Goal: Task Accomplishment & Management: Complete application form

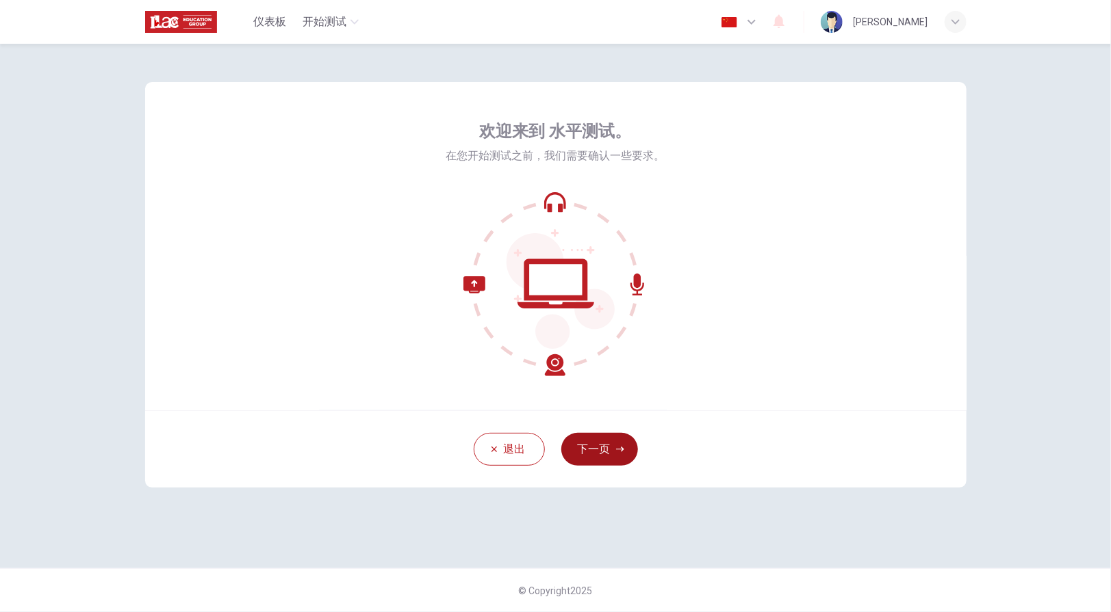
click at [599, 454] on button "下一页" at bounding box center [599, 449] width 77 height 33
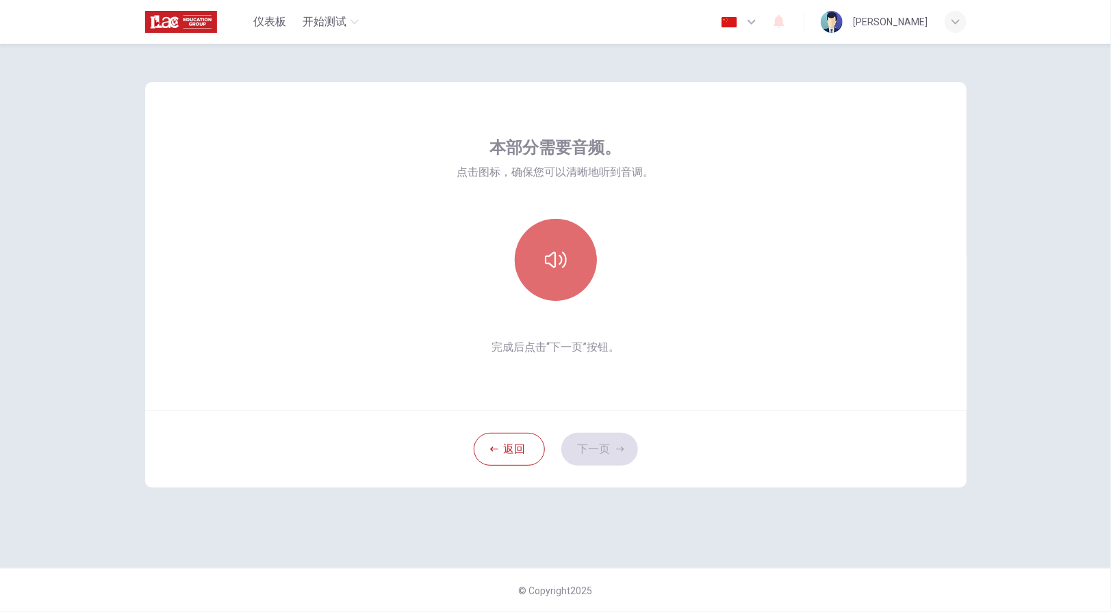
click at [552, 285] on button "button" at bounding box center [556, 260] width 82 height 82
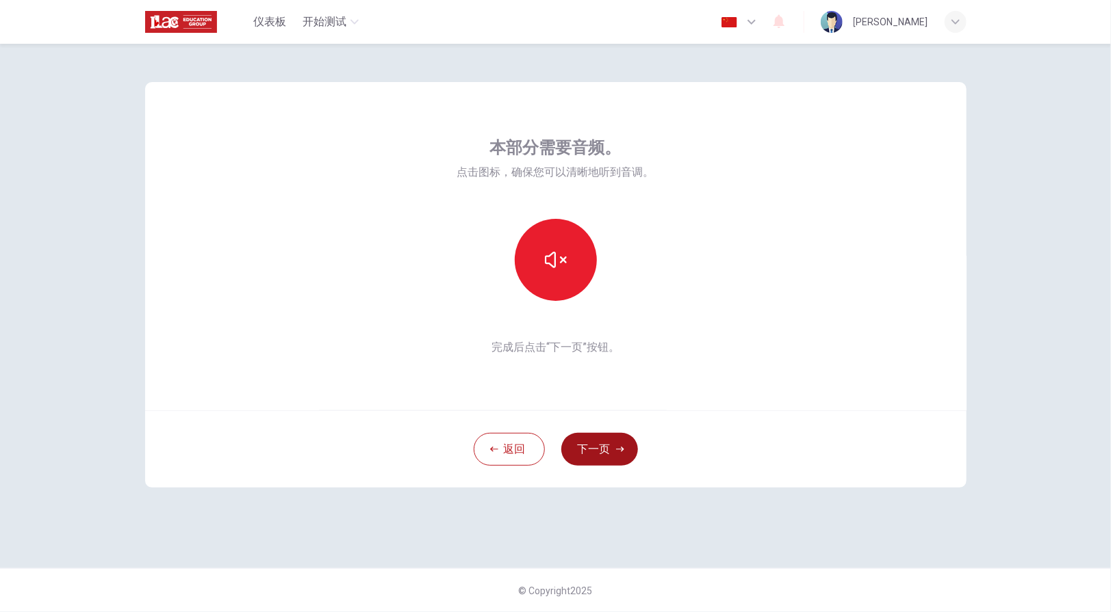
click at [586, 452] on button "下一页" at bounding box center [599, 449] width 77 height 33
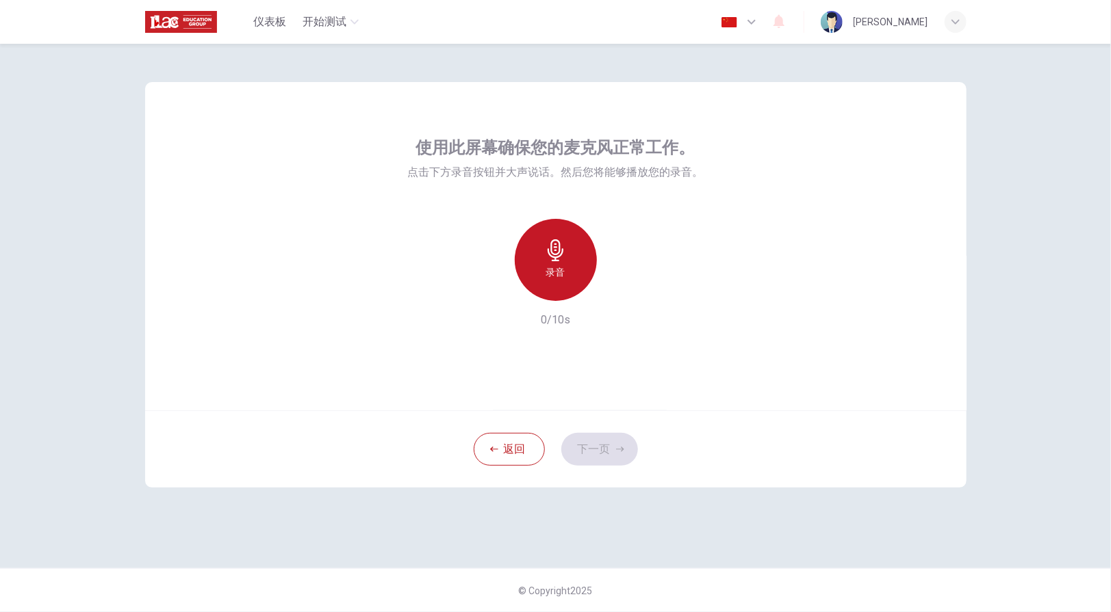
click at [561, 283] on div "录音" at bounding box center [556, 260] width 82 height 82
click at [556, 257] on icon "button" at bounding box center [555, 250] width 16 height 22
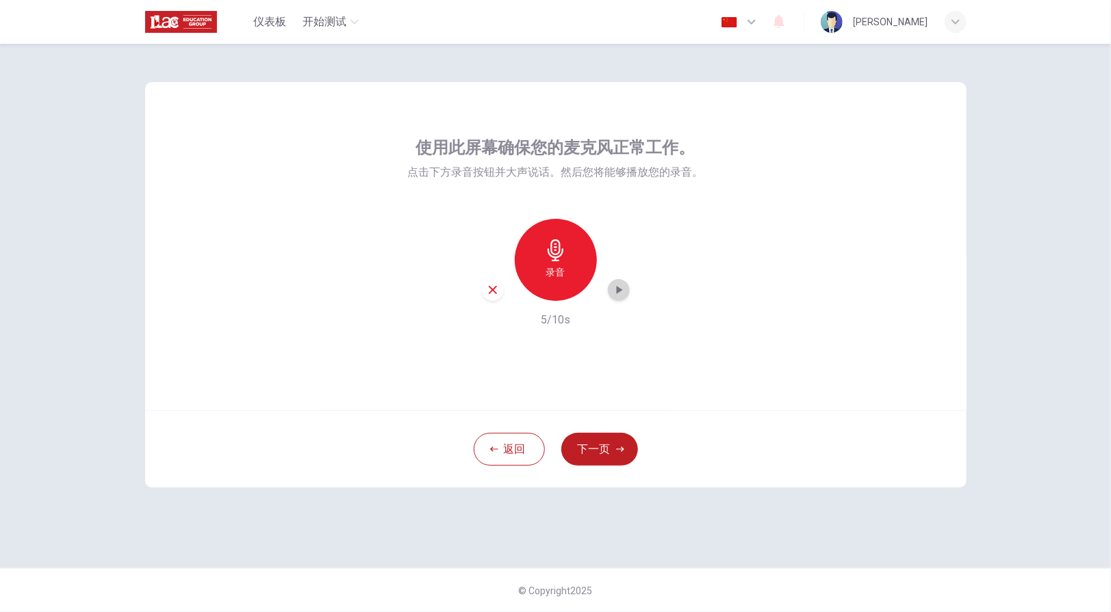
click at [620, 292] on icon "button" at bounding box center [619, 290] width 14 height 14
click at [497, 296] on div "button" at bounding box center [493, 290] width 22 height 22
click at [554, 263] on div "录音" at bounding box center [556, 260] width 82 height 82
click at [554, 263] on div "停止" at bounding box center [556, 260] width 82 height 82
click at [617, 290] on icon "button" at bounding box center [619, 290] width 6 height 8
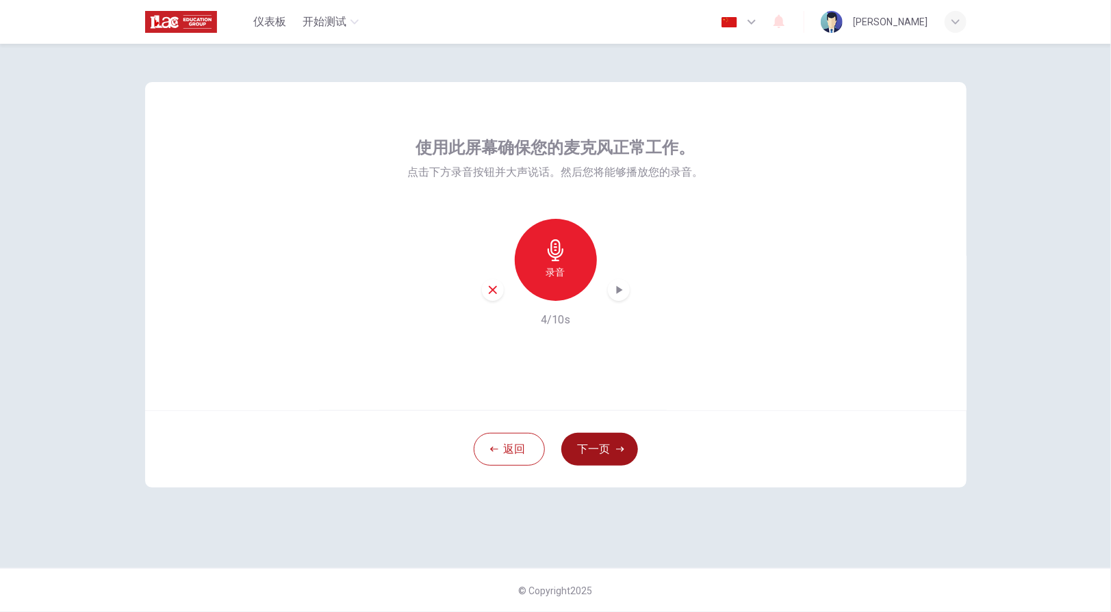
click at [621, 446] on icon "button" at bounding box center [620, 449] width 8 height 8
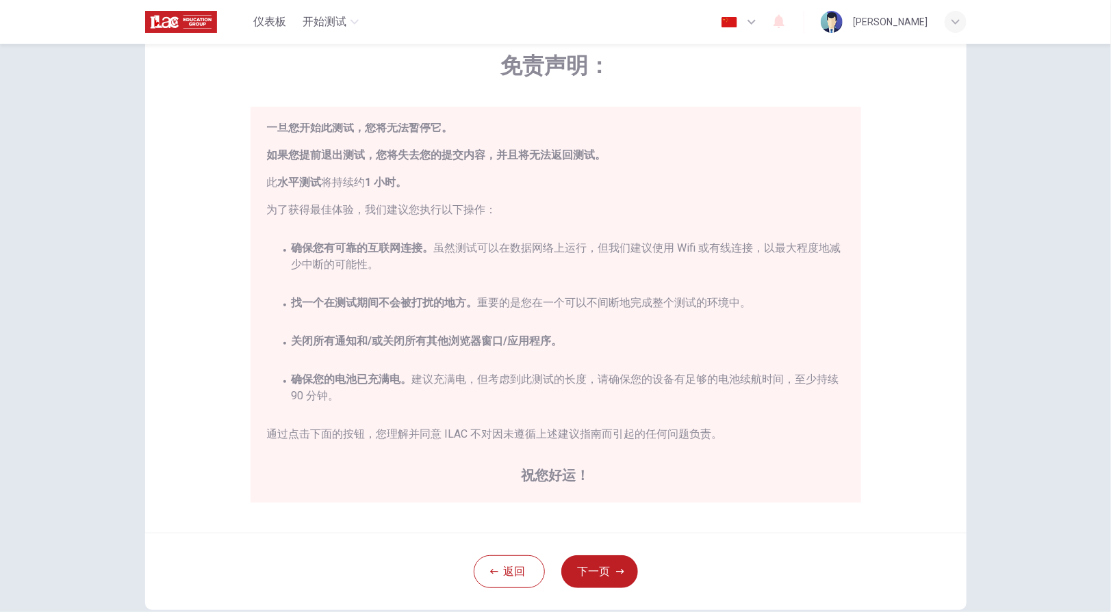
scroll to position [137, 0]
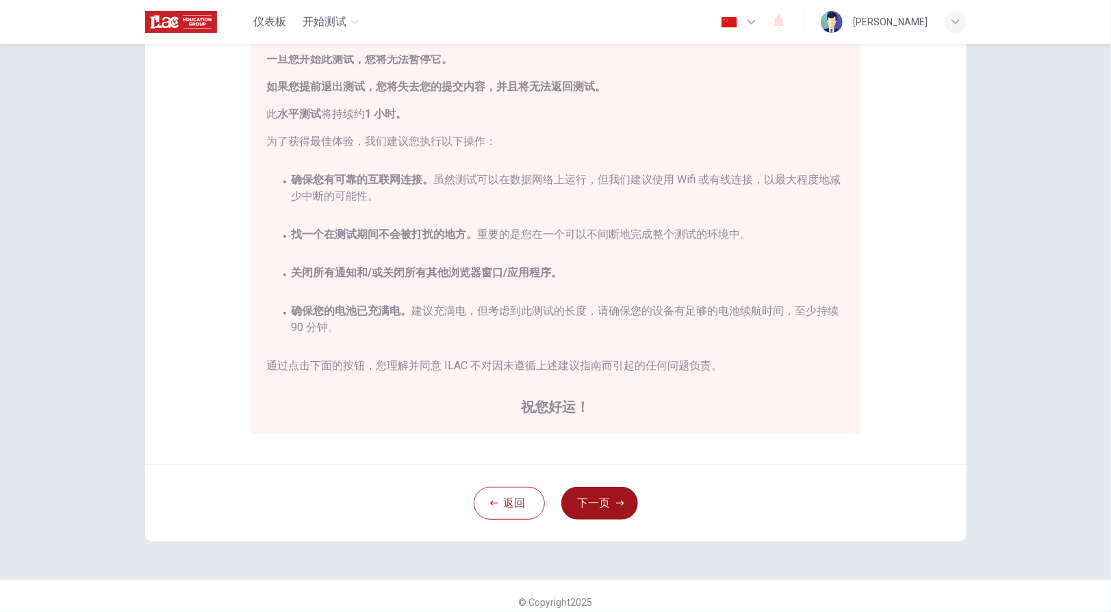
click at [586, 510] on button "下一页" at bounding box center [599, 503] width 77 height 33
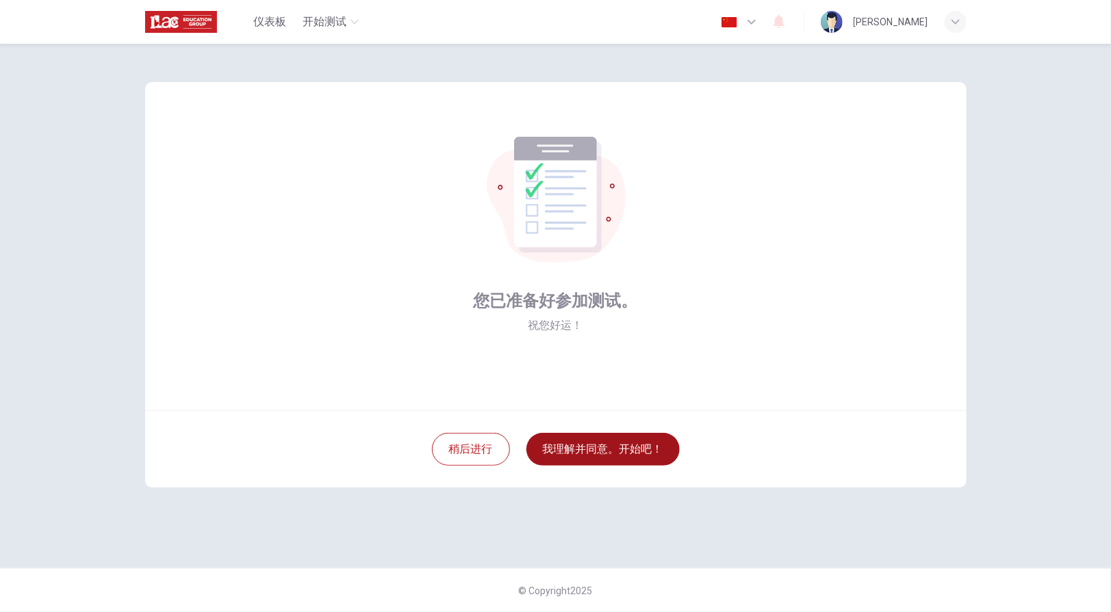
scroll to position [0, 0]
click at [594, 447] on button "我理解并同意。开始吧！" at bounding box center [602, 449] width 153 height 33
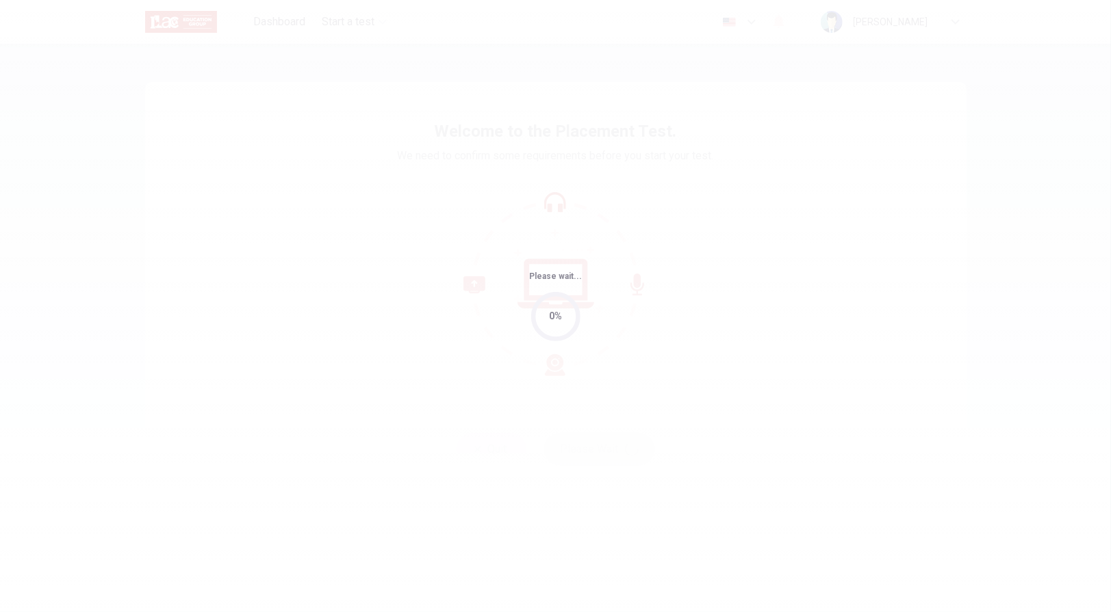
type input "zh"
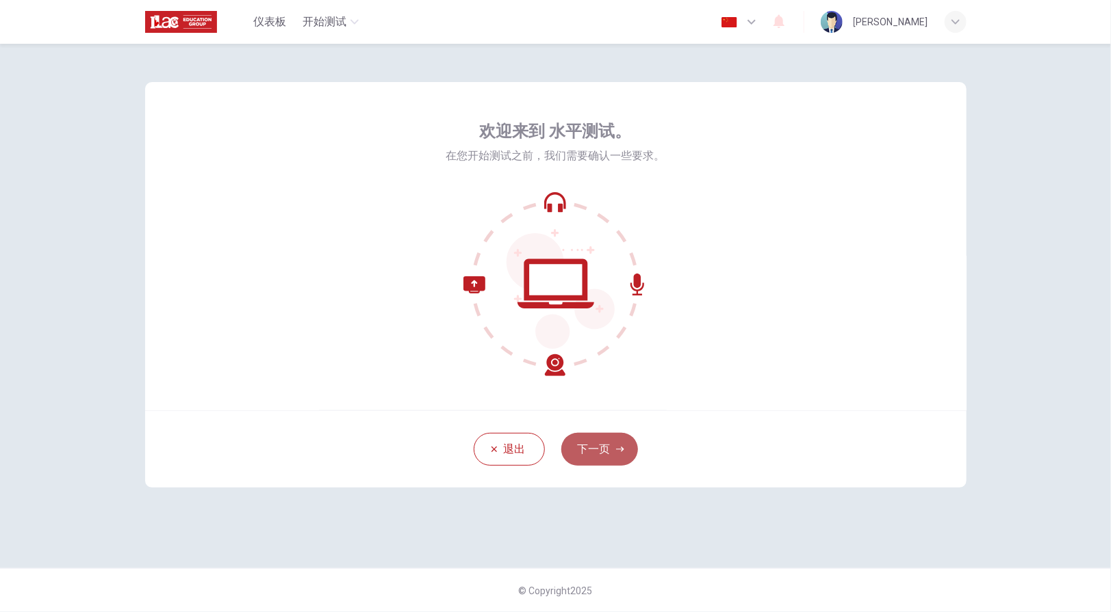
click at [599, 445] on button "下一页" at bounding box center [599, 449] width 77 height 33
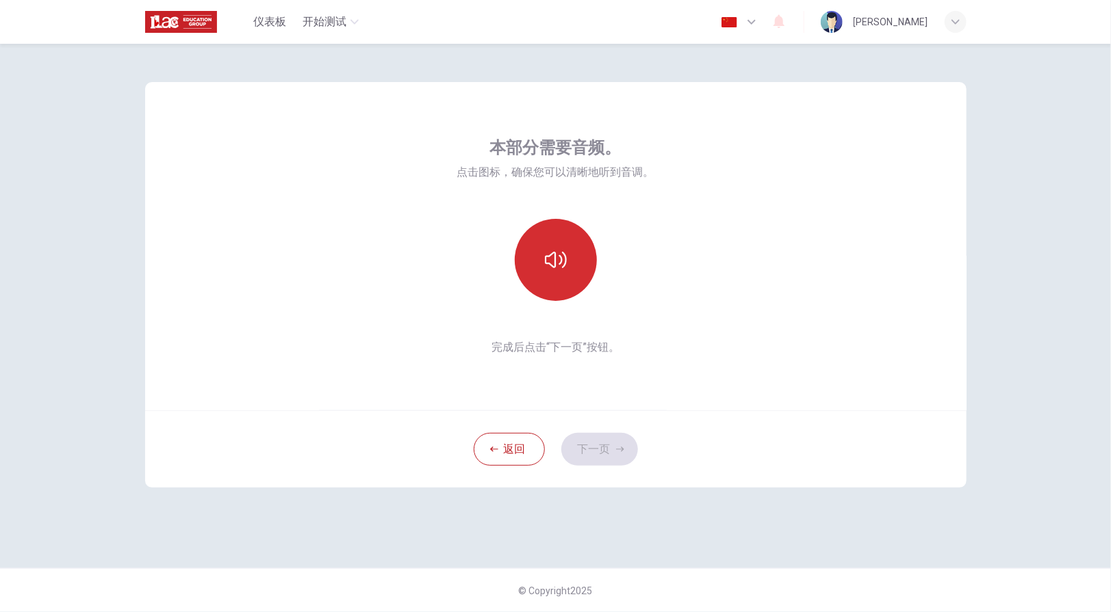
click at [557, 285] on button "button" at bounding box center [556, 260] width 82 height 82
click at [592, 454] on button "下一页" at bounding box center [599, 449] width 77 height 33
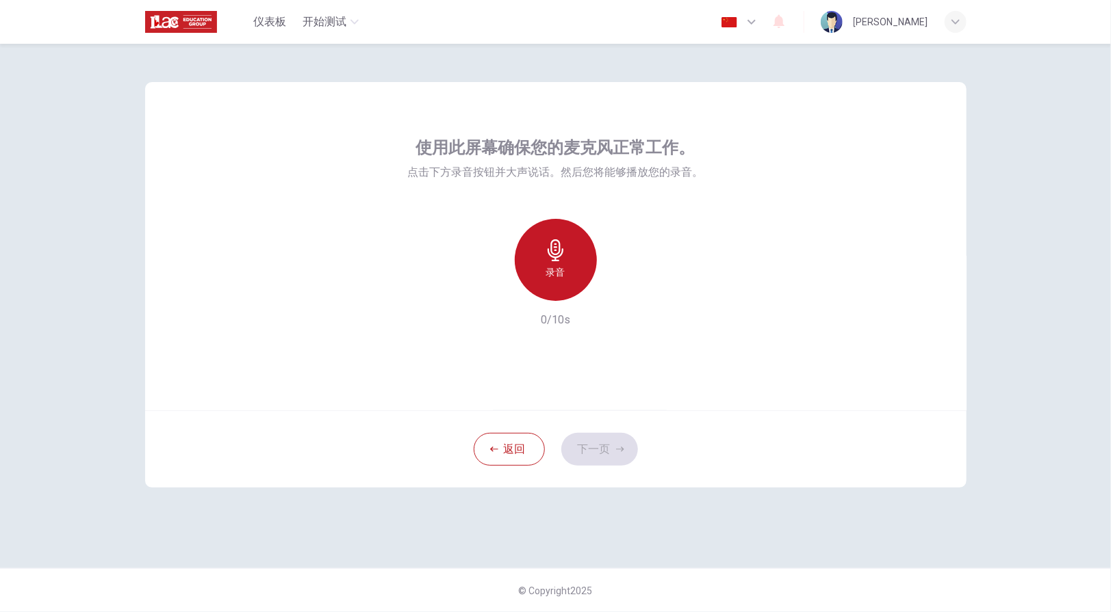
click at [556, 263] on div "录音" at bounding box center [556, 260] width 82 height 82
click at [556, 263] on div "停止" at bounding box center [556, 260] width 82 height 82
click at [625, 290] on icon "button" at bounding box center [619, 290] width 14 height 14
click at [604, 445] on button "下一页" at bounding box center [599, 449] width 77 height 33
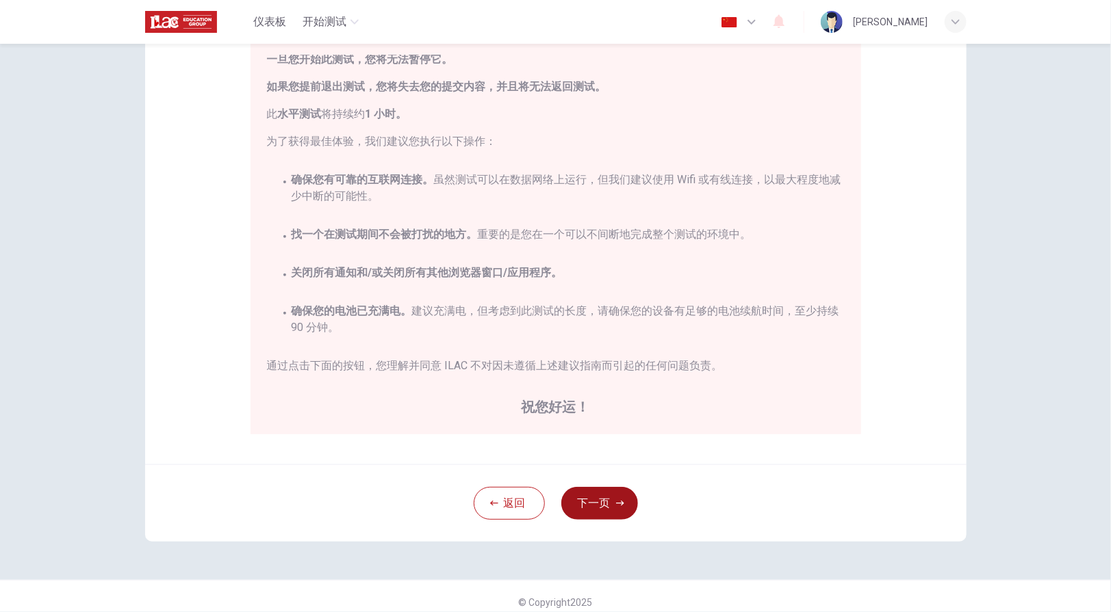
scroll to position [148, 0]
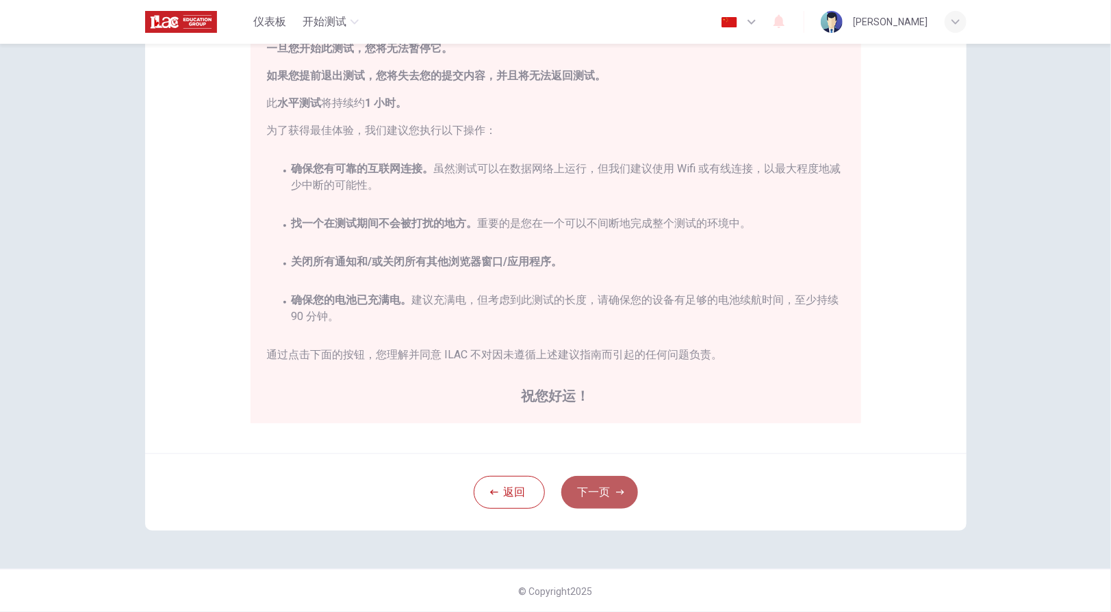
click at [599, 488] on button "下一页" at bounding box center [599, 492] width 77 height 33
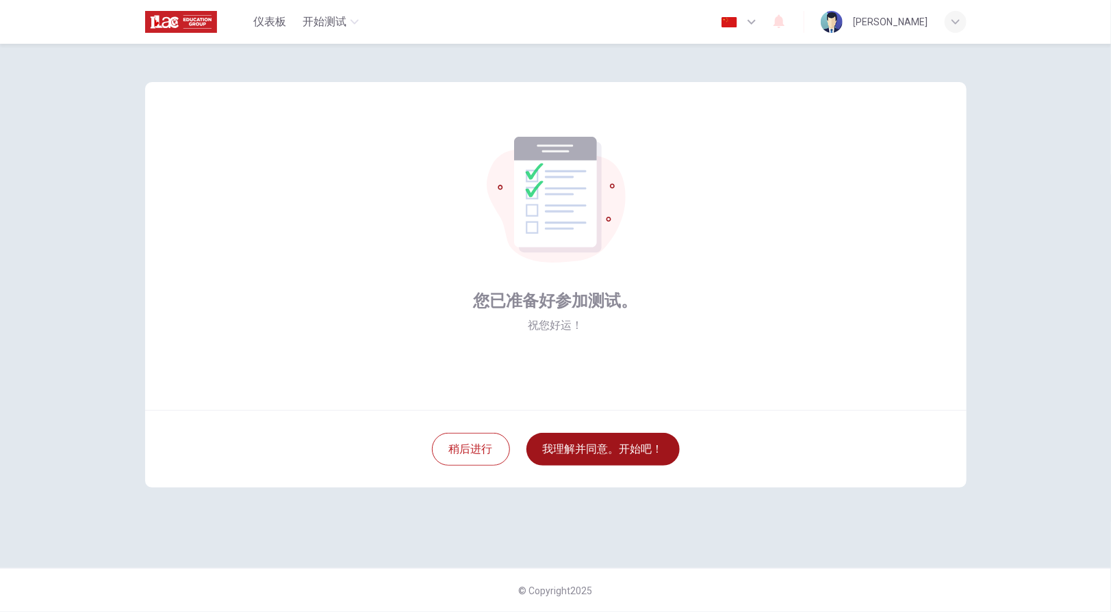
click at [635, 458] on button "我理解并同意。开始吧！" at bounding box center [602, 449] width 153 height 33
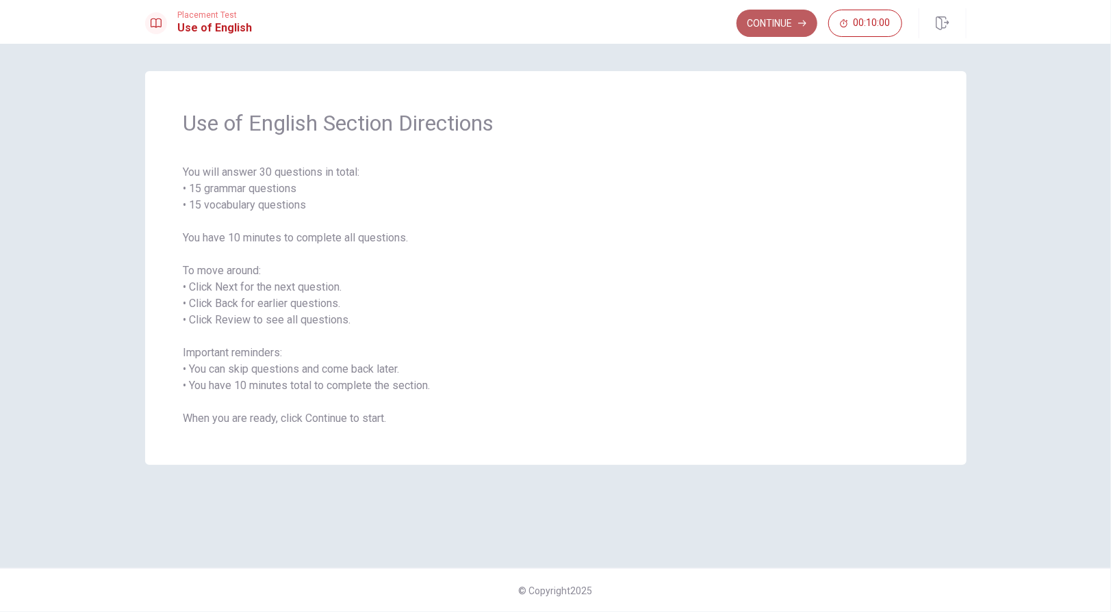
click at [754, 25] on button "Continue" at bounding box center [776, 23] width 81 height 27
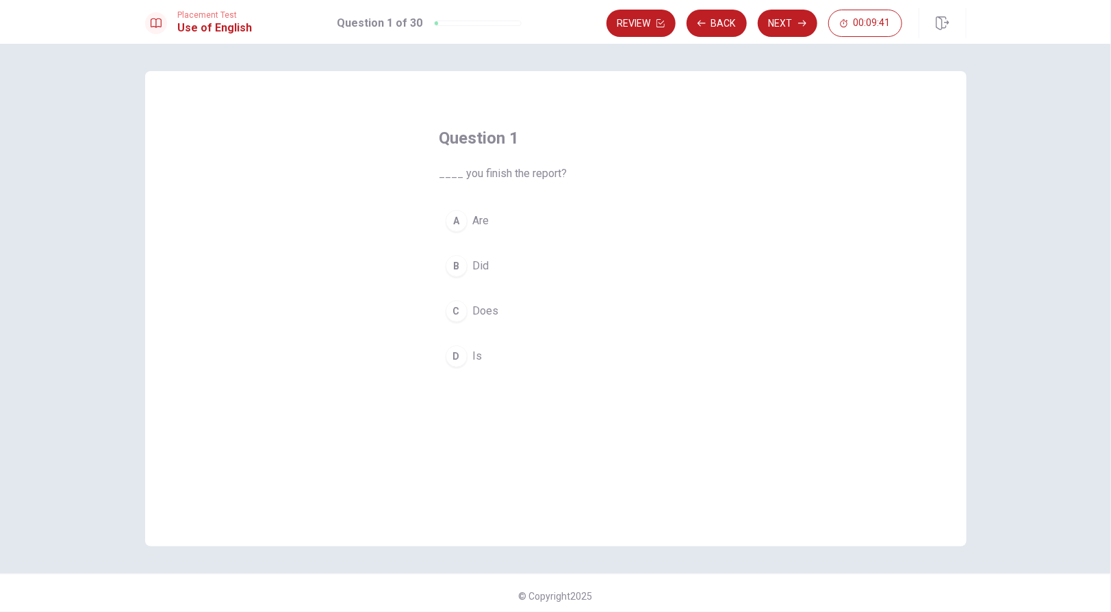
click at [455, 268] on div "B" at bounding box center [456, 266] width 22 height 22
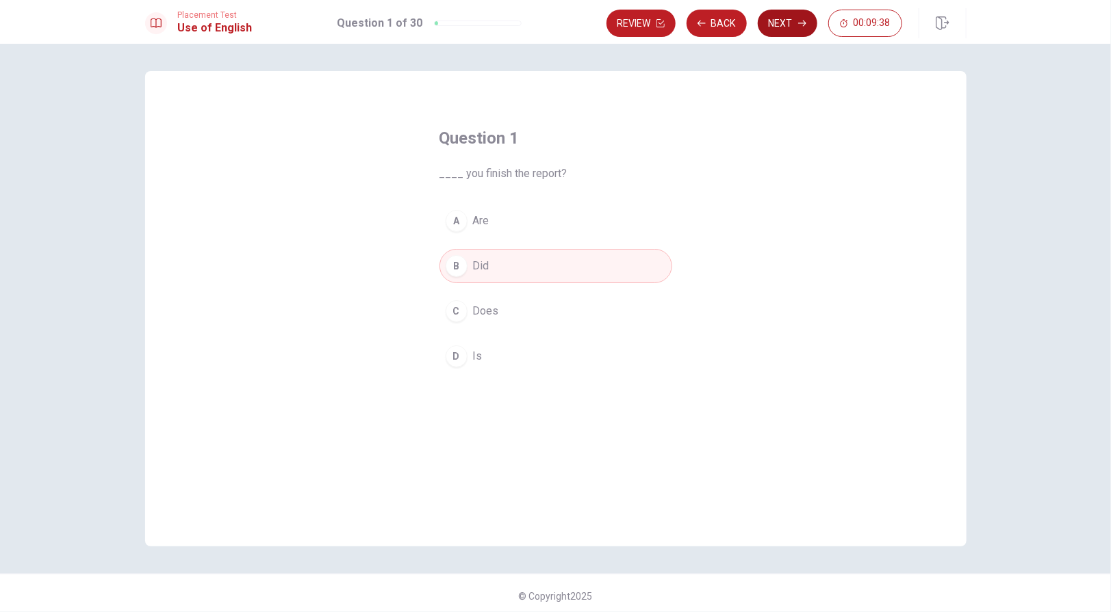
click at [780, 24] on button "Next" at bounding box center [787, 23] width 60 height 27
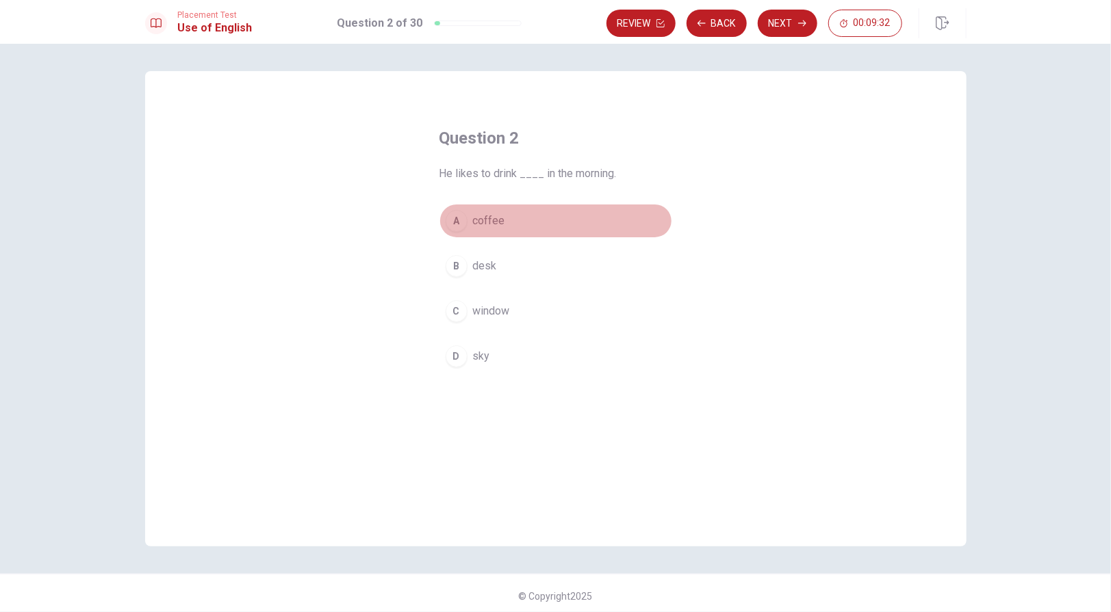
click at [456, 223] on div "A" at bounding box center [456, 221] width 22 height 22
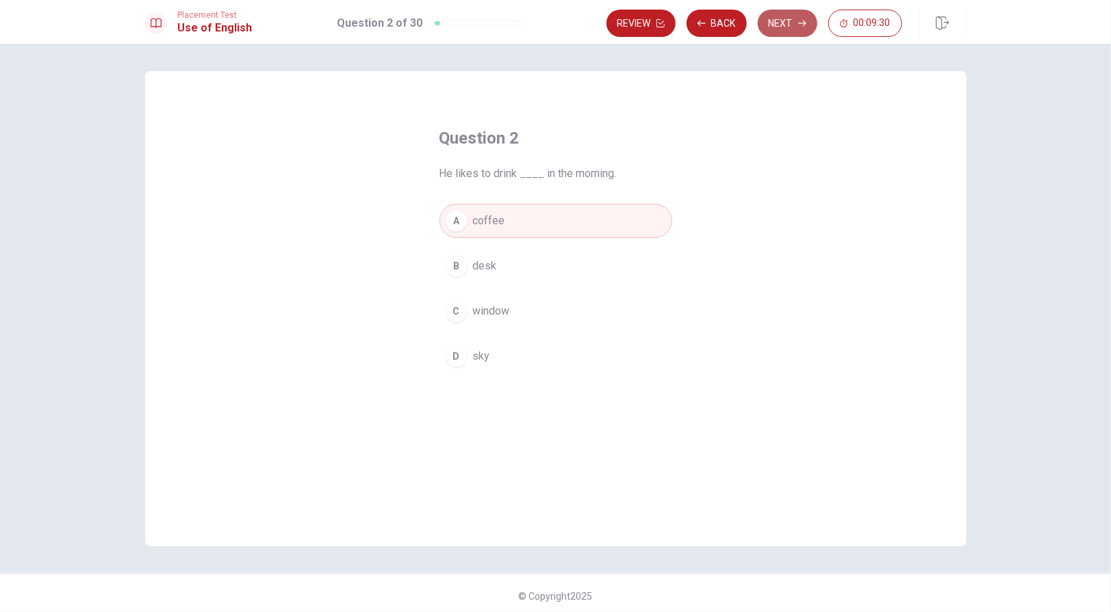
click at [786, 21] on button "Next" at bounding box center [787, 23] width 60 height 27
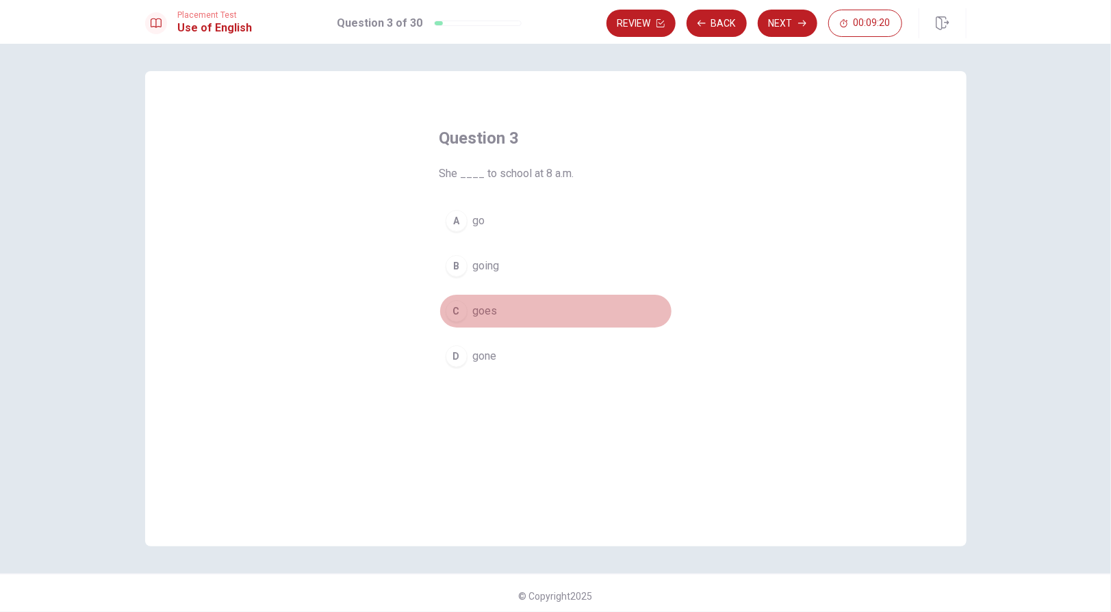
click at [452, 311] on div "C" at bounding box center [456, 311] width 22 height 22
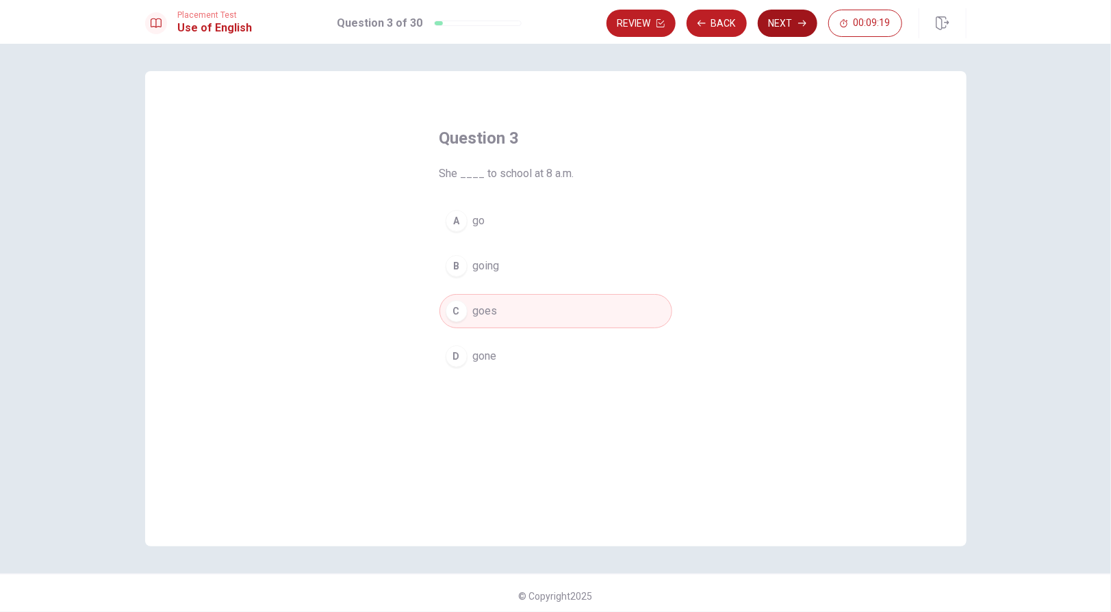
click at [789, 18] on button "Next" at bounding box center [787, 23] width 60 height 27
click at [458, 353] on div "D" at bounding box center [456, 357] width 22 height 22
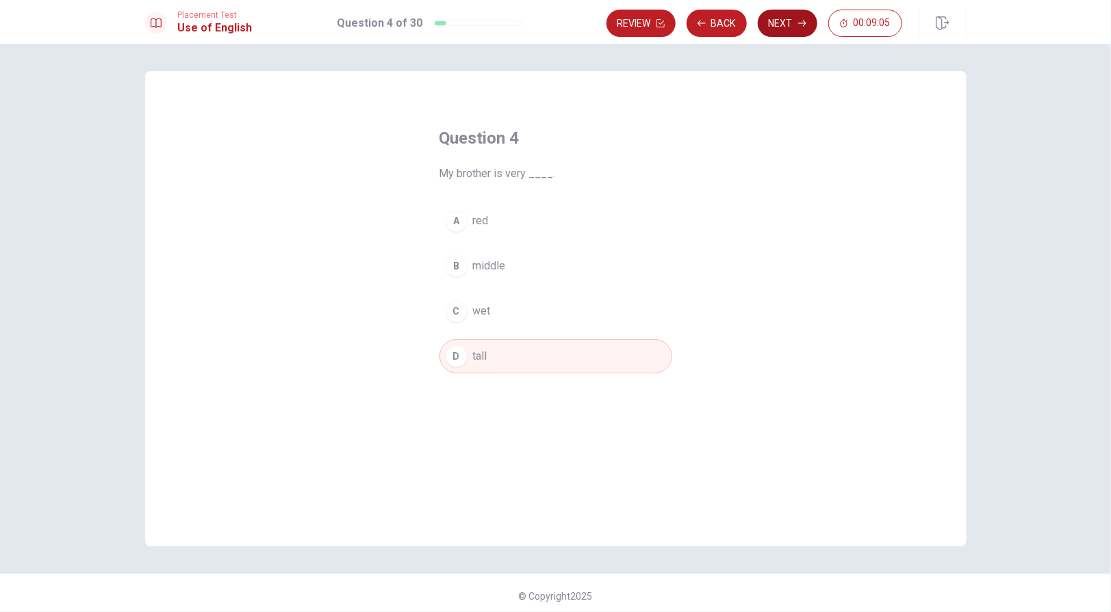
click at [785, 29] on button "Next" at bounding box center [787, 23] width 60 height 27
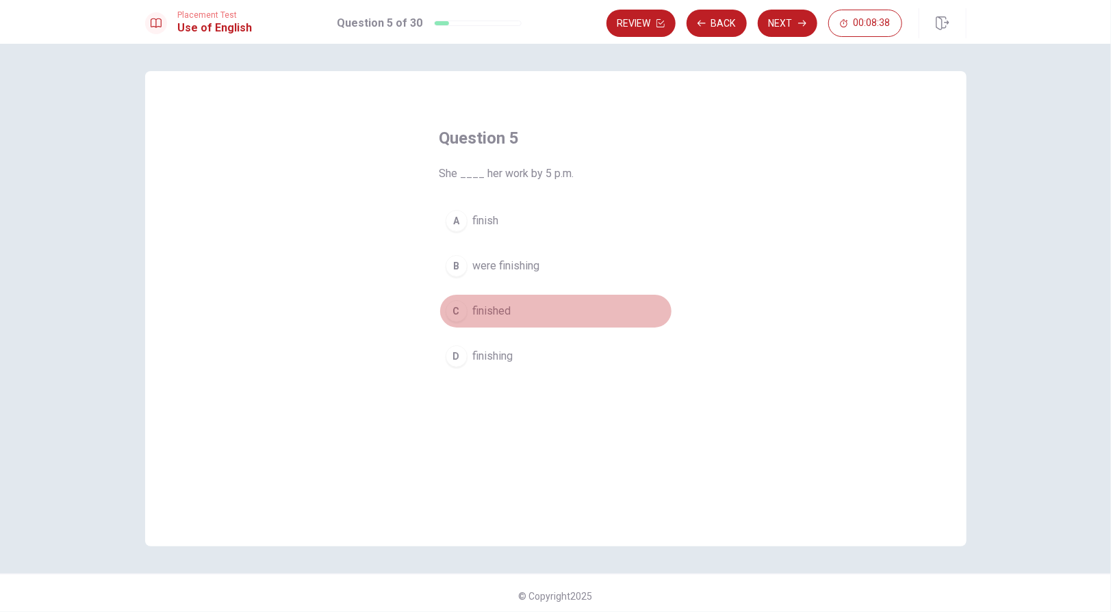
click at [452, 307] on div "C" at bounding box center [456, 311] width 22 height 22
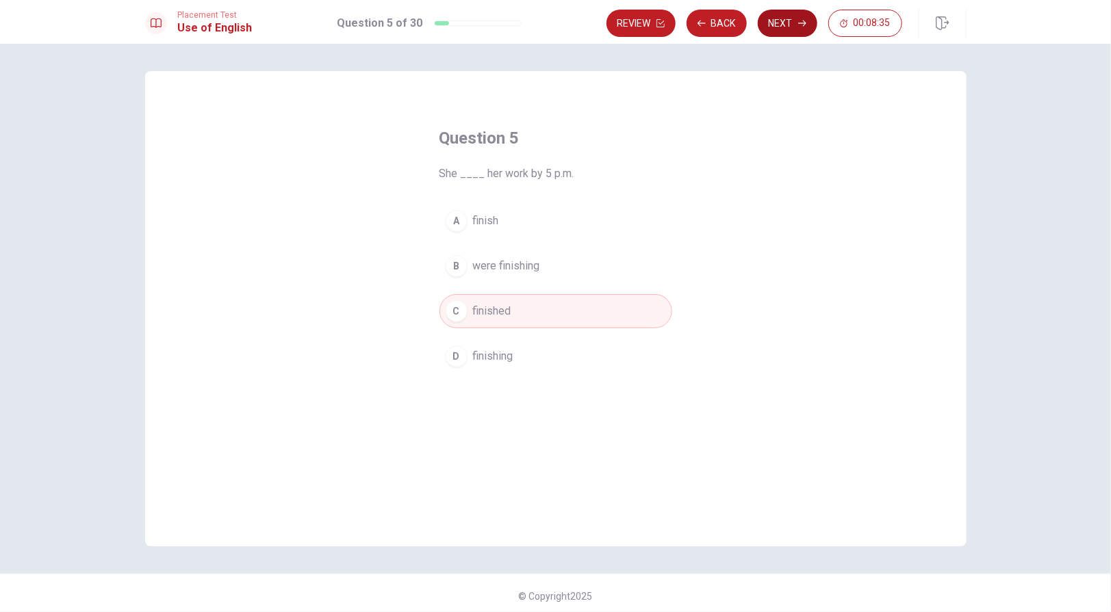
click at [787, 27] on button "Next" at bounding box center [787, 23] width 60 height 27
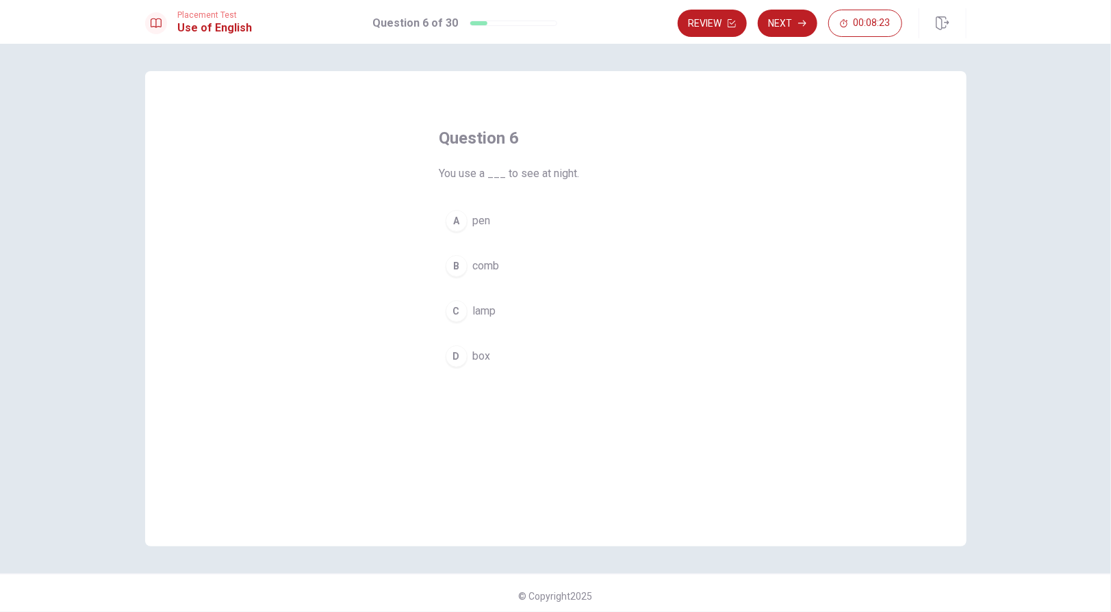
click at [450, 311] on div "C" at bounding box center [456, 311] width 22 height 22
click at [788, 25] on button "Next" at bounding box center [787, 23] width 60 height 27
click at [451, 354] on div "D" at bounding box center [456, 357] width 22 height 22
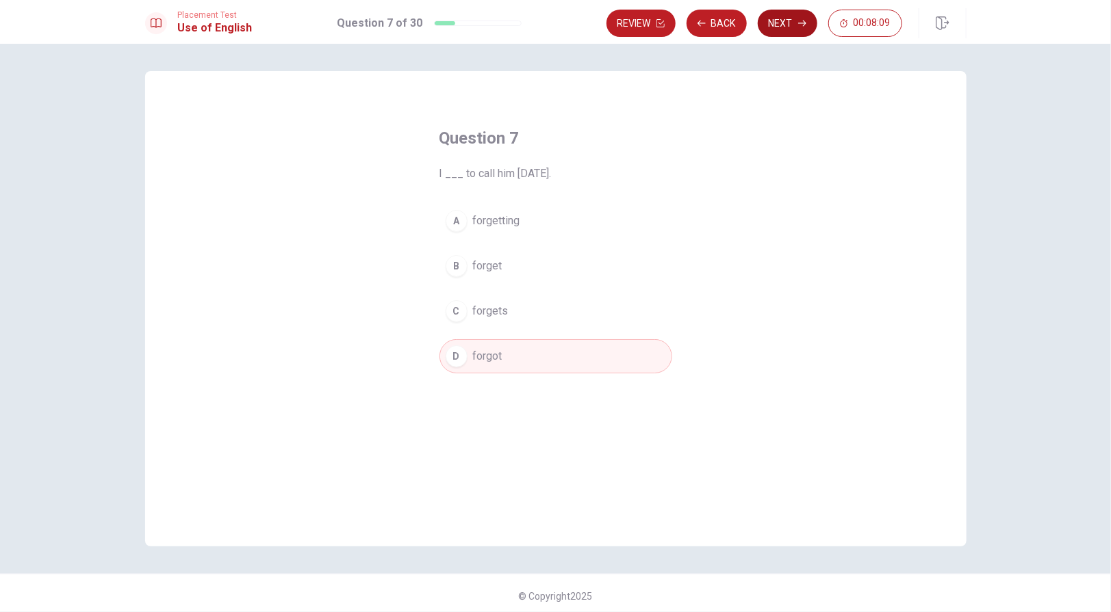
click at [786, 21] on button "Next" at bounding box center [787, 23] width 60 height 27
click at [450, 265] on div "B" at bounding box center [456, 266] width 22 height 22
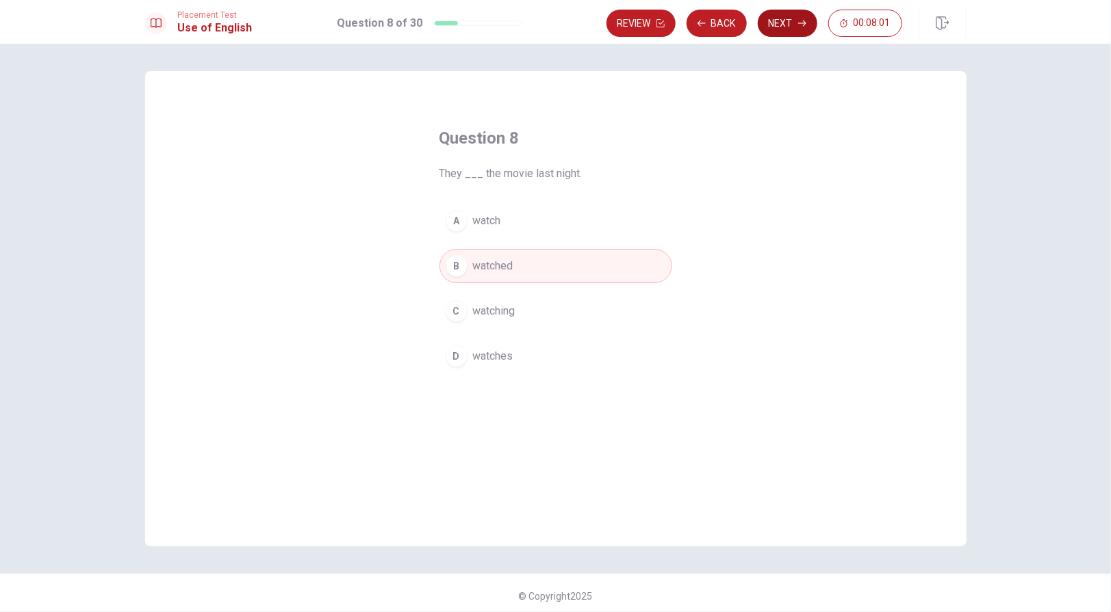
click at [775, 23] on button "Next" at bounding box center [787, 23] width 60 height 27
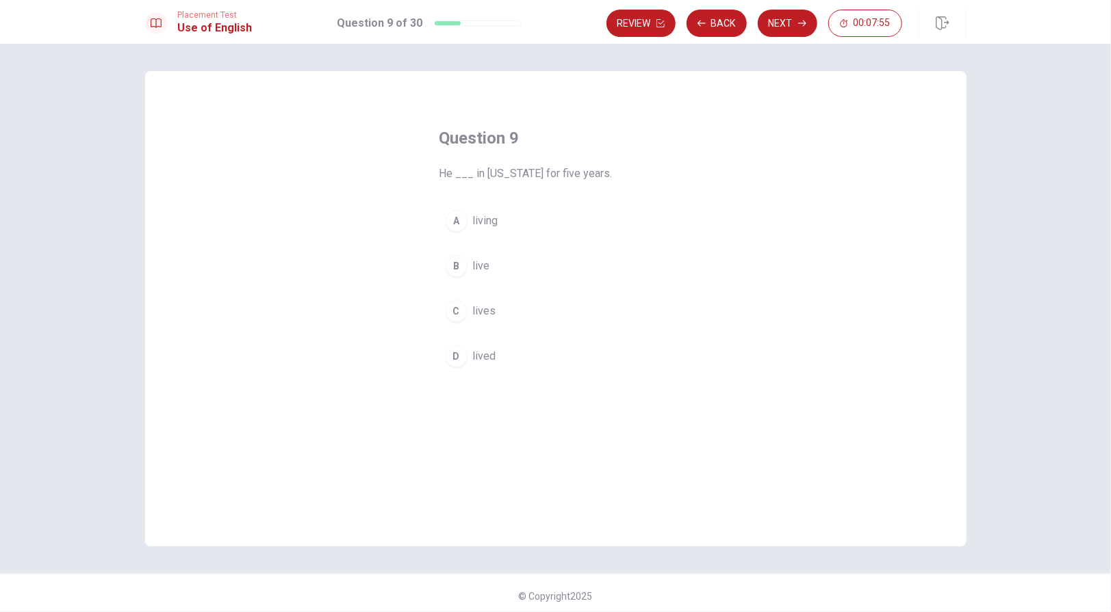
click at [452, 354] on div "D" at bounding box center [456, 357] width 22 height 22
click at [781, 22] on button "Next" at bounding box center [787, 23] width 60 height 27
click at [452, 360] on div "D" at bounding box center [456, 357] width 22 height 22
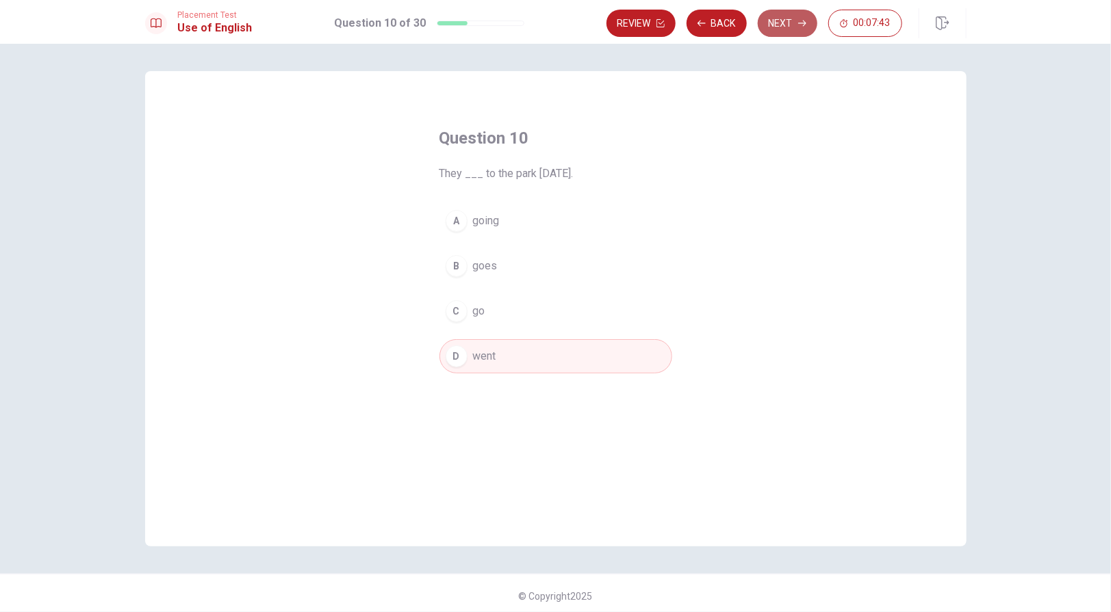
click at [791, 27] on button "Next" at bounding box center [787, 23] width 60 height 27
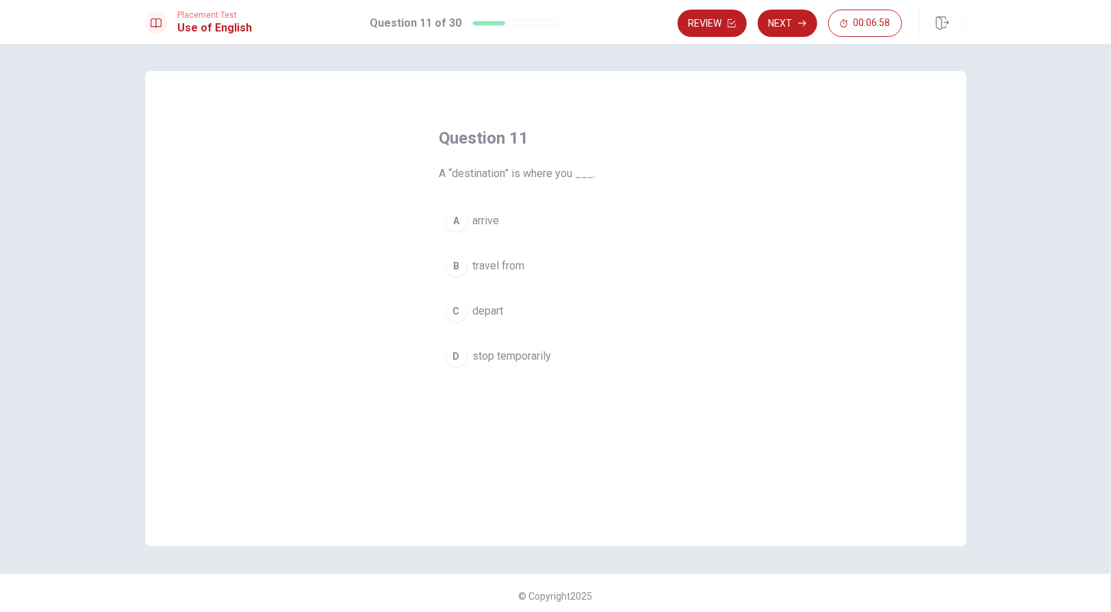
click at [456, 222] on div "A" at bounding box center [456, 221] width 22 height 22
click at [775, 25] on button "Next" at bounding box center [787, 23] width 60 height 27
click at [454, 224] on div "A" at bounding box center [456, 221] width 22 height 22
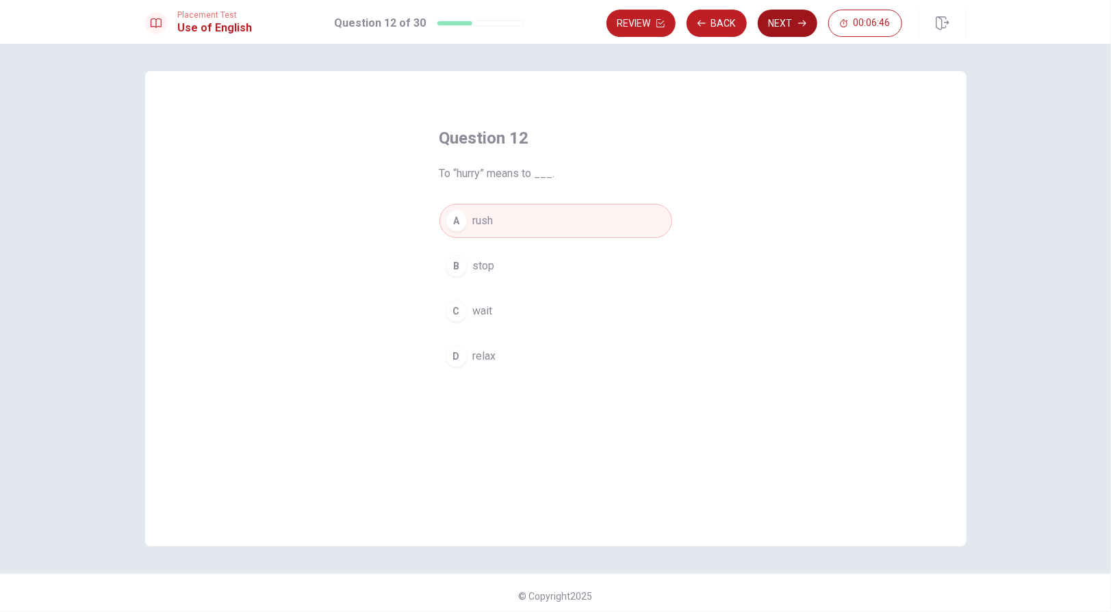
click at [779, 23] on button "Next" at bounding box center [787, 23] width 60 height 27
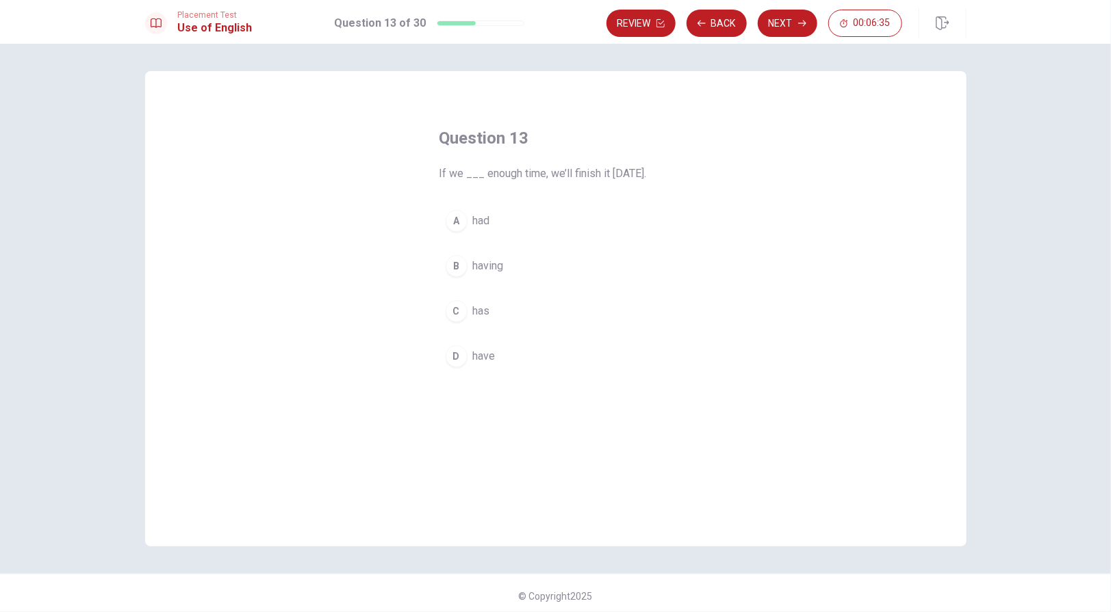
click at [455, 359] on div "D" at bounding box center [456, 357] width 22 height 22
click at [779, 20] on button "Next" at bounding box center [787, 23] width 60 height 27
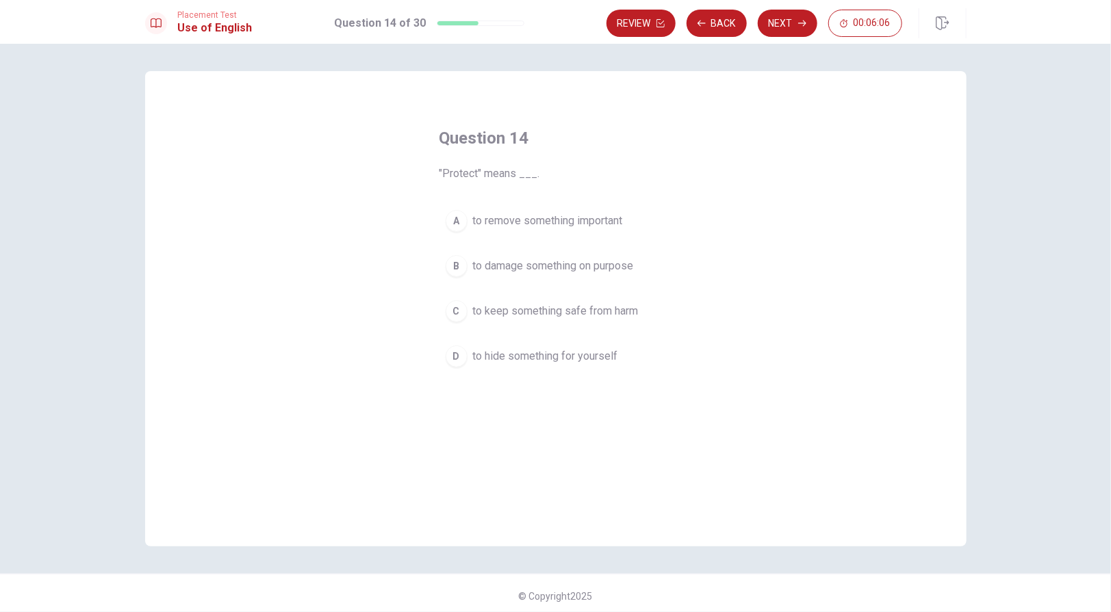
click at [463, 312] on button "C to keep something safe from harm" at bounding box center [555, 311] width 233 height 34
click at [794, 23] on button "Next" at bounding box center [787, 23] width 60 height 27
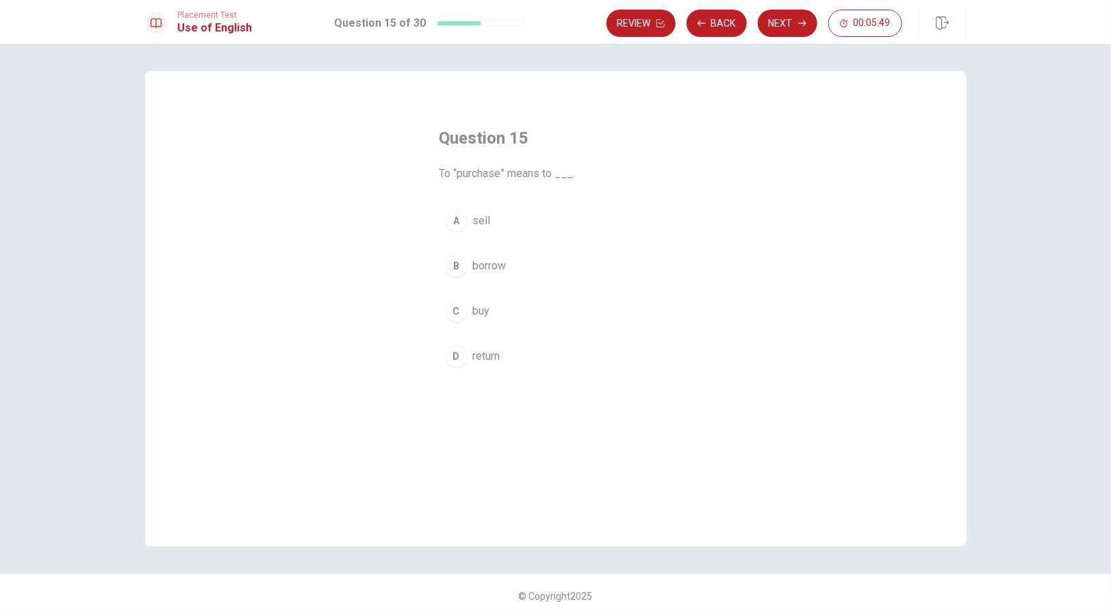
click at [468, 314] on button "C buy" at bounding box center [555, 311] width 233 height 34
click at [790, 22] on button "Next" at bounding box center [787, 23] width 60 height 27
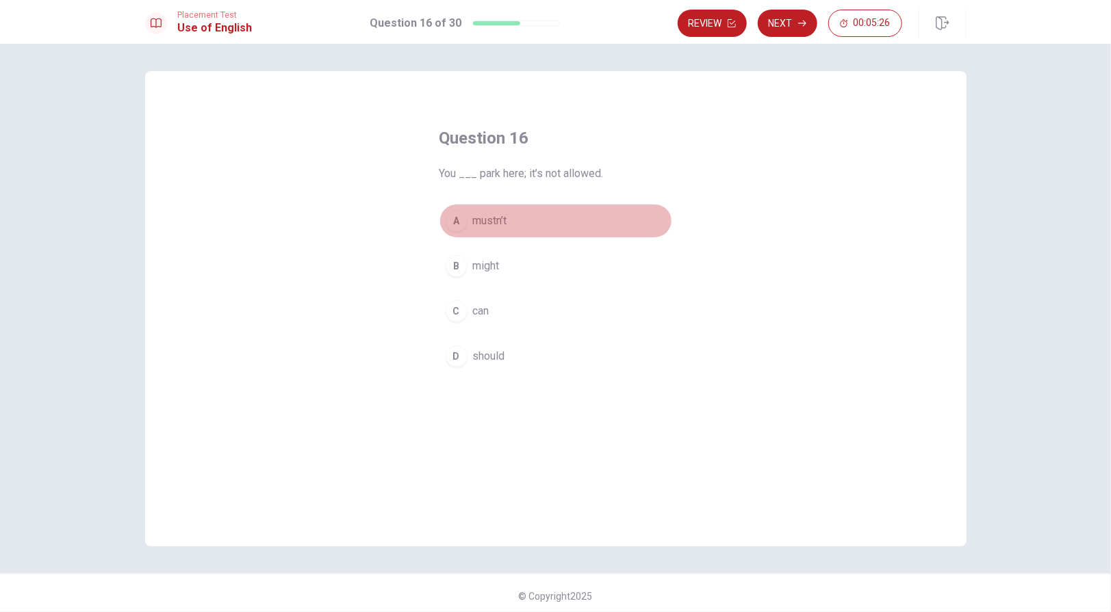
click at [486, 221] on span "mustn’t" at bounding box center [490, 221] width 34 height 16
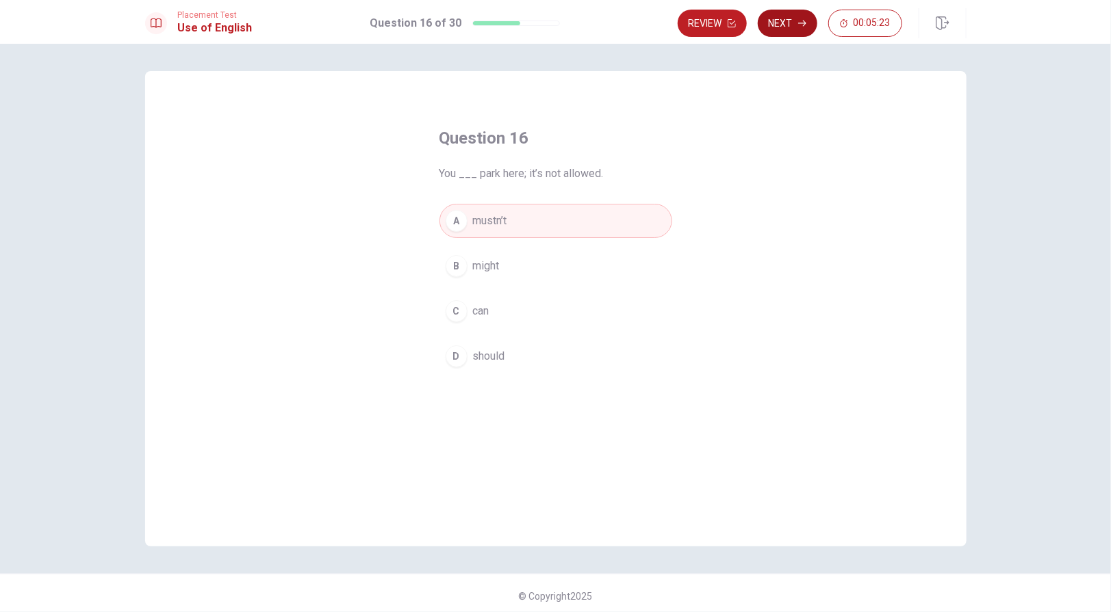
click at [805, 31] on button "Next" at bounding box center [787, 23] width 60 height 27
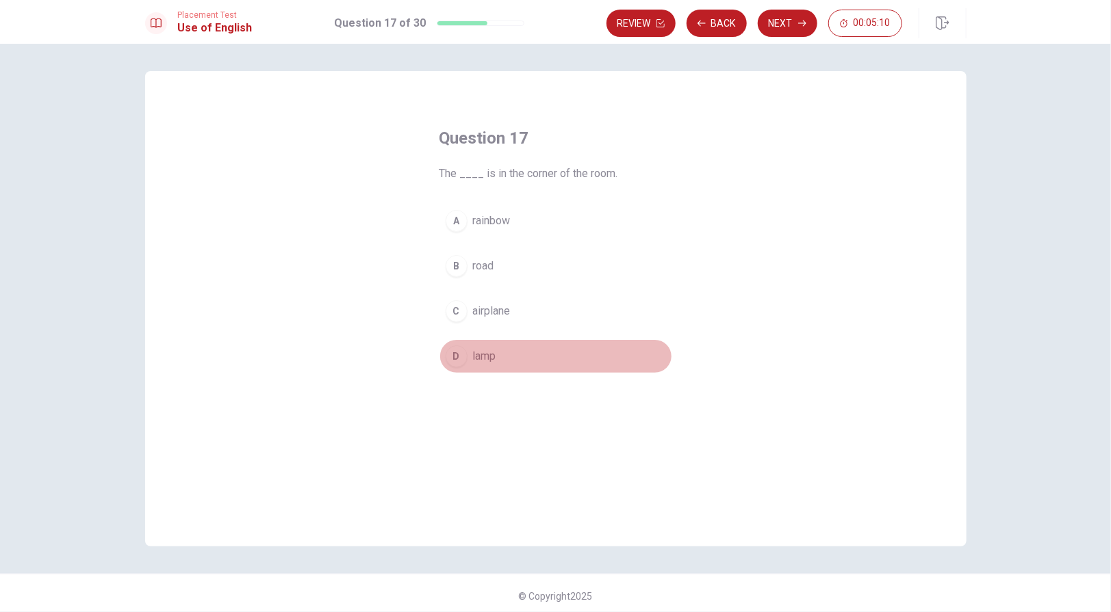
click at [480, 357] on span "lamp" at bounding box center [484, 356] width 23 height 16
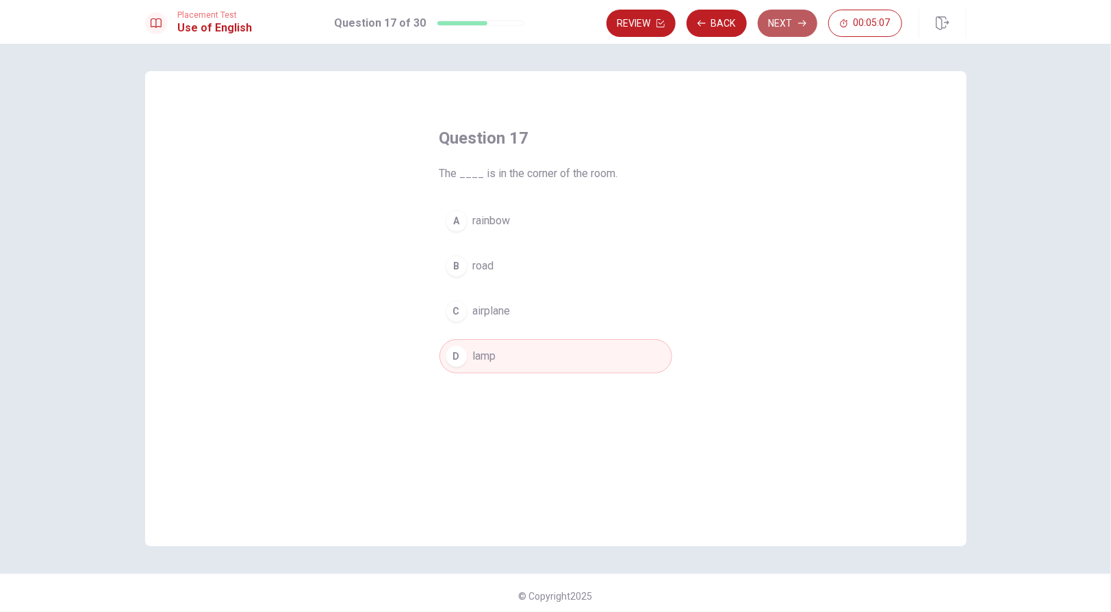
click at [785, 19] on button "Next" at bounding box center [787, 23] width 60 height 27
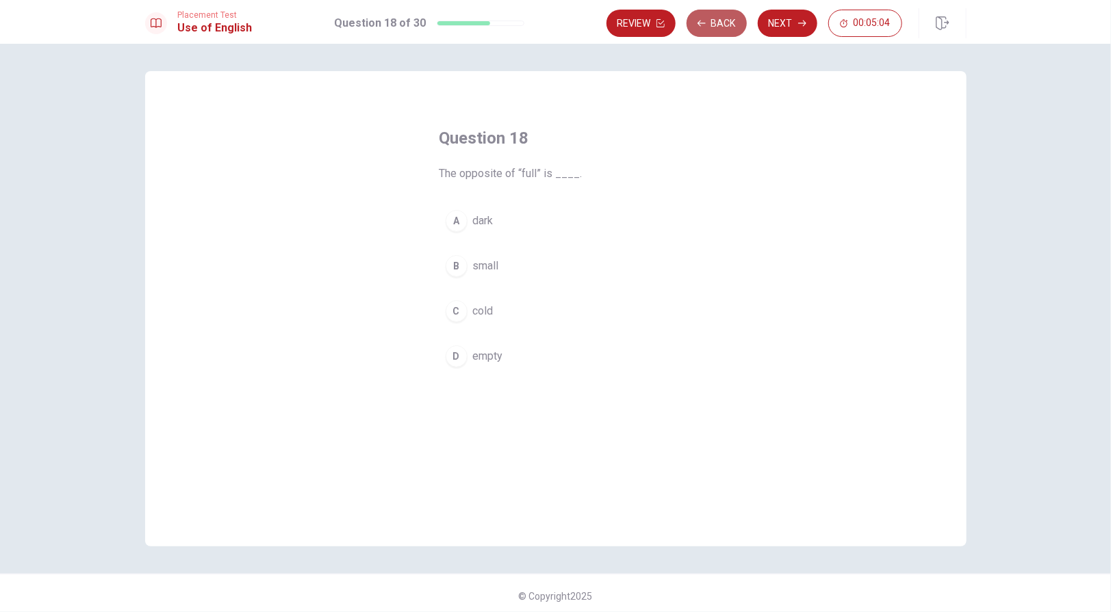
click at [711, 18] on button "Back" at bounding box center [716, 23] width 60 height 27
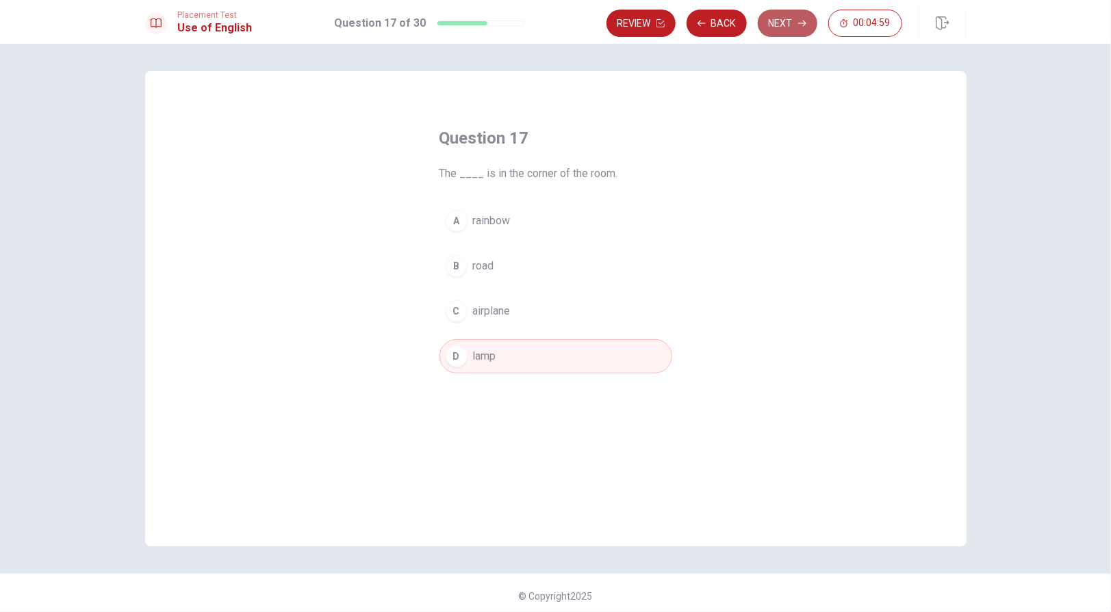
click at [792, 22] on button "Next" at bounding box center [787, 23] width 60 height 27
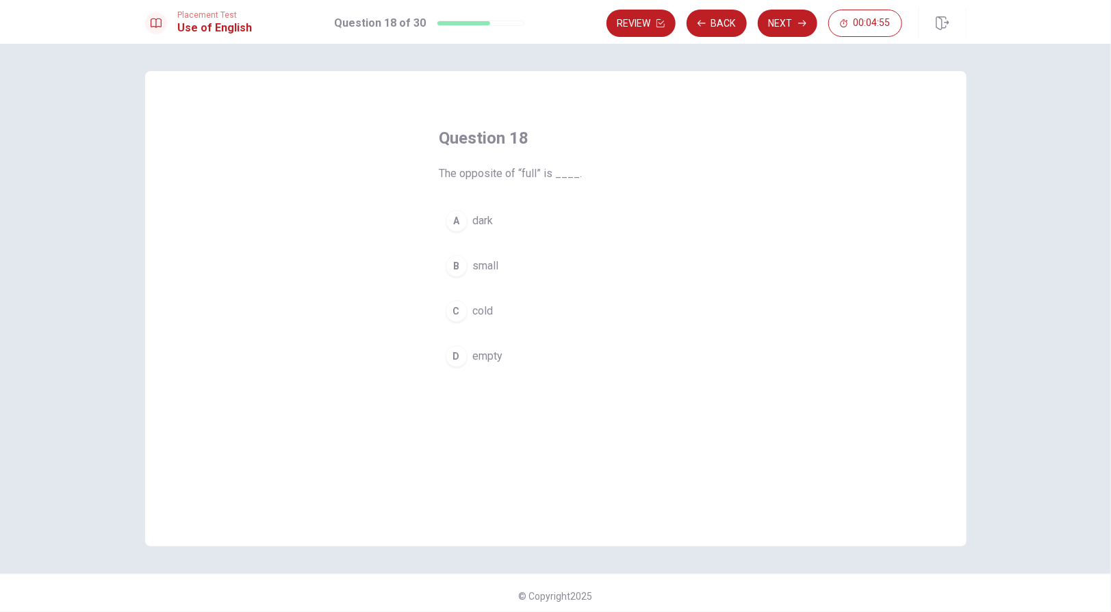
click at [466, 354] on button "D empty" at bounding box center [555, 356] width 233 height 34
click at [784, 24] on button "Next" at bounding box center [787, 23] width 60 height 27
click at [474, 284] on span "social" at bounding box center [487, 282] width 29 height 16
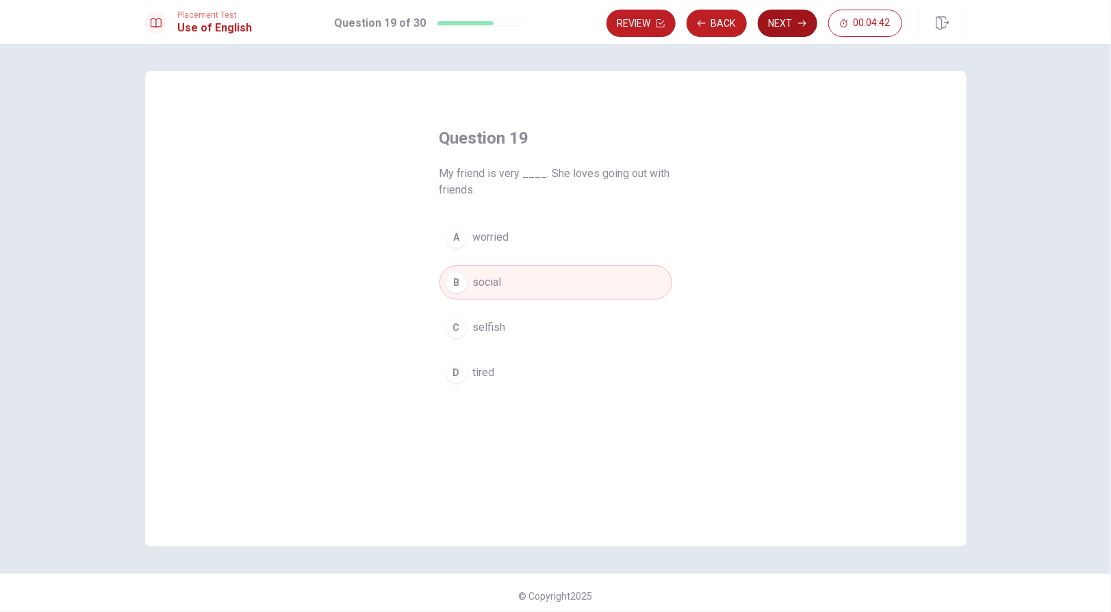
click at [792, 22] on button "Next" at bounding box center [787, 23] width 60 height 27
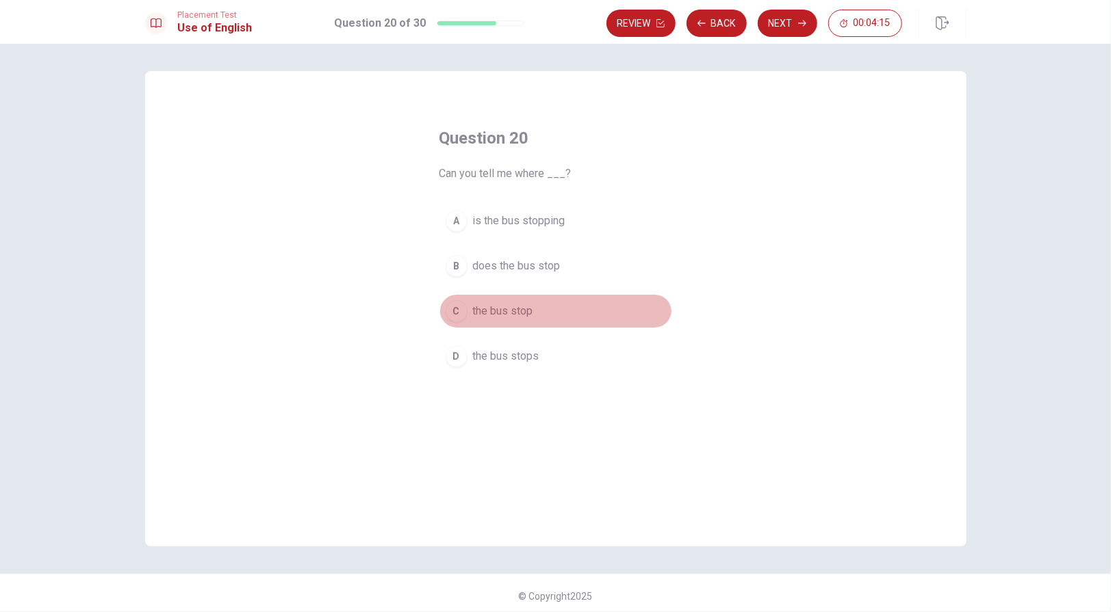
click at [502, 310] on span "the bus stop" at bounding box center [503, 311] width 60 height 16
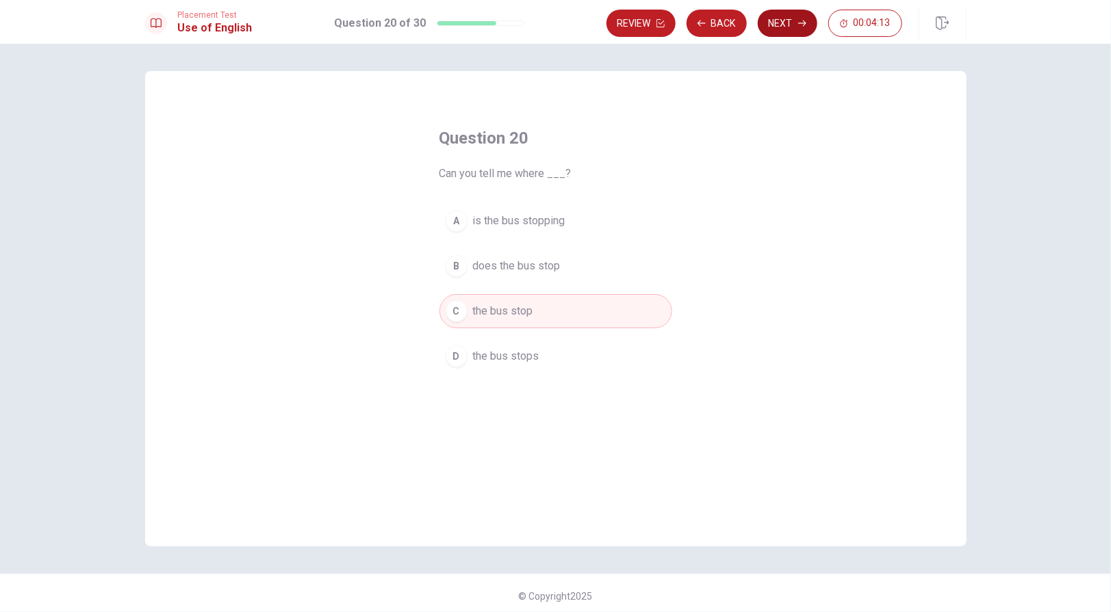
click at [777, 25] on button "Next" at bounding box center [787, 23] width 60 height 27
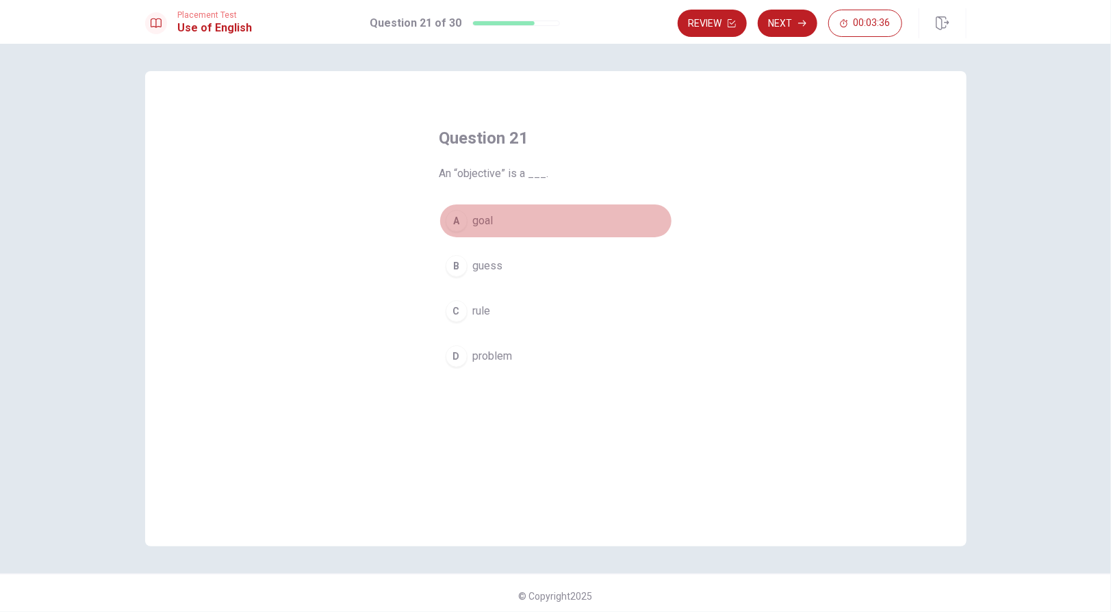
click at [473, 220] on span "goal" at bounding box center [483, 221] width 21 height 16
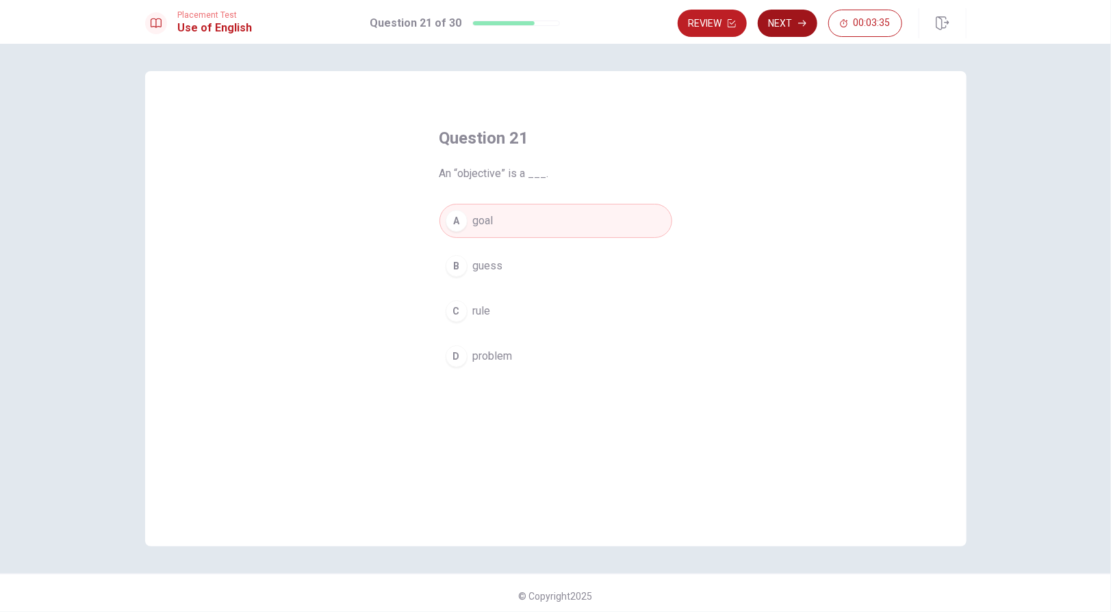
click at [799, 28] on button "Next" at bounding box center [787, 23] width 60 height 27
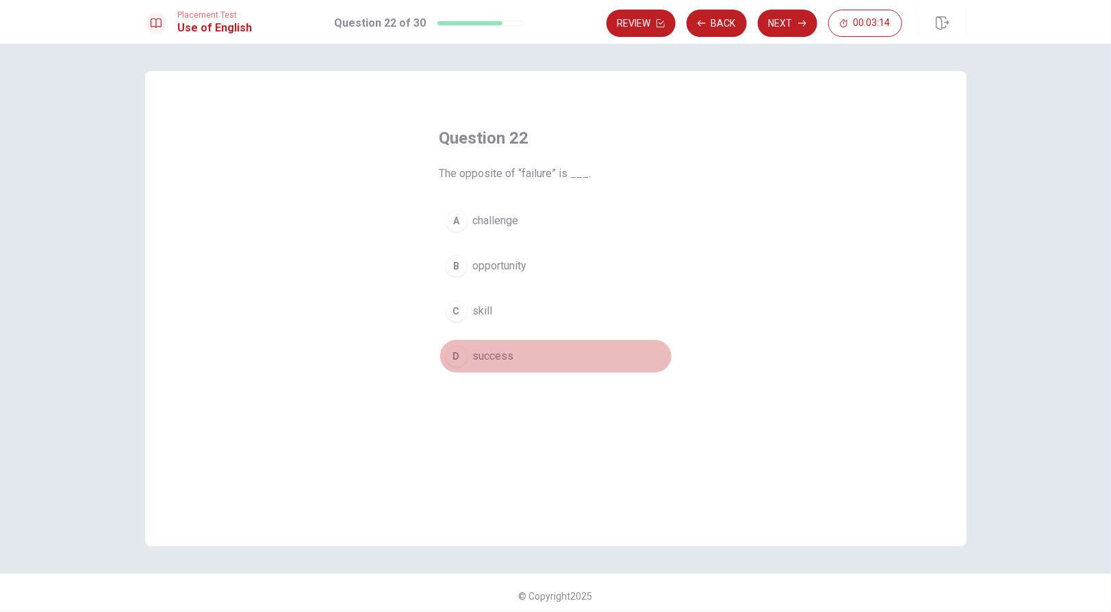
click at [475, 354] on span "success" at bounding box center [493, 356] width 41 height 16
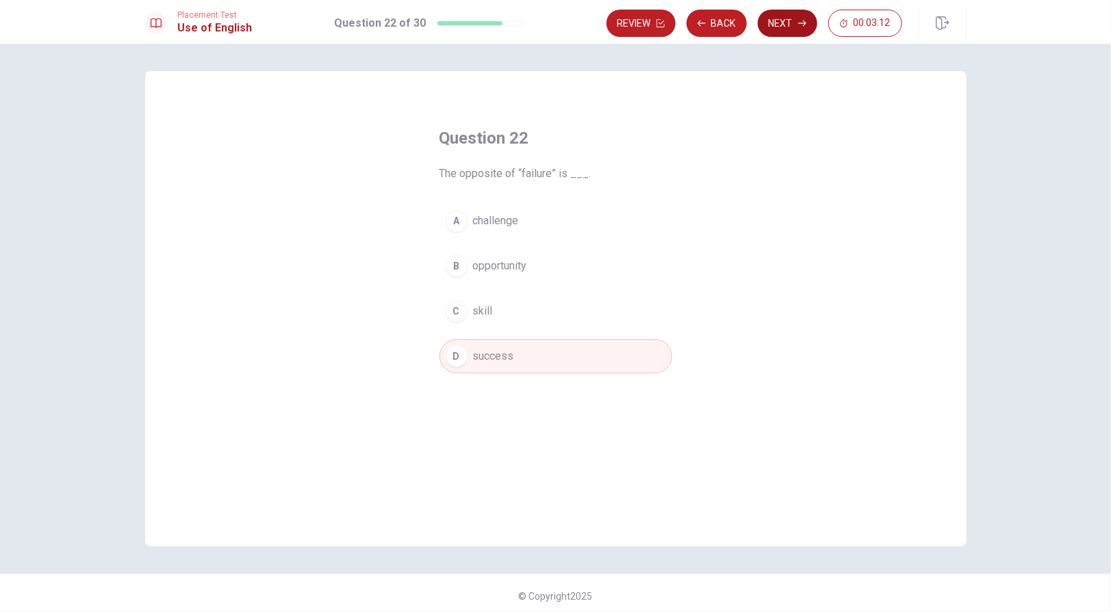
click at [778, 23] on button "Next" at bounding box center [787, 23] width 60 height 27
click at [486, 272] on span "buy it" at bounding box center [486, 266] width 26 height 16
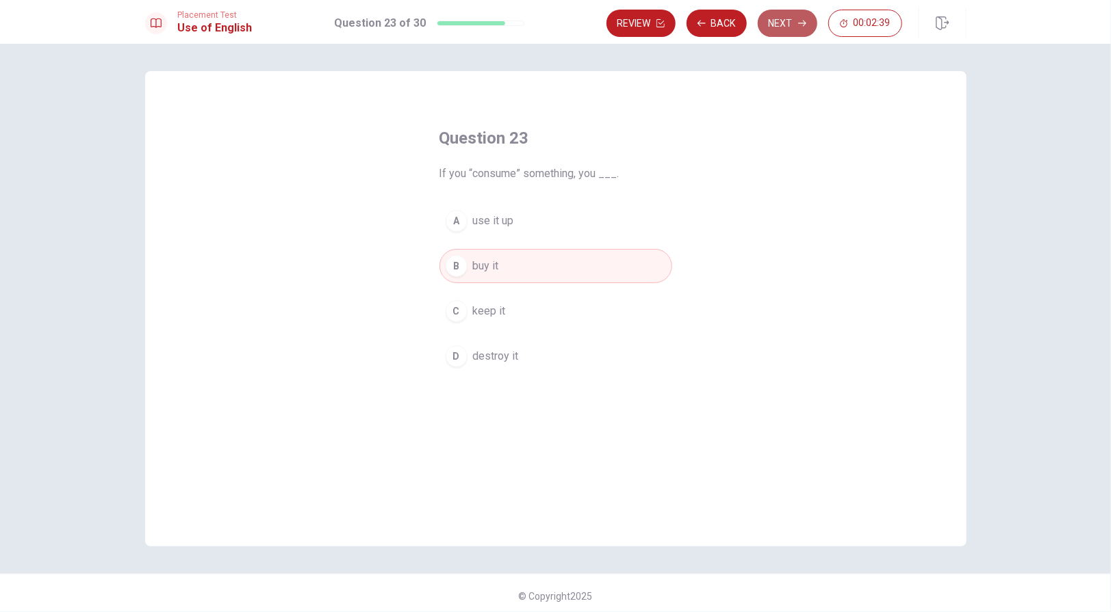
click at [781, 31] on button "Next" at bounding box center [787, 23] width 60 height 27
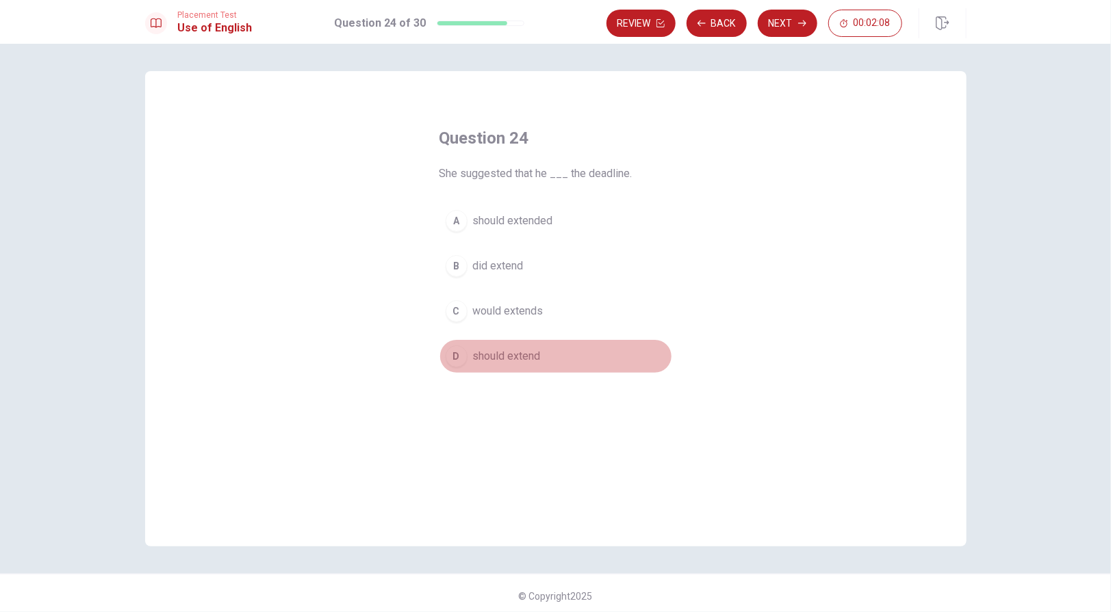
click at [458, 352] on div "D" at bounding box center [456, 357] width 22 height 22
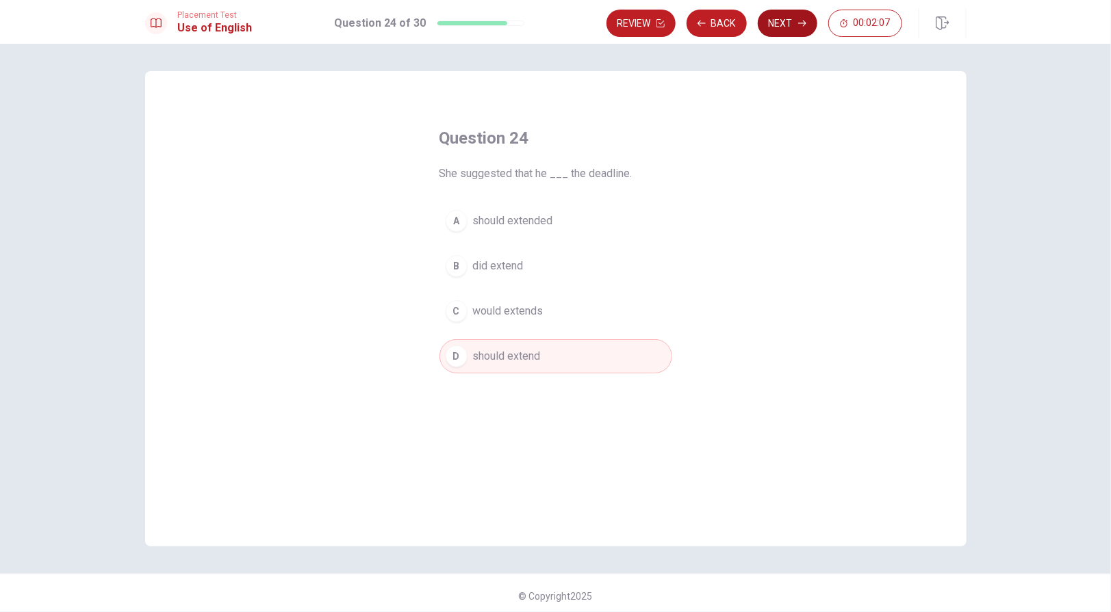
click at [784, 24] on button "Next" at bounding box center [787, 23] width 60 height 27
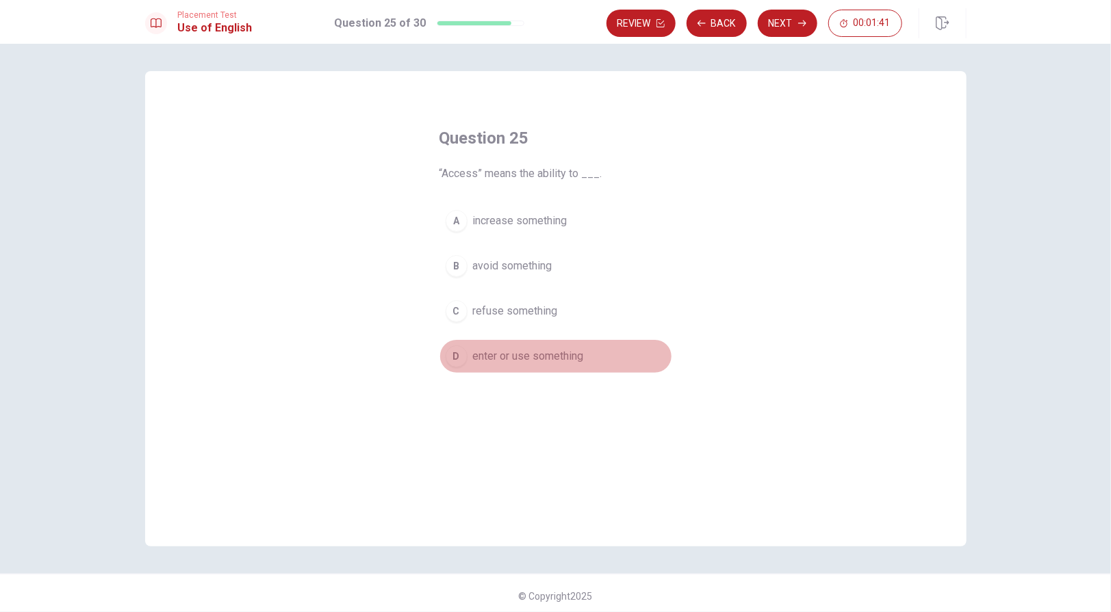
click at [543, 360] on span "enter or use something" at bounding box center [528, 356] width 111 height 16
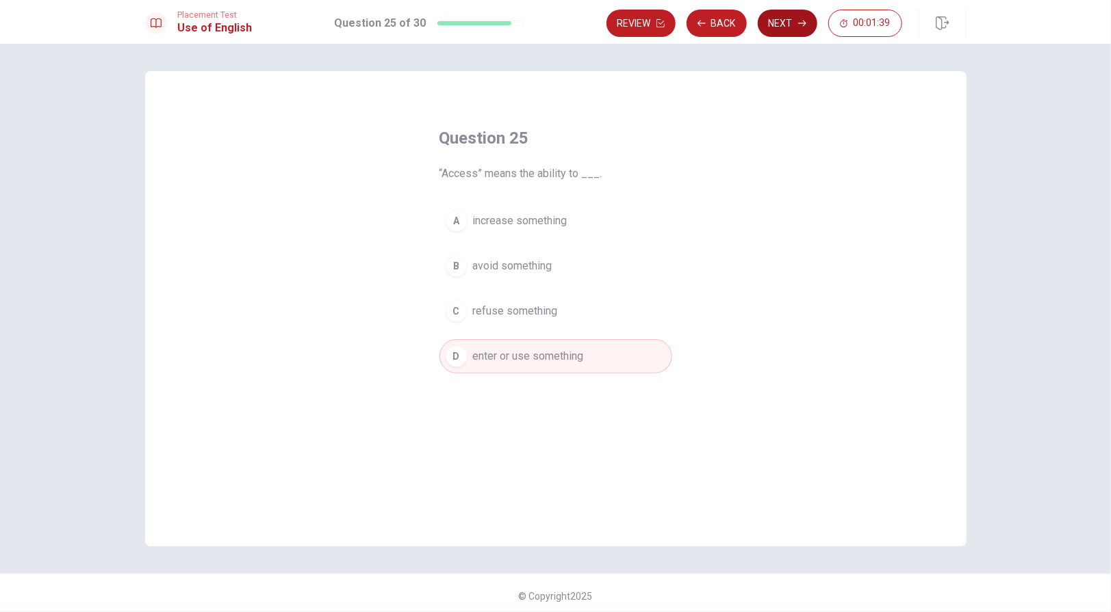
click at [789, 30] on button "Next" at bounding box center [787, 23] width 60 height 27
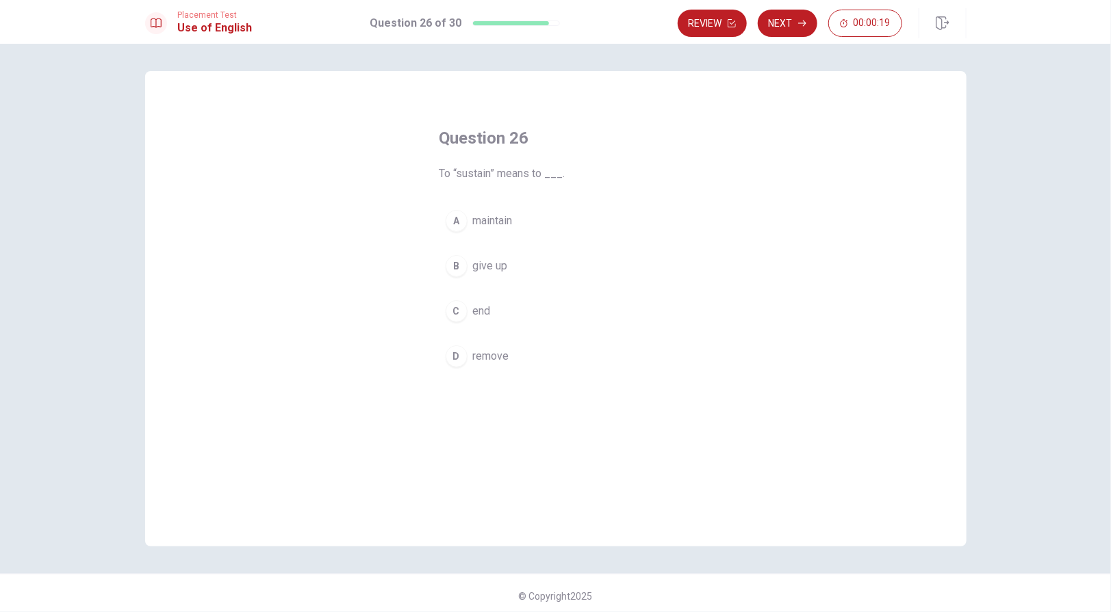
click at [497, 353] on span "remove" at bounding box center [491, 356] width 36 height 16
click at [788, 25] on button "Next" at bounding box center [787, 23] width 60 height 27
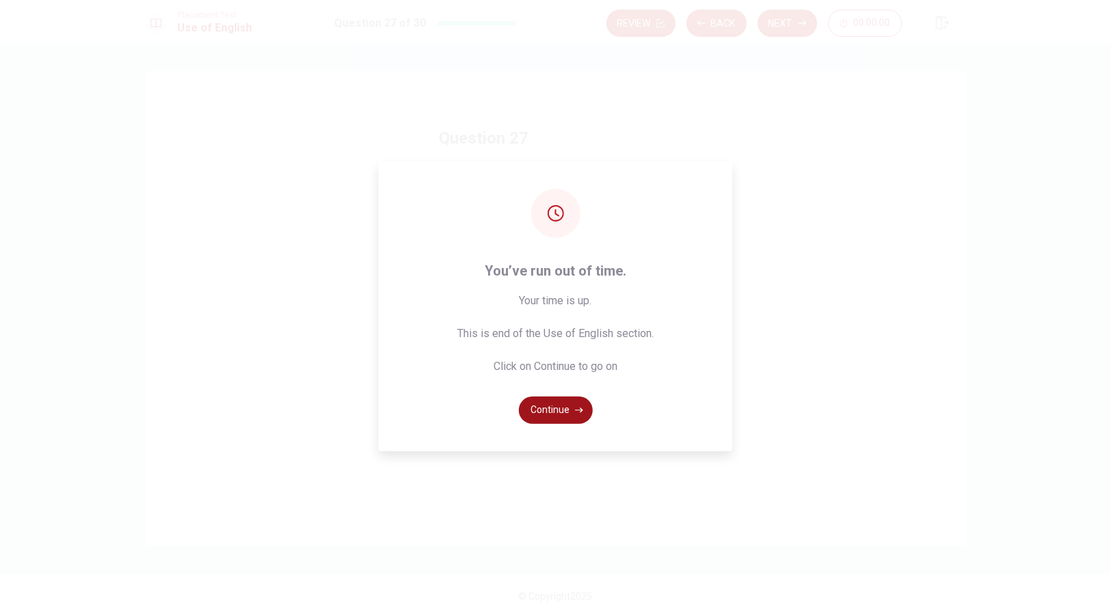
click at [572, 404] on button "Continue" at bounding box center [556, 410] width 74 height 27
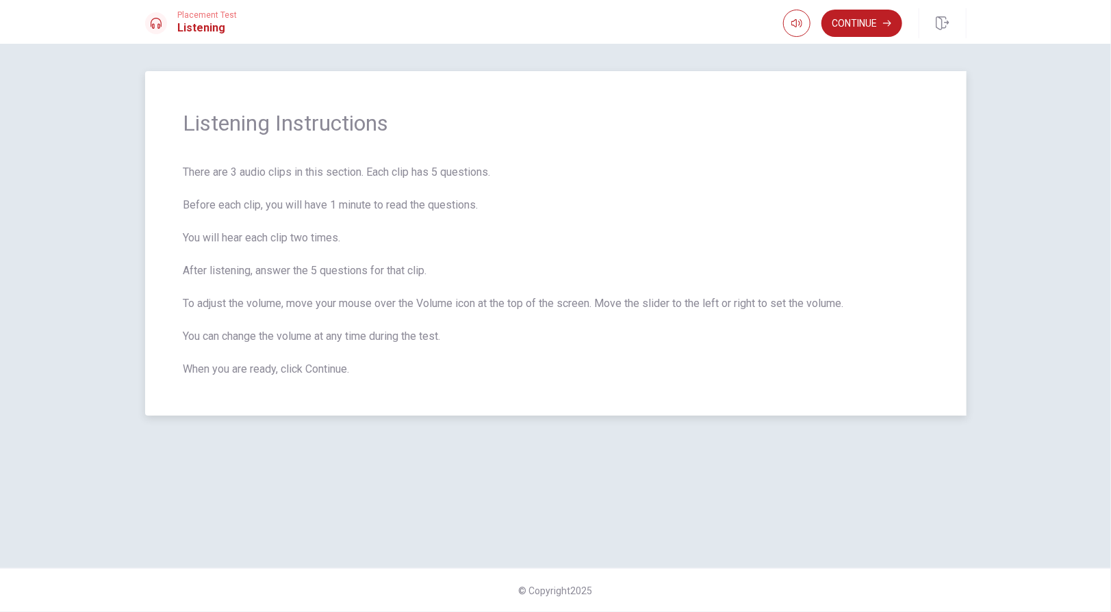
click at [824, 136] on span "Listening Instructions" at bounding box center [555, 122] width 744 height 27
click at [861, 26] on button "Continue" at bounding box center [861, 23] width 81 height 27
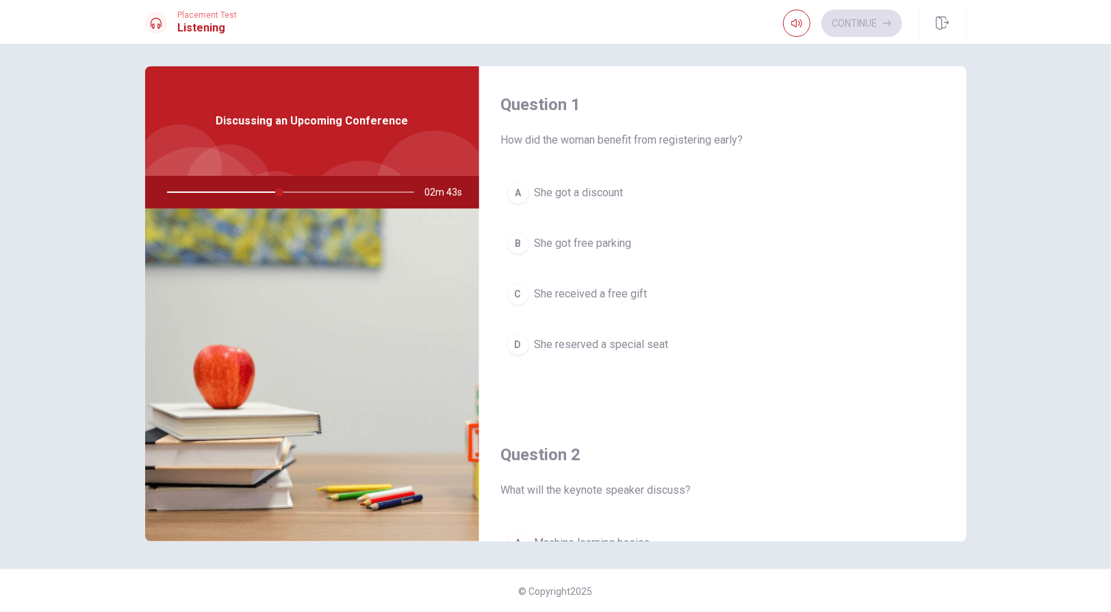
click at [605, 192] on span "She got a discount" at bounding box center [578, 193] width 89 height 16
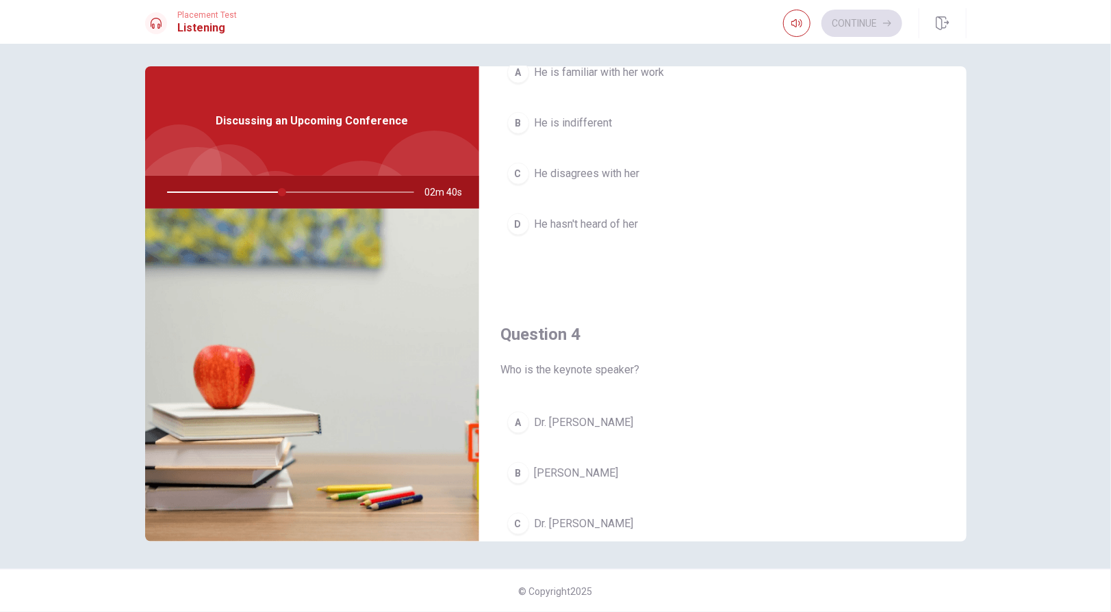
scroll to position [890, 0]
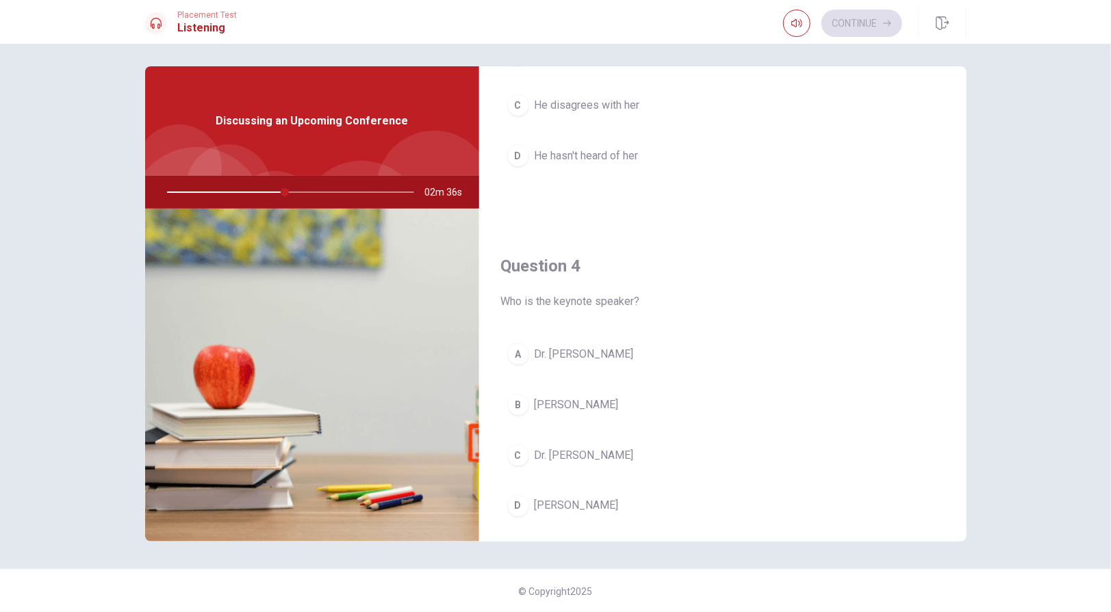
click at [592, 500] on span "Dr. Clara Jones" at bounding box center [576, 506] width 84 height 16
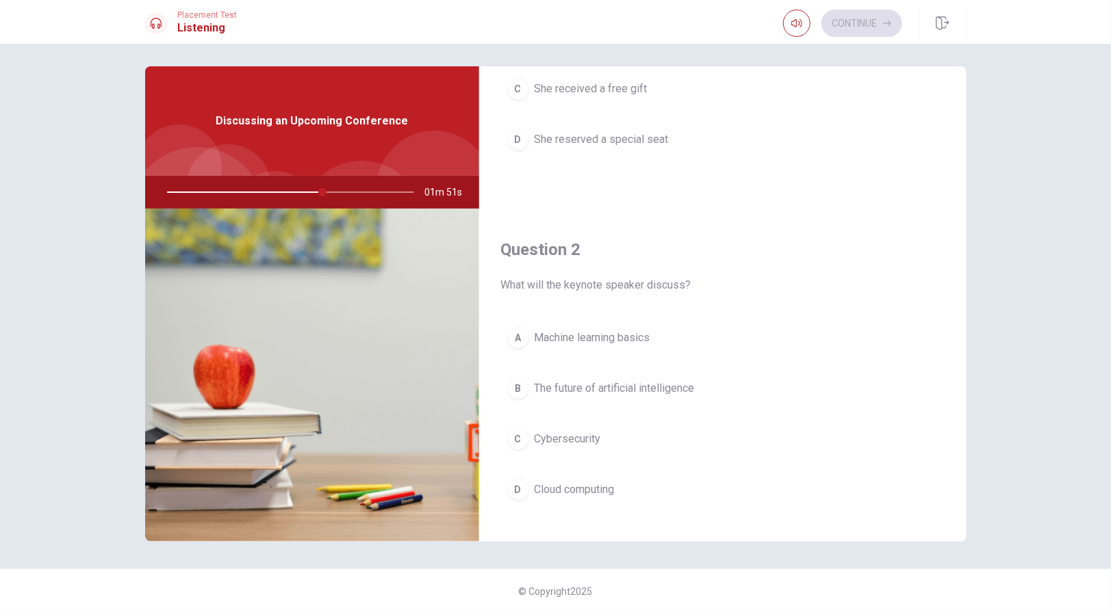
scroll to position [274, 0]
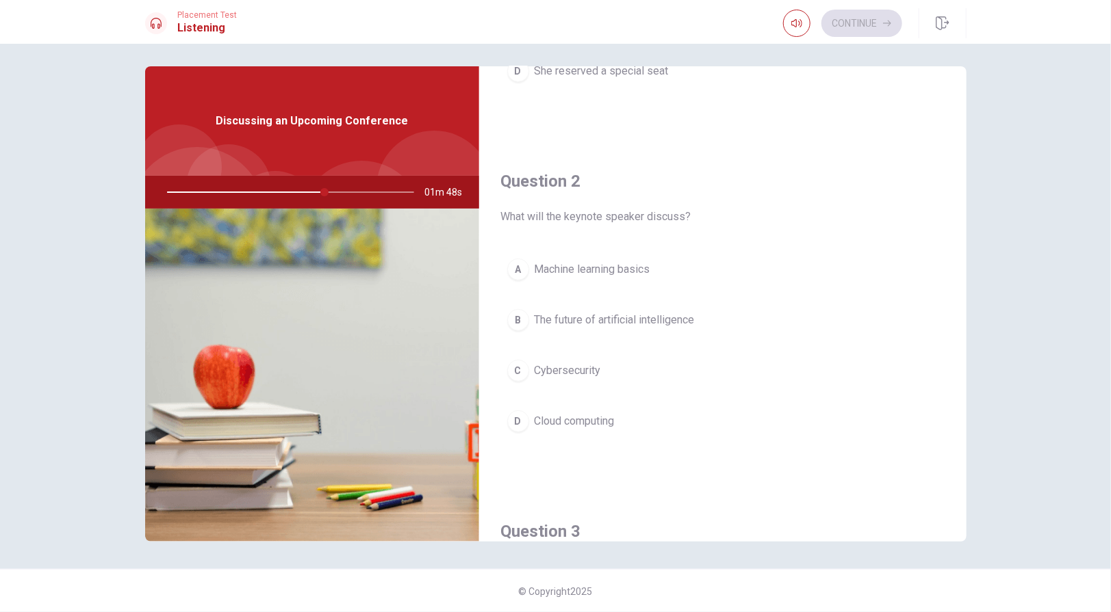
click at [640, 315] on span "The future of artificial intelligence" at bounding box center [614, 320] width 160 height 16
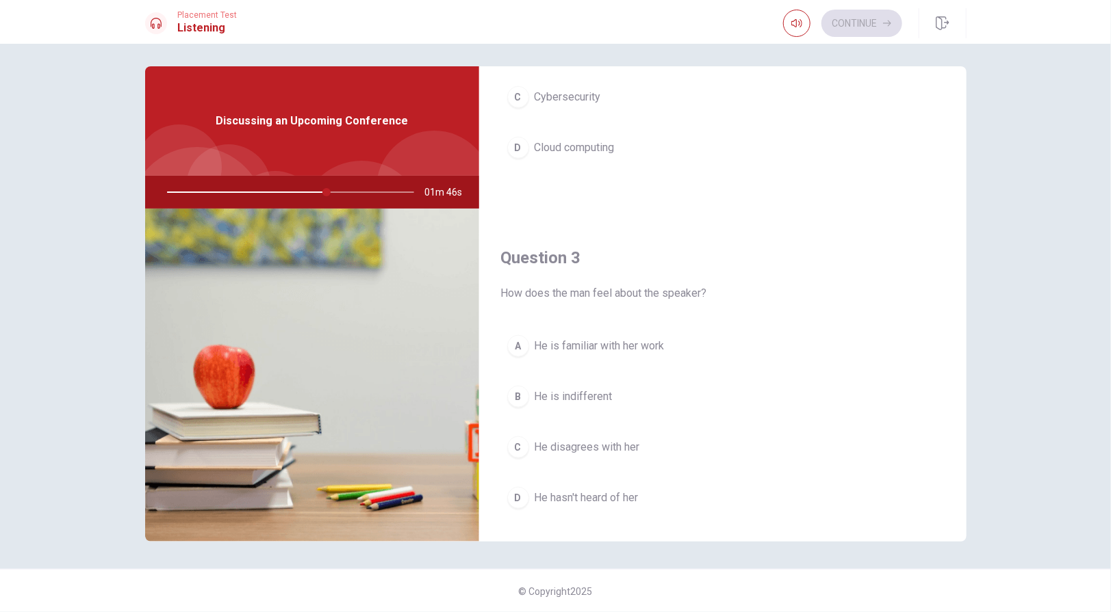
scroll to position [616, 0]
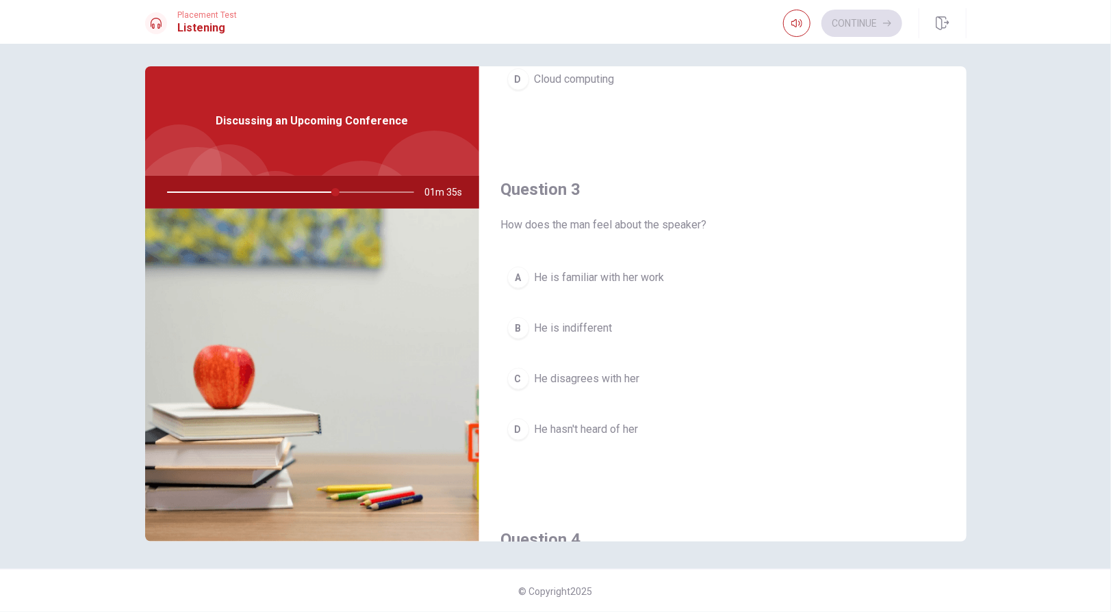
click at [632, 274] on span "He is familiar with her work" at bounding box center [599, 278] width 130 height 16
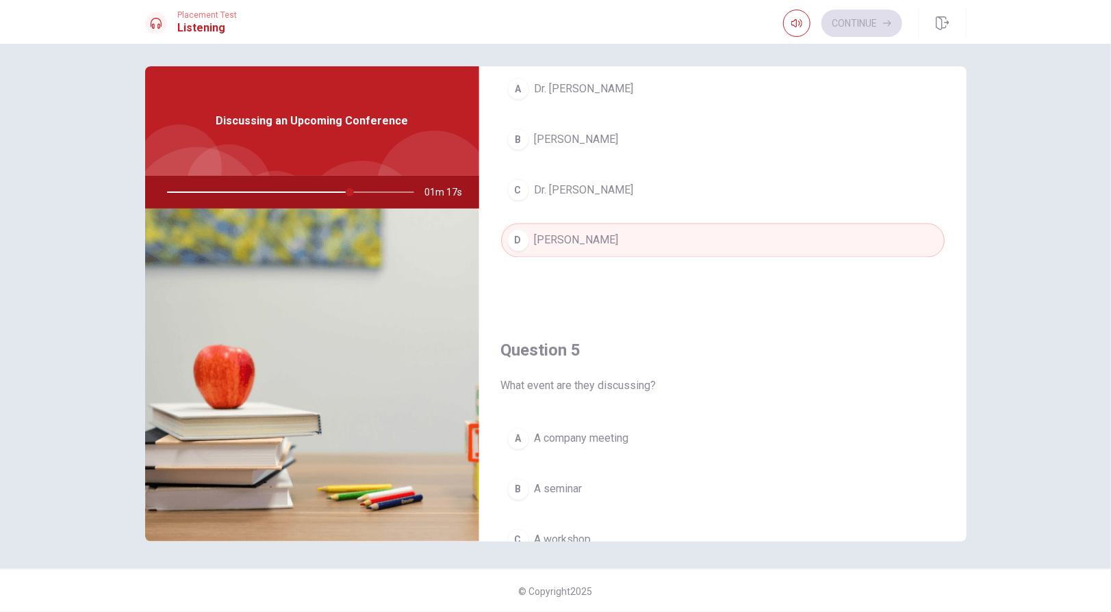
scroll to position [1265, 0]
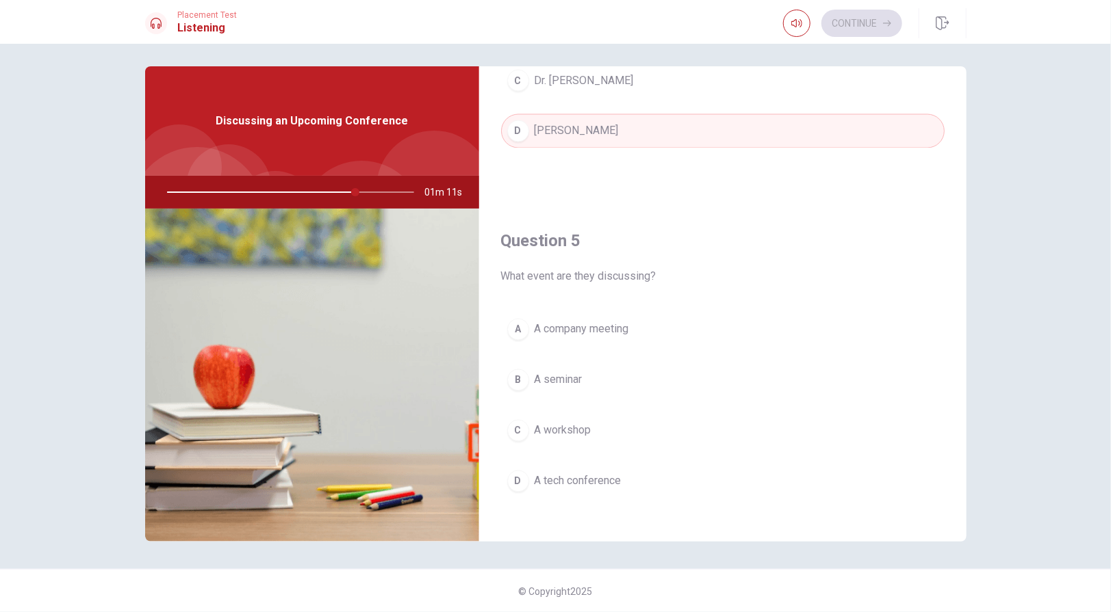
click at [580, 369] on button "B A seminar" at bounding box center [722, 380] width 443 height 34
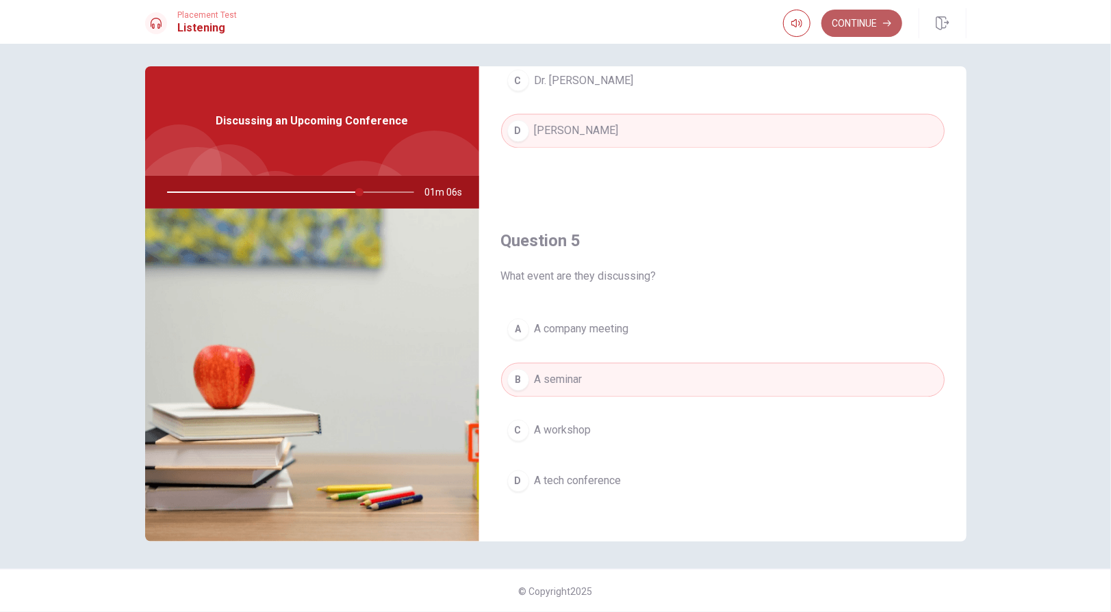
click at [862, 20] on button "Continue" at bounding box center [861, 23] width 81 height 27
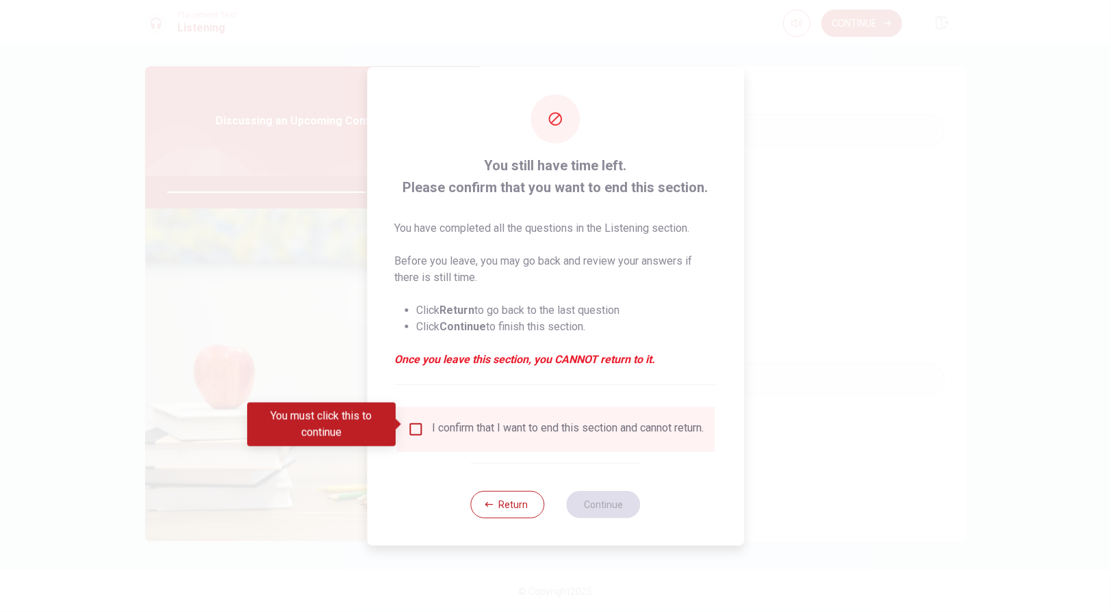
click at [413, 424] on input "You must click this to continue" at bounding box center [415, 430] width 16 height 16
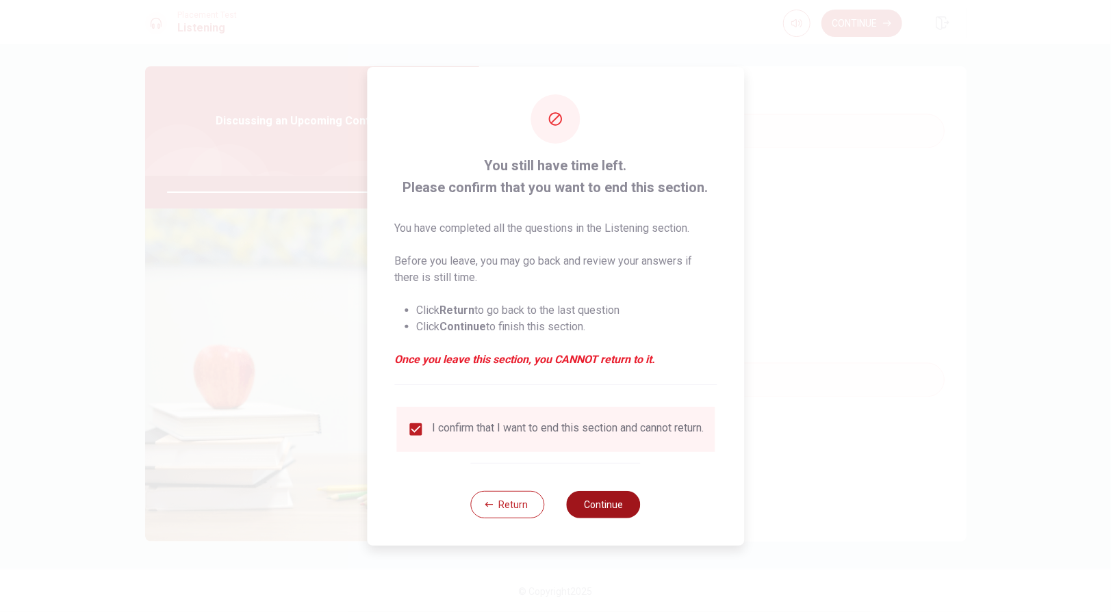
click at [612, 506] on button "Continue" at bounding box center [604, 504] width 74 height 27
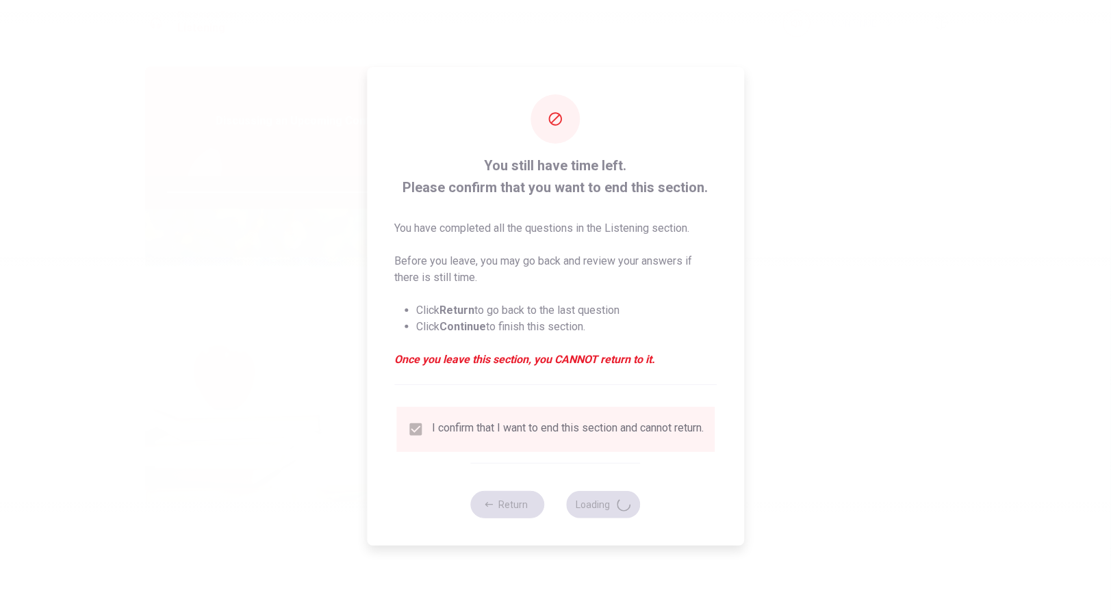
type input "85"
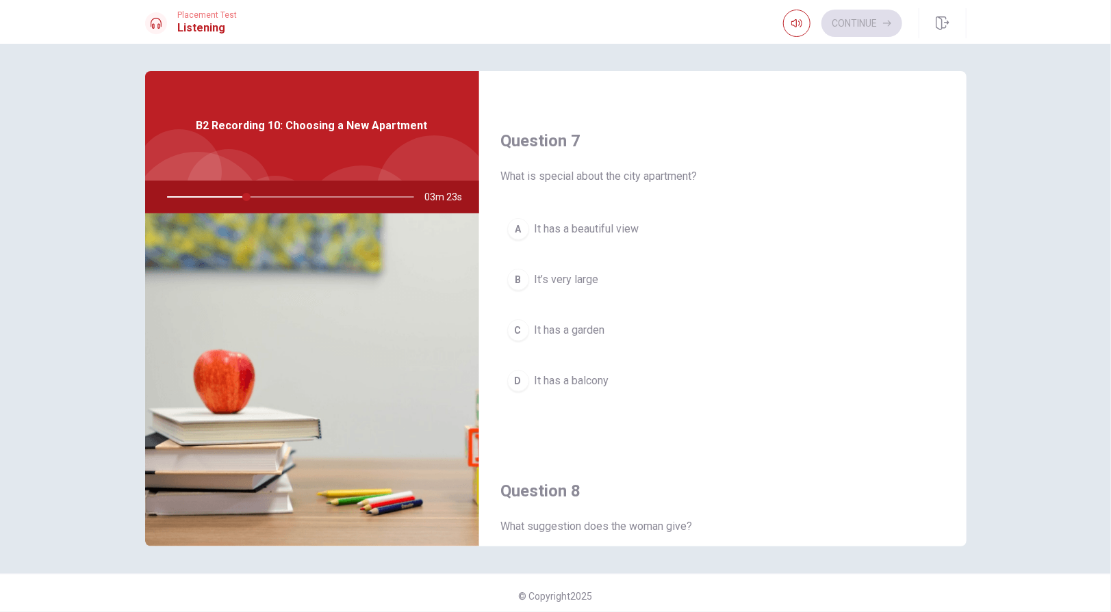
scroll to position [238, 0]
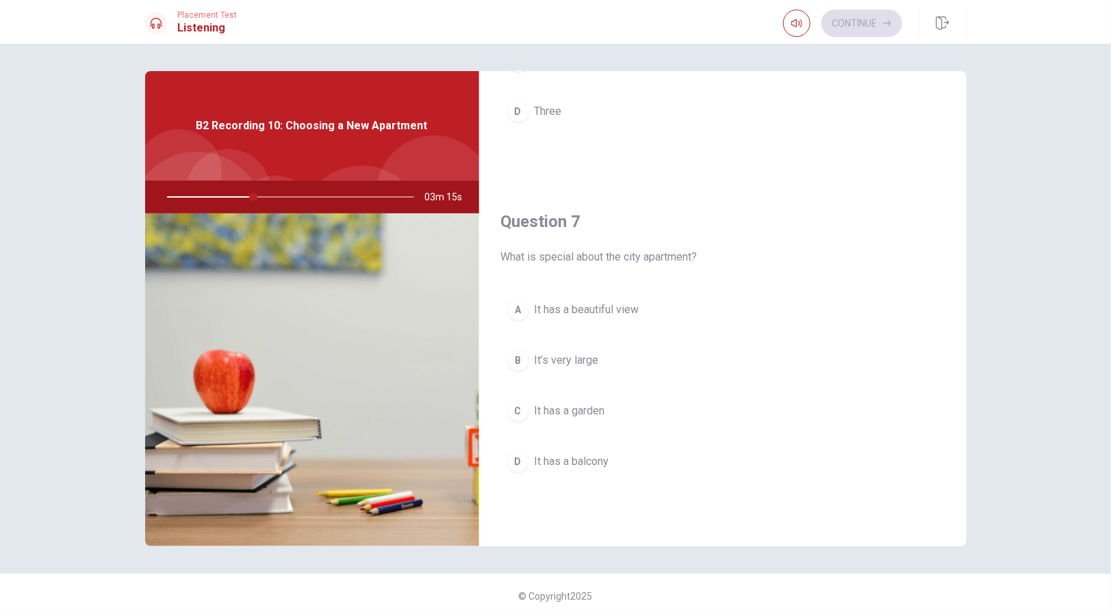
click at [628, 307] on span "It has a beautiful view" at bounding box center [586, 310] width 105 height 16
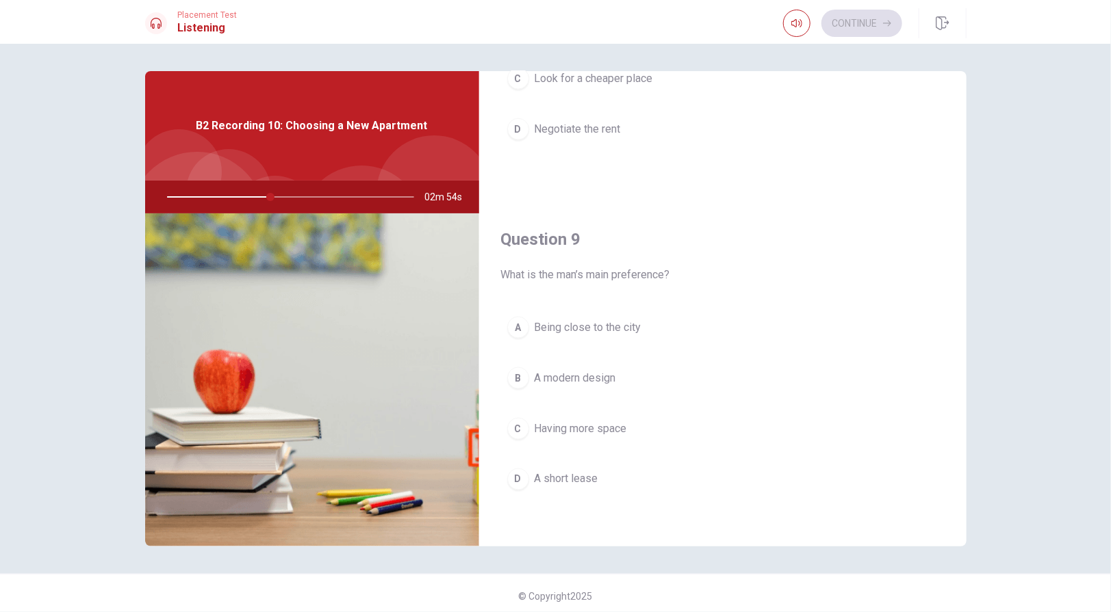
scroll to position [922, 0]
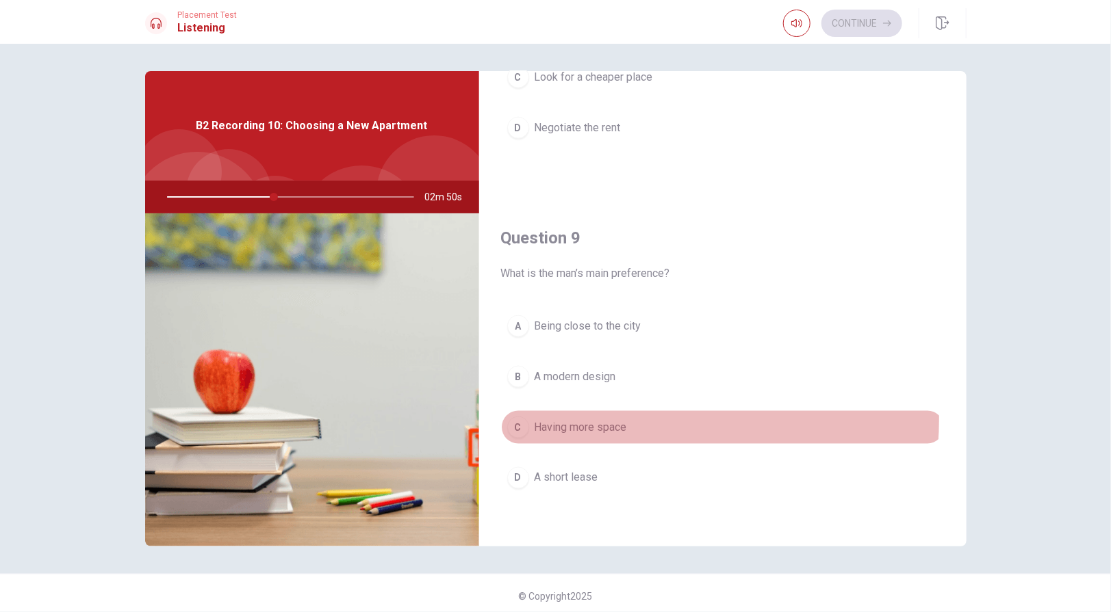
click at [599, 419] on span "Having more space" at bounding box center [580, 427] width 92 height 16
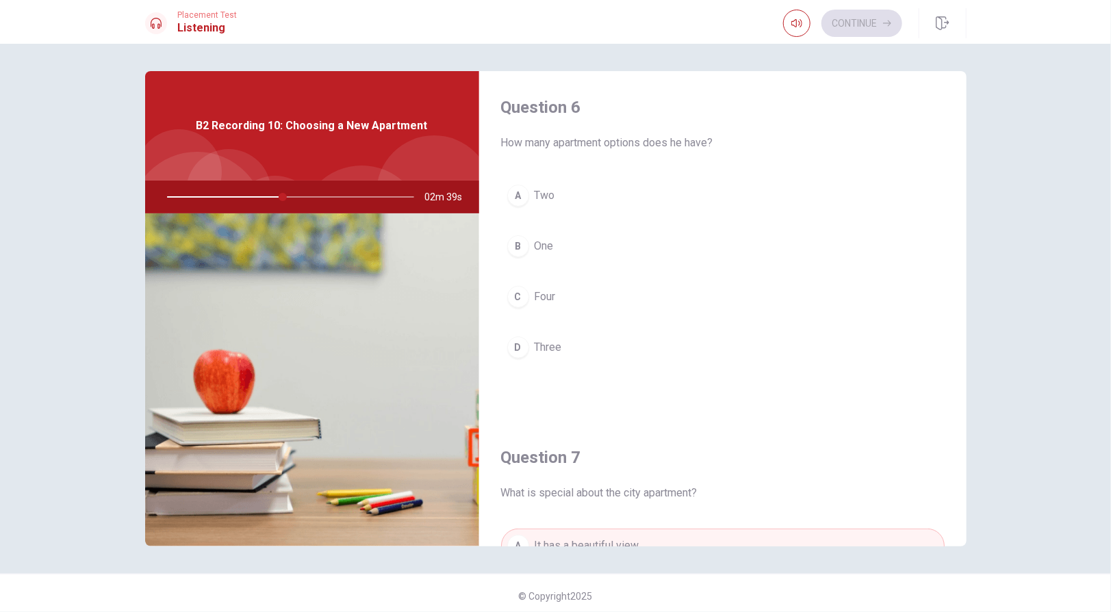
scroll to position [0, 0]
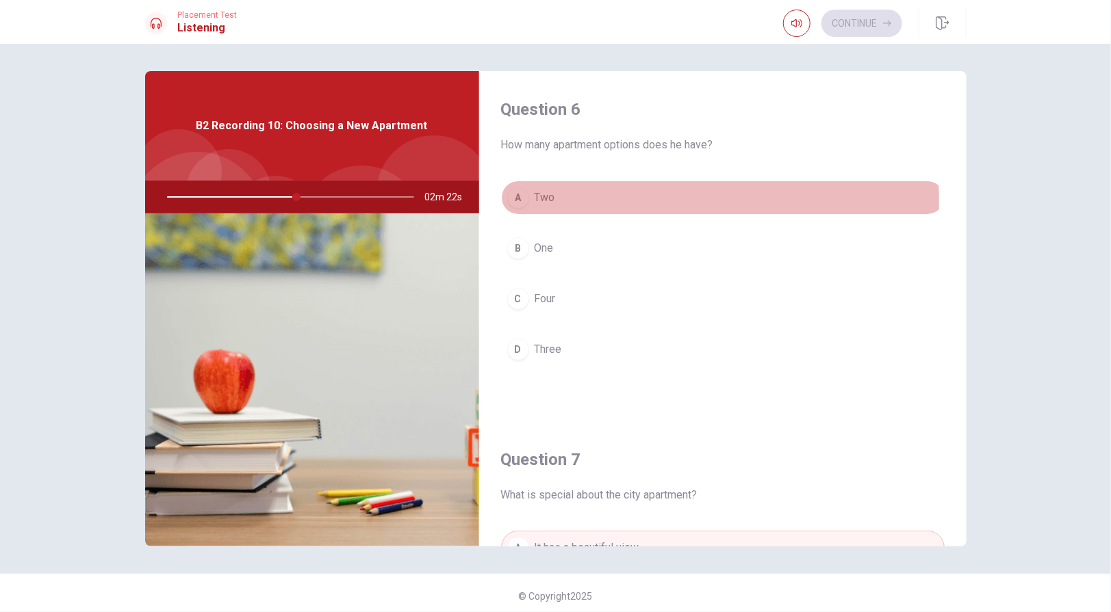
click at [635, 201] on button "A Two" at bounding box center [722, 198] width 443 height 34
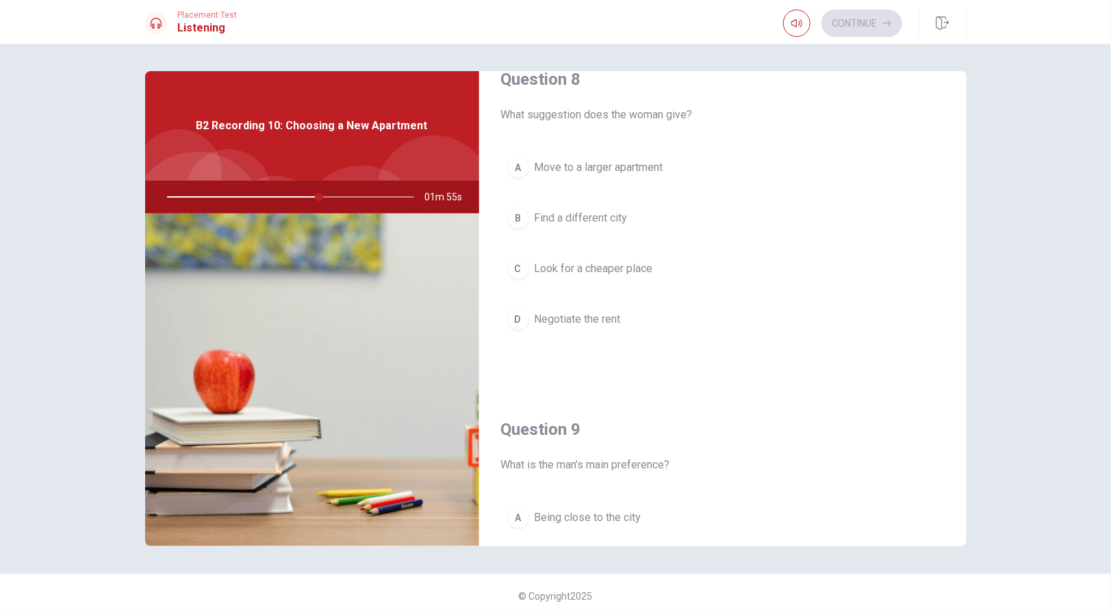
scroll to position [753, 0]
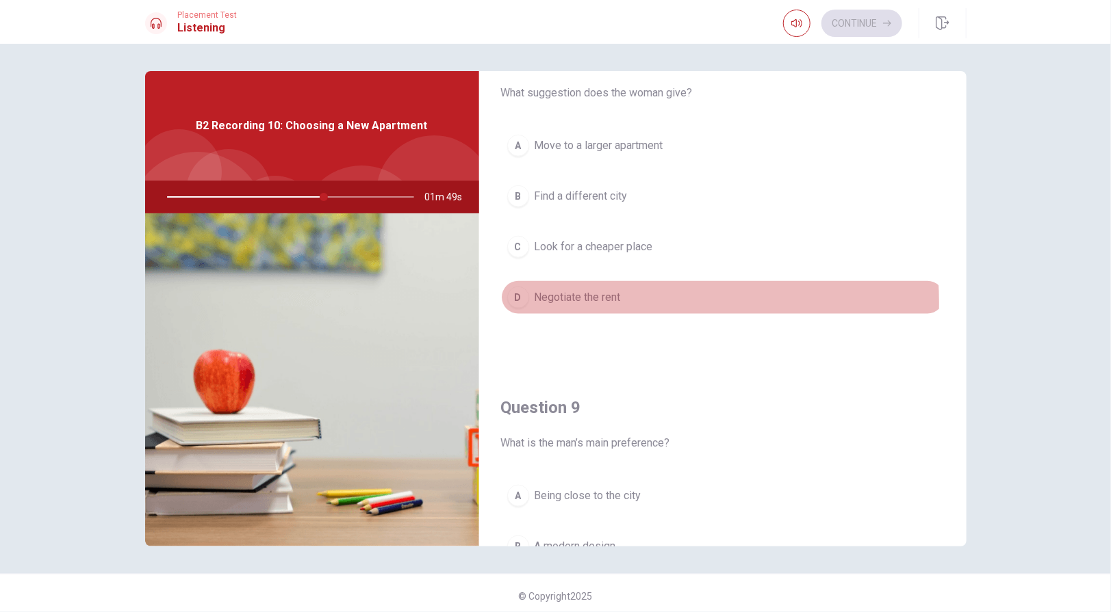
click at [598, 296] on span "Negotiate the rent" at bounding box center [577, 297] width 86 height 16
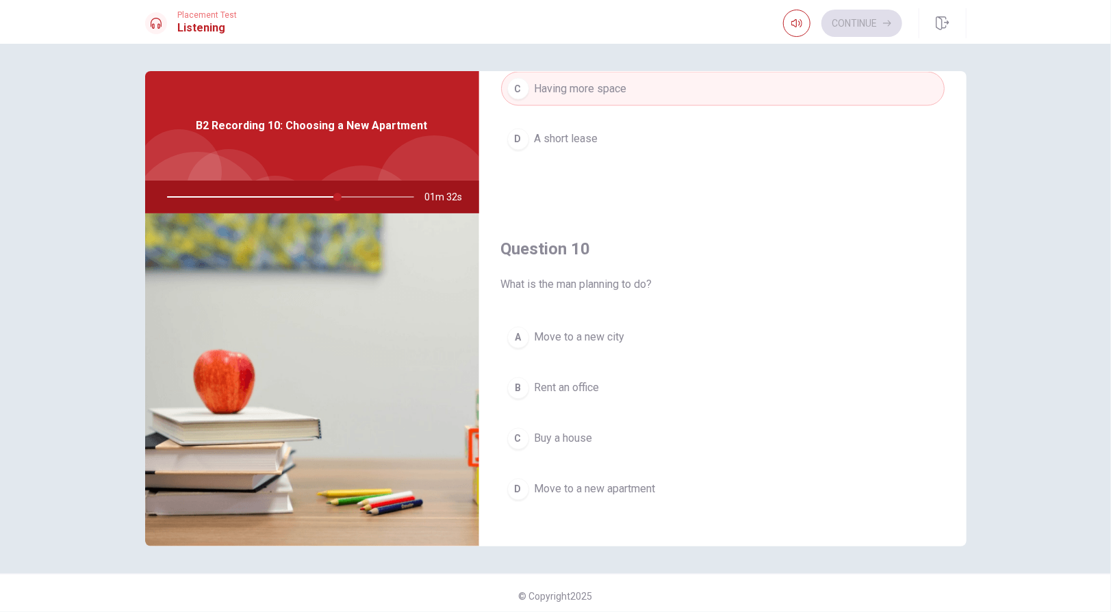
scroll to position [1265, 0]
click at [571, 478] on span "Move to a new apartment" at bounding box center [594, 486] width 121 height 16
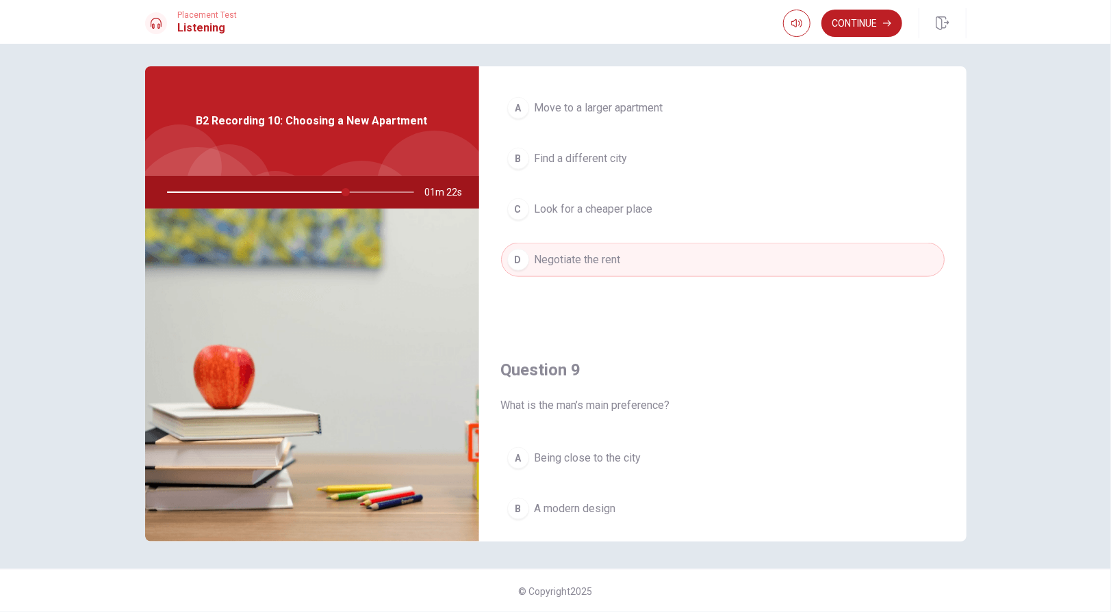
scroll to position [717, 0]
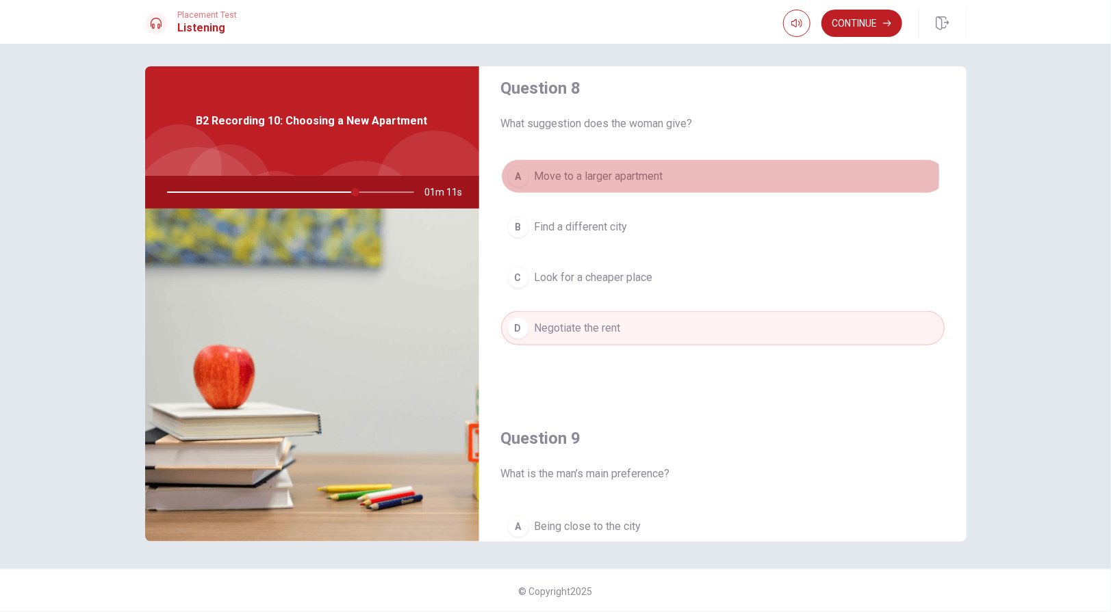
click at [684, 170] on button "A Move to a larger apartment" at bounding box center [722, 176] width 443 height 34
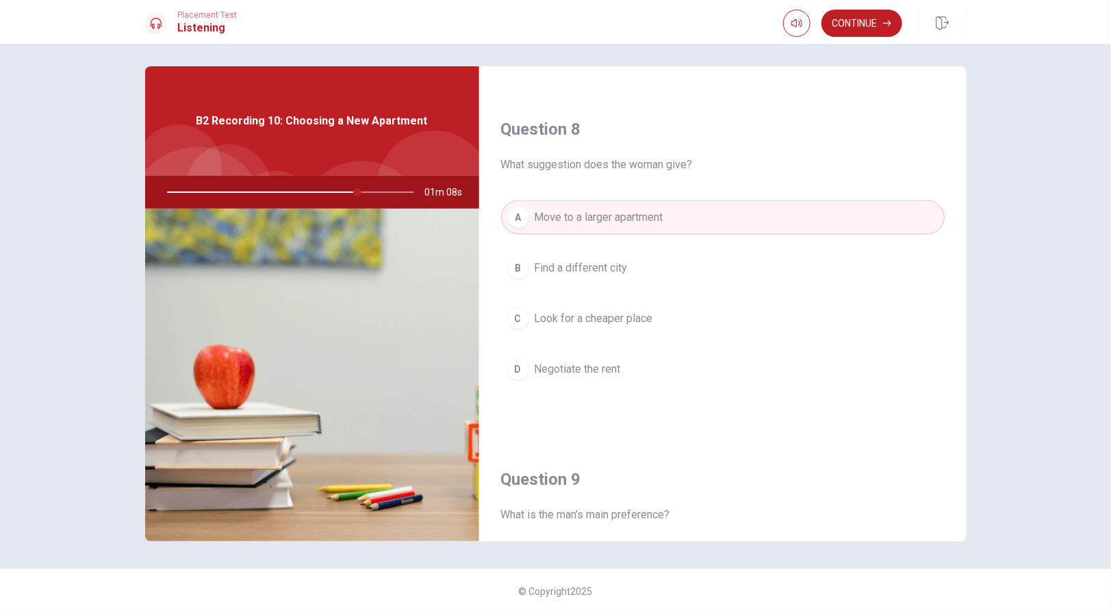
scroll to position [649, 0]
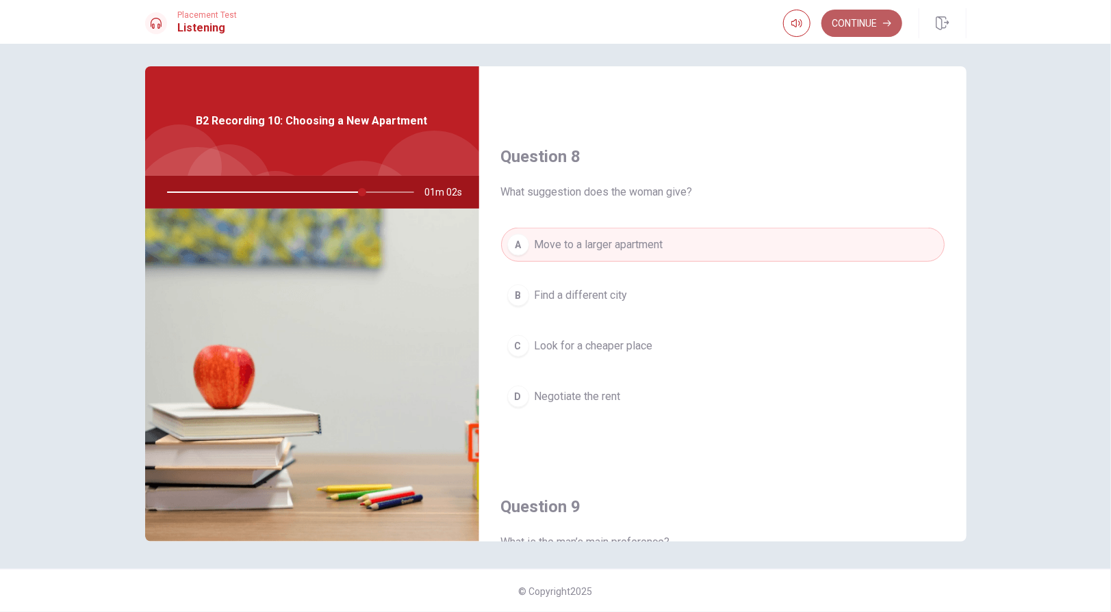
click at [859, 27] on button "Continue" at bounding box center [861, 23] width 81 height 27
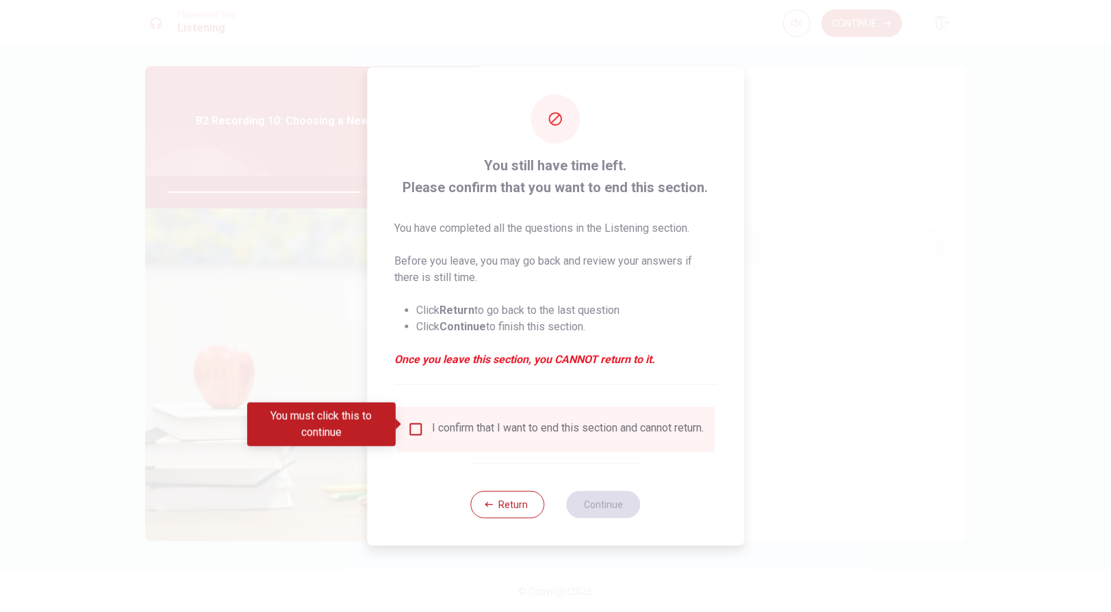
click at [415, 426] on input "You must click this to continue" at bounding box center [415, 430] width 16 height 16
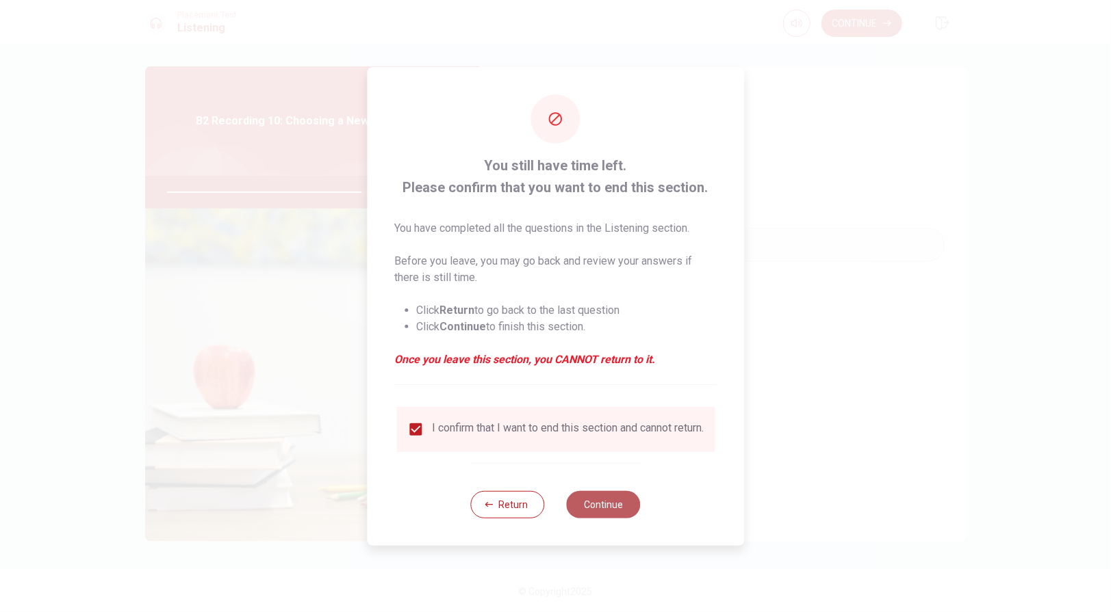
click at [599, 515] on button "Continue" at bounding box center [604, 504] width 74 height 27
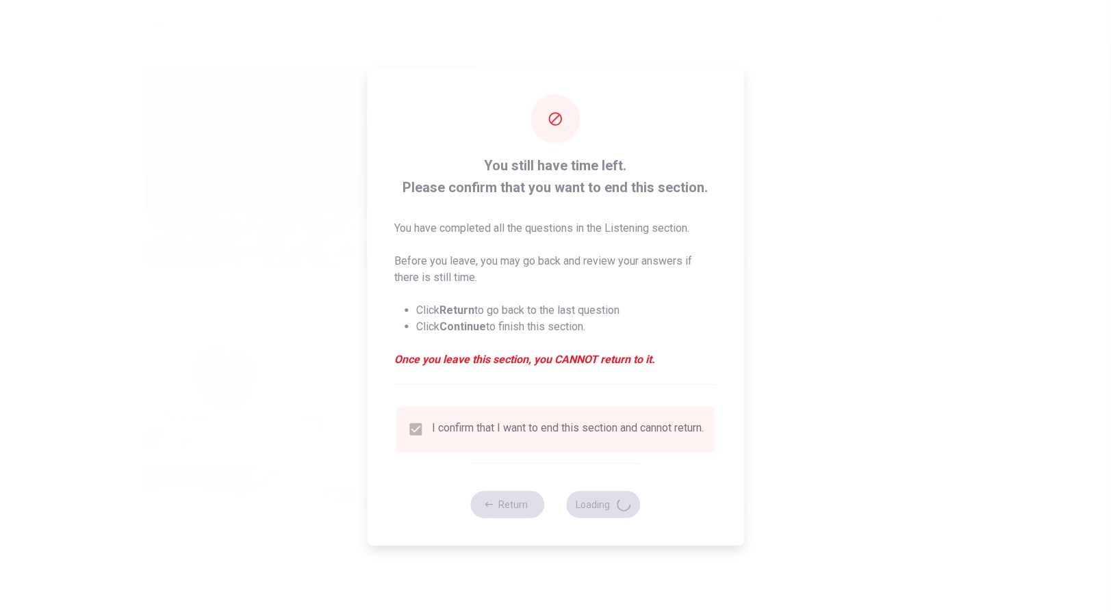
type input "82"
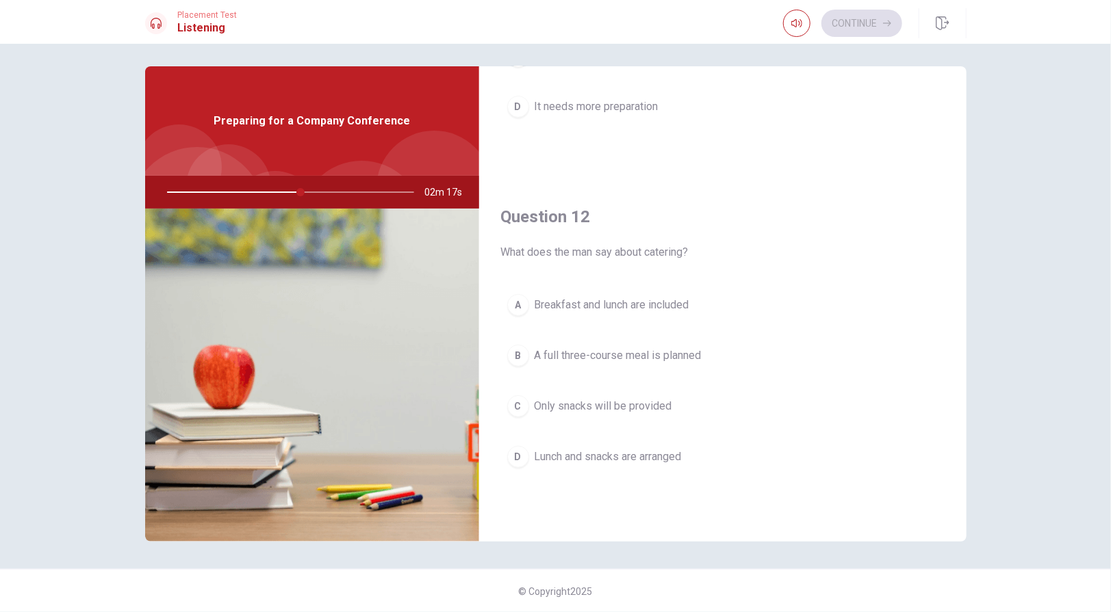
scroll to position [307, 0]
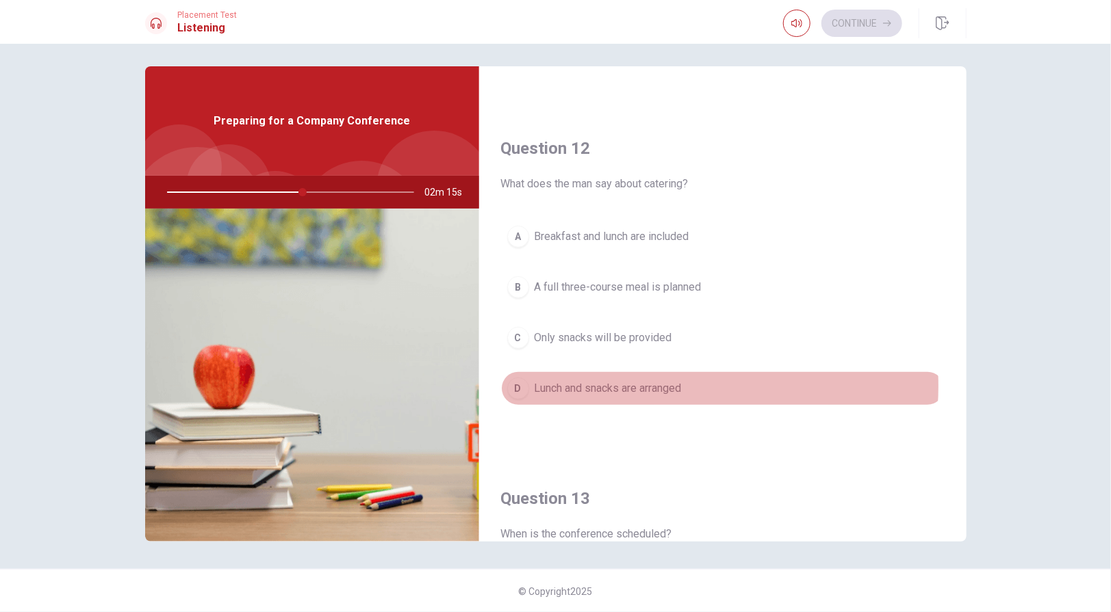
click at [659, 382] on span "Lunch and snacks are arranged" at bounding box center [607, 388] width 147 height 16
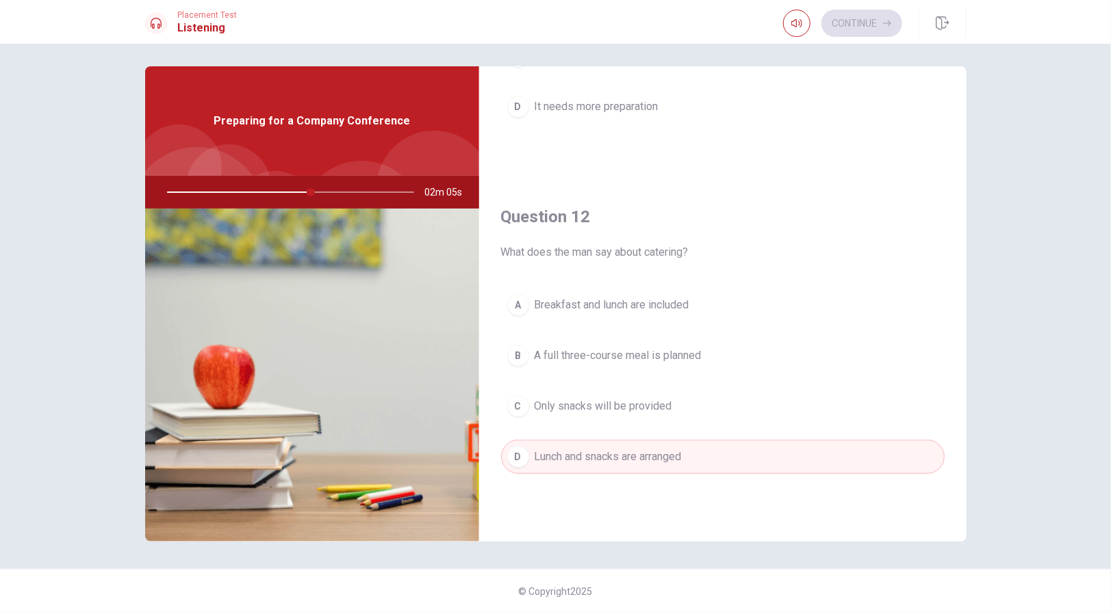
scroll to position [0, 0]
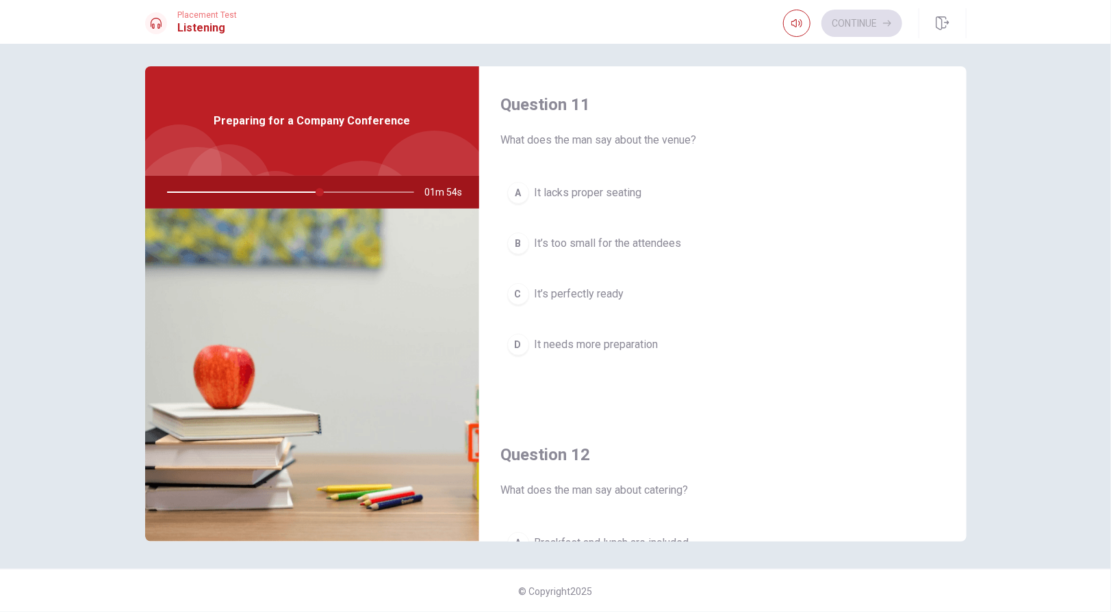
click at [582, 296] on span "It’s perfectly ready" at bounding box center [579, 294] width 90 height 16
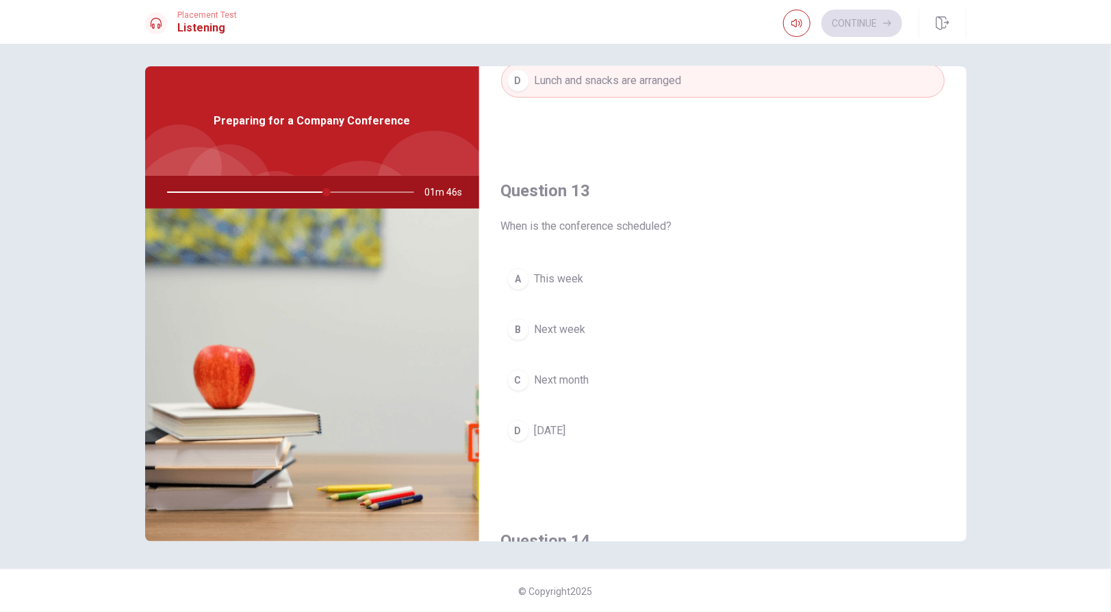
scroll to position [616, 0]
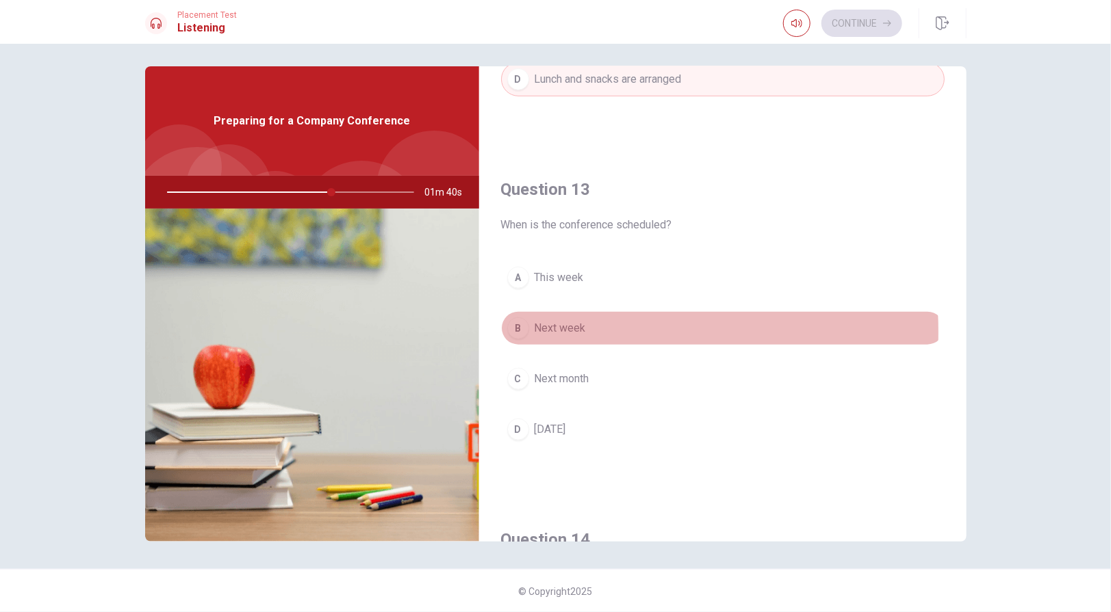
click at [578, 326] on span "Next week" at bounding box center [559, 328] width 51 height 16
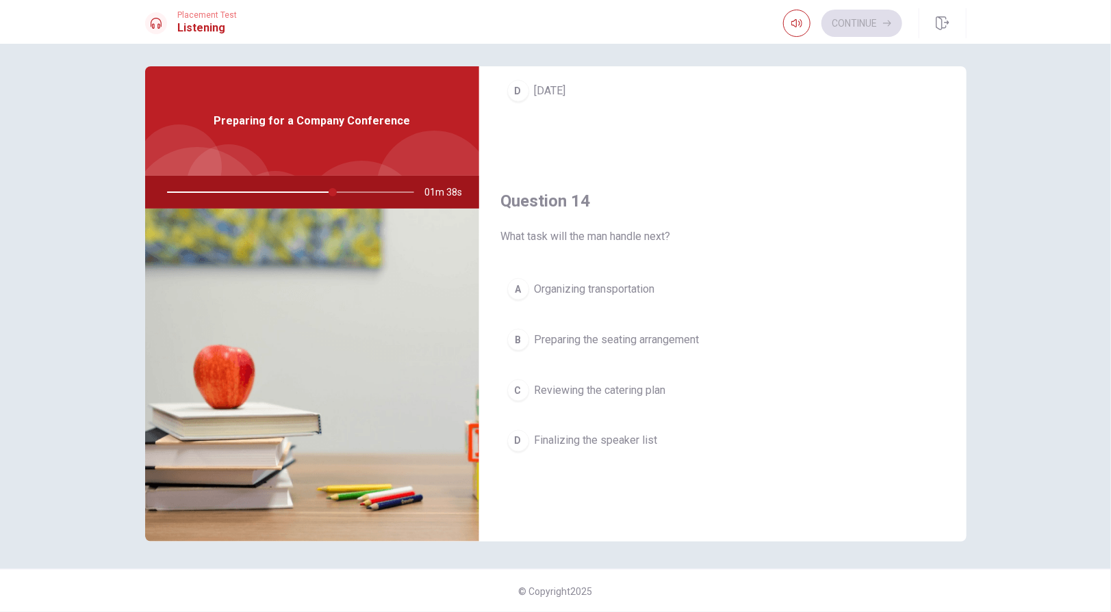
scroll to position [958, 0]
click at [639, 430] on span "Finalizing the speaker list" at bounding box center [595, 438] width 123 height 16
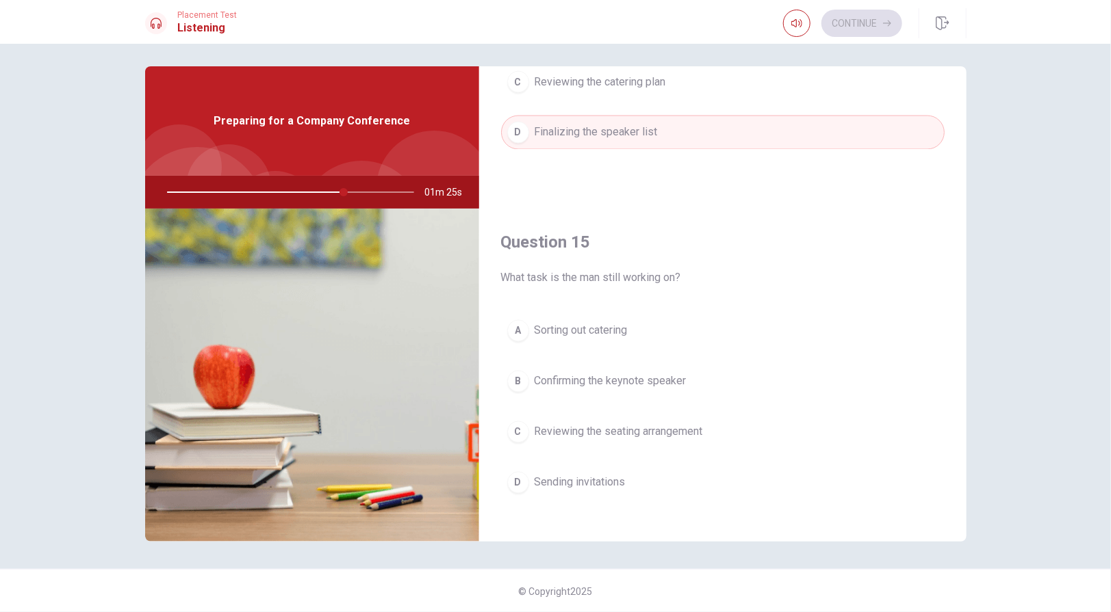
scroll to position [1265, 0]
click at [679, 374] on span "Confirming the keynote speaker" at bounding box center [610, 380] width 152 height 16
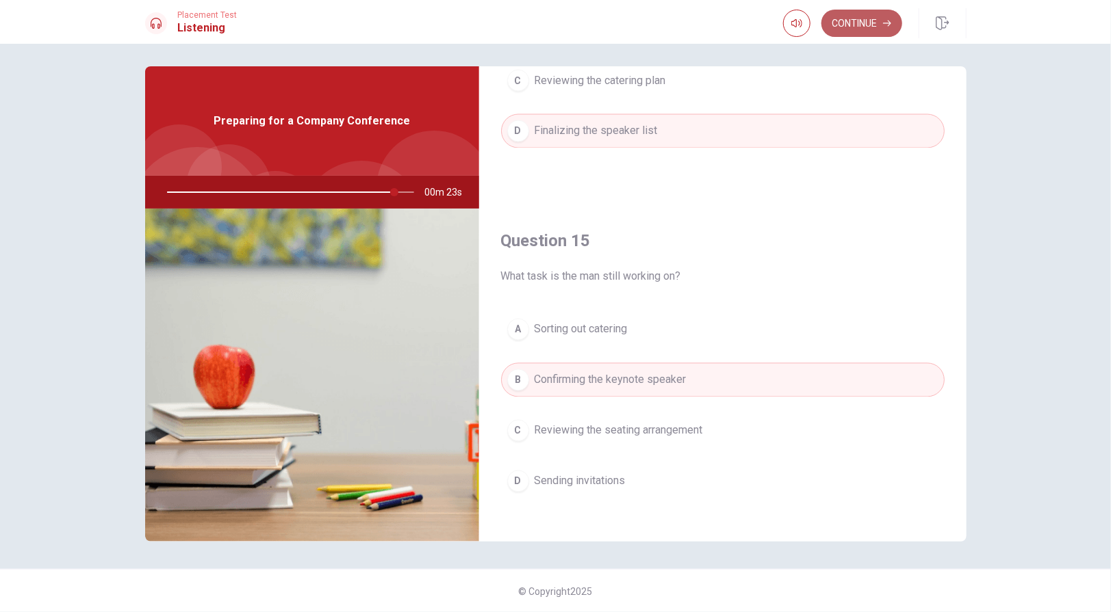
click at [876, 33] on button "Continue" at bounding box center [861, 23] width 81 height 27
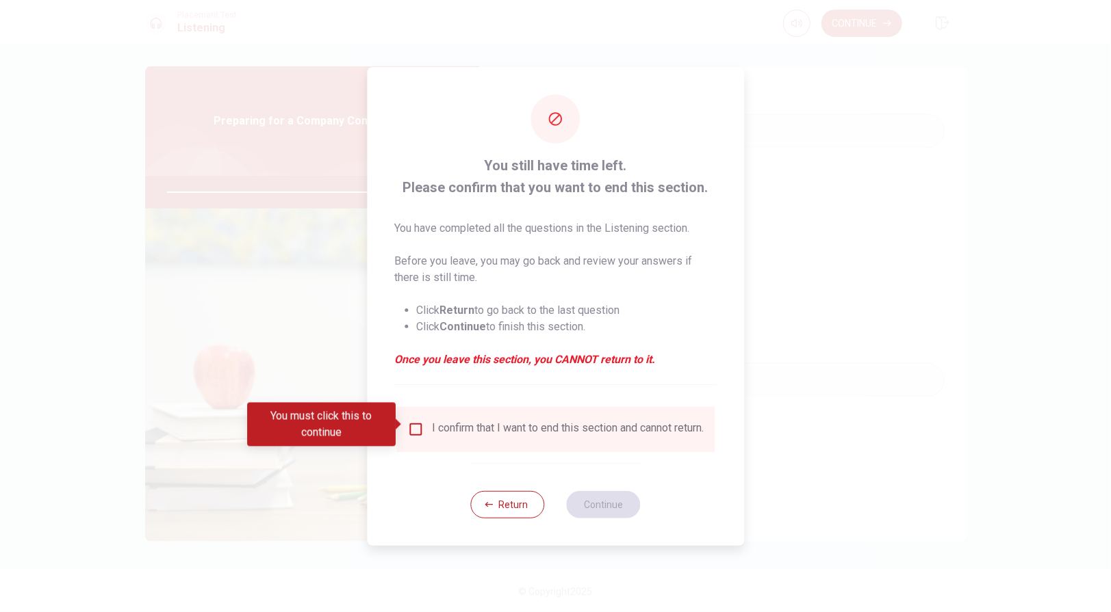
click at [490, 429] on div "I confirm that I want to end this section and cannot return." at bounding box center [568, 430] width 272 height 16
click at [485, 425] on div "I confirm that I want to end this section and cannot return." at bounding box center [568, 430] width 272 height 16
click at [411, 422] on input "You must click this to continue" at bounding box center [415, 430] width 16 height 16
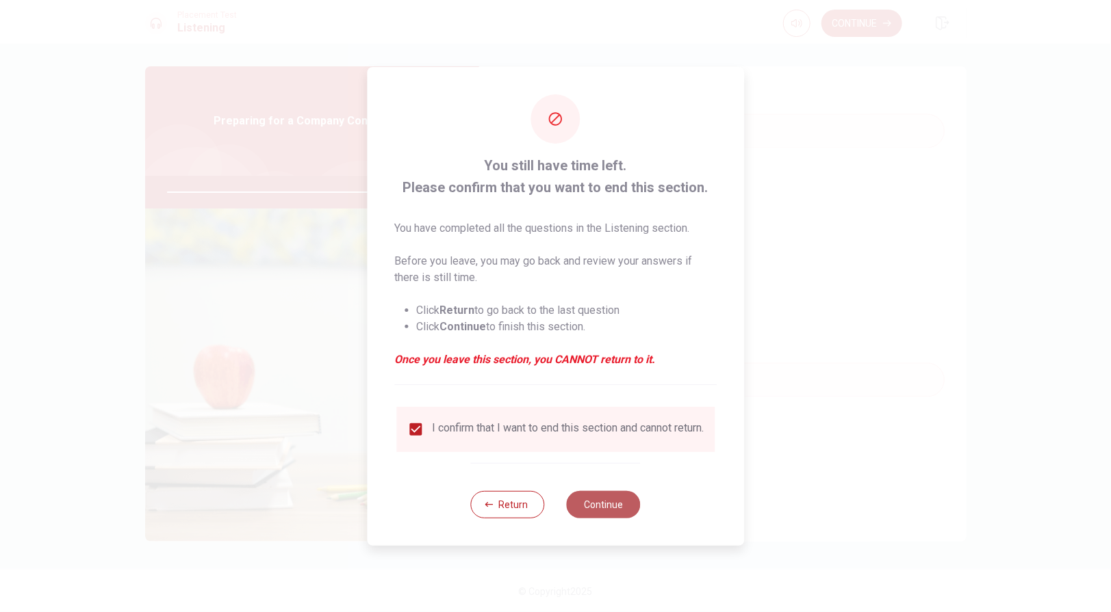
click at [597, 505] on button "Continue" at bounding box center [604, 504] width 74 height 27
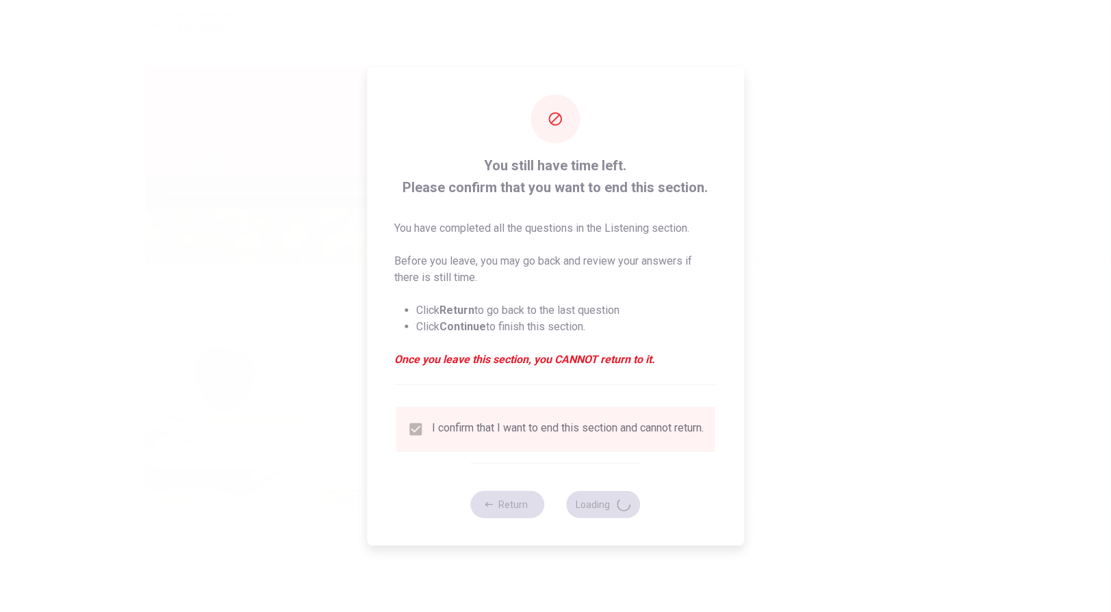
type input "96"
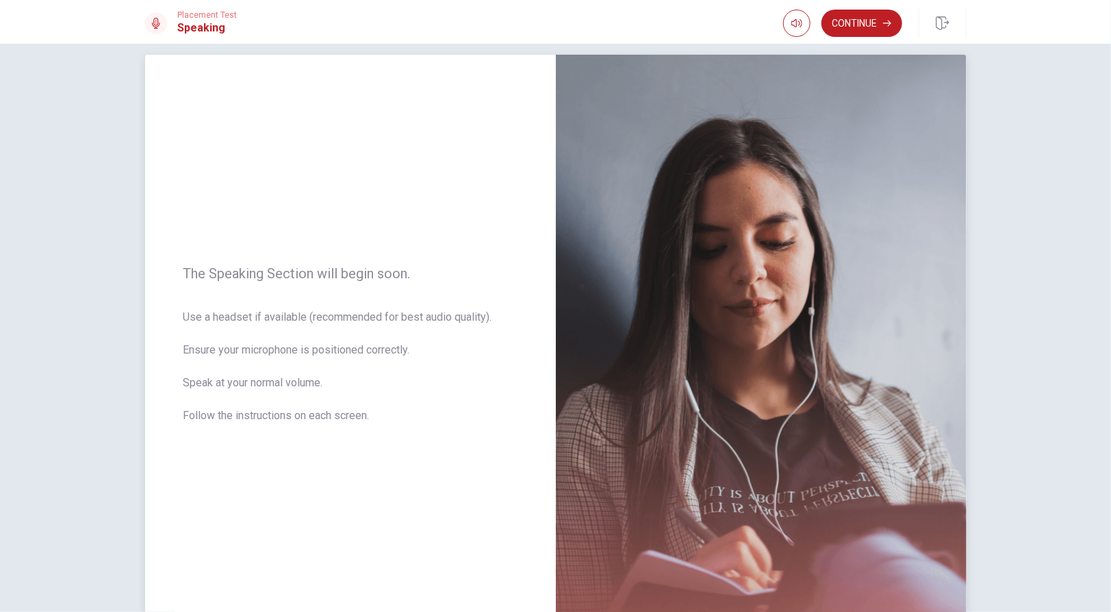
scroll to position [0, 0]
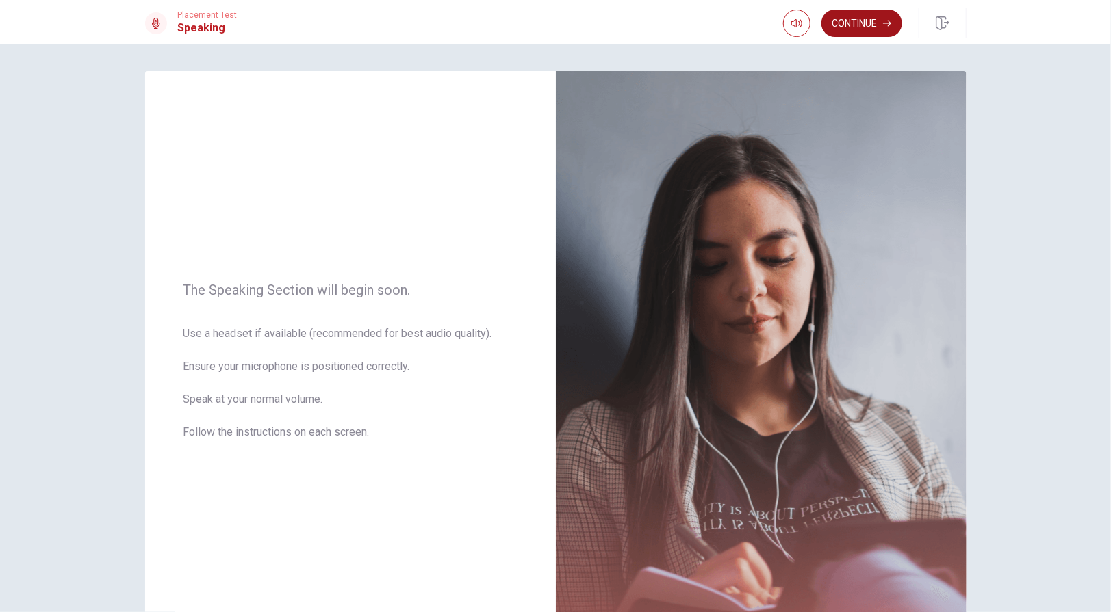
click at [863, 23] on button "Continue" at bounding box center [861, 23] width 81 height 27
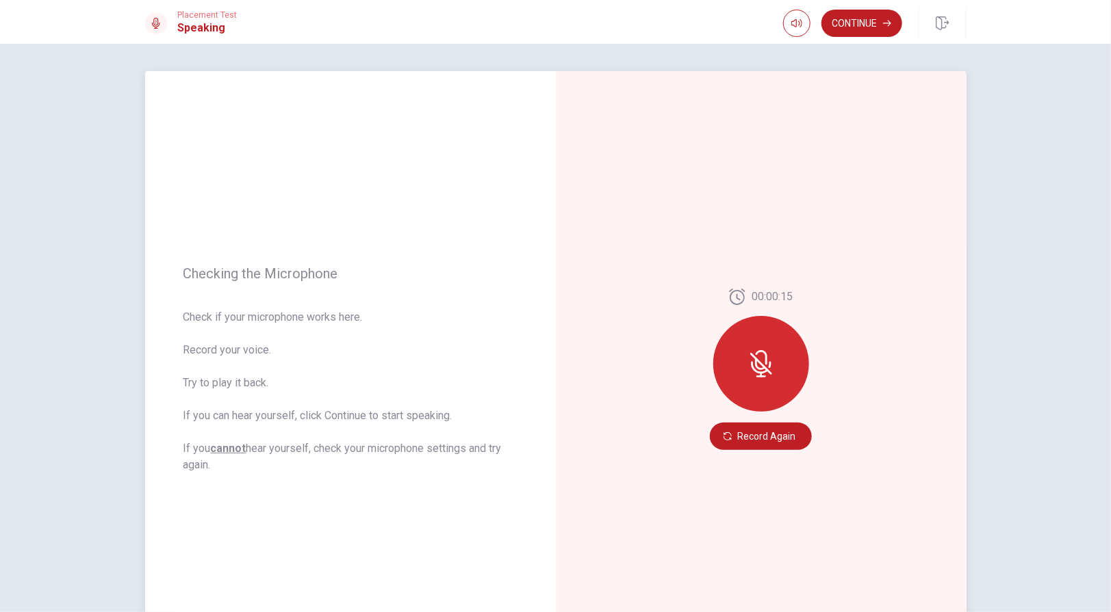
click at [749, 381] on div at bounding box center [761, 364] width 96 height 96
click at [751, 435] on button "Record Again" at bounding box center [761, 436] width 102 height 27
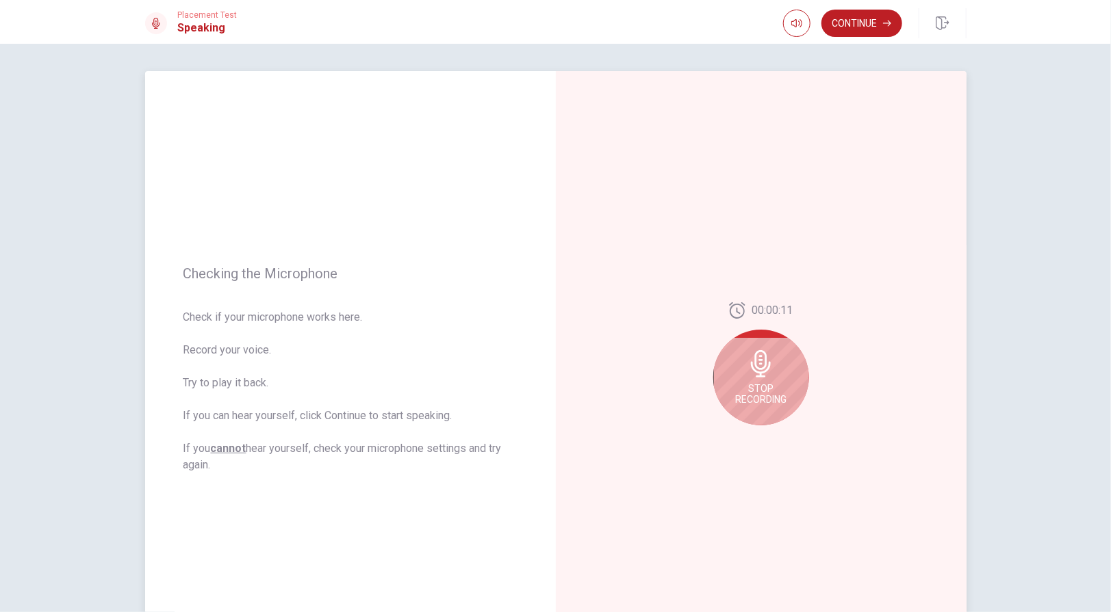
click at [760, 406] on div "Stop Recording" at bounding box center [761, 378] width 96 height 96
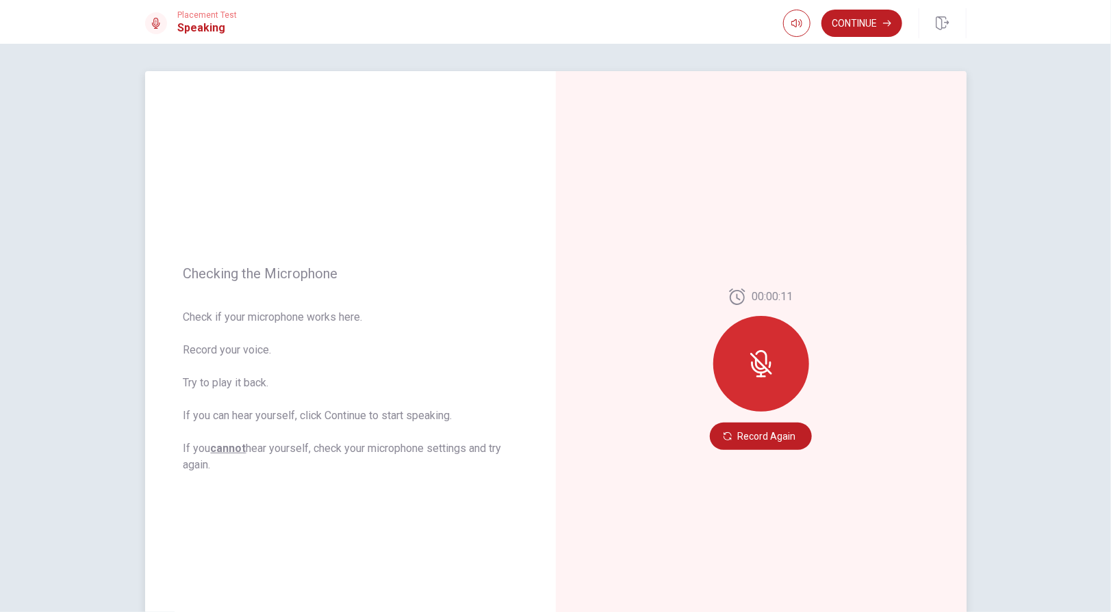
click at [761, 367] on icon at bounding box center [760, 364] width 11 height 12
click at [750, 437] on button "Record Again" at bounding box center [761, 436] width 102 height 27
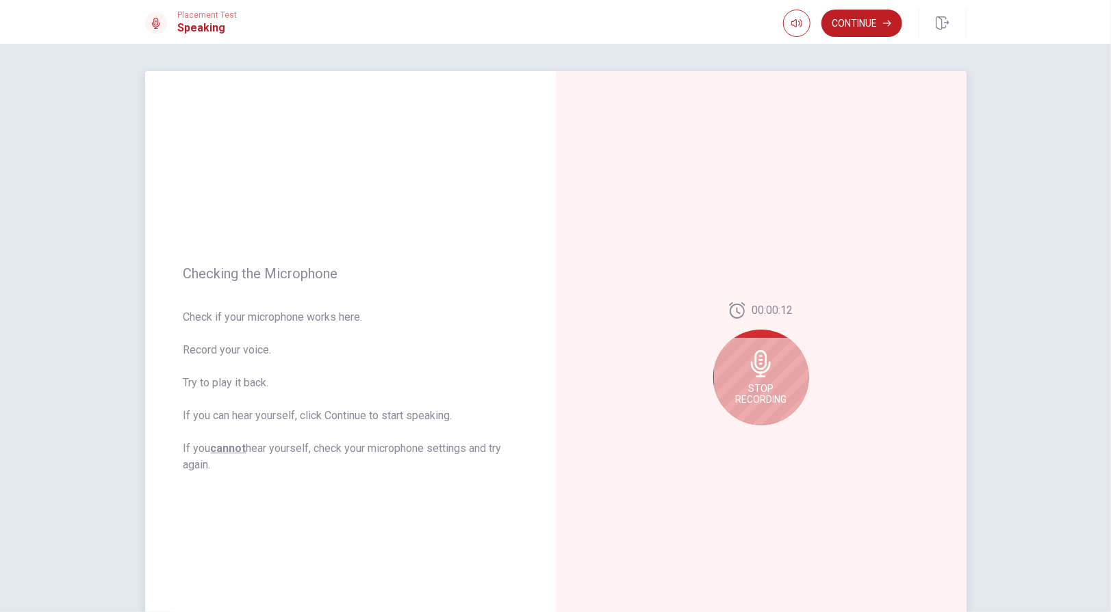
click at [758, 374] on icon at bounding box center [761, 363] width 20 height 27
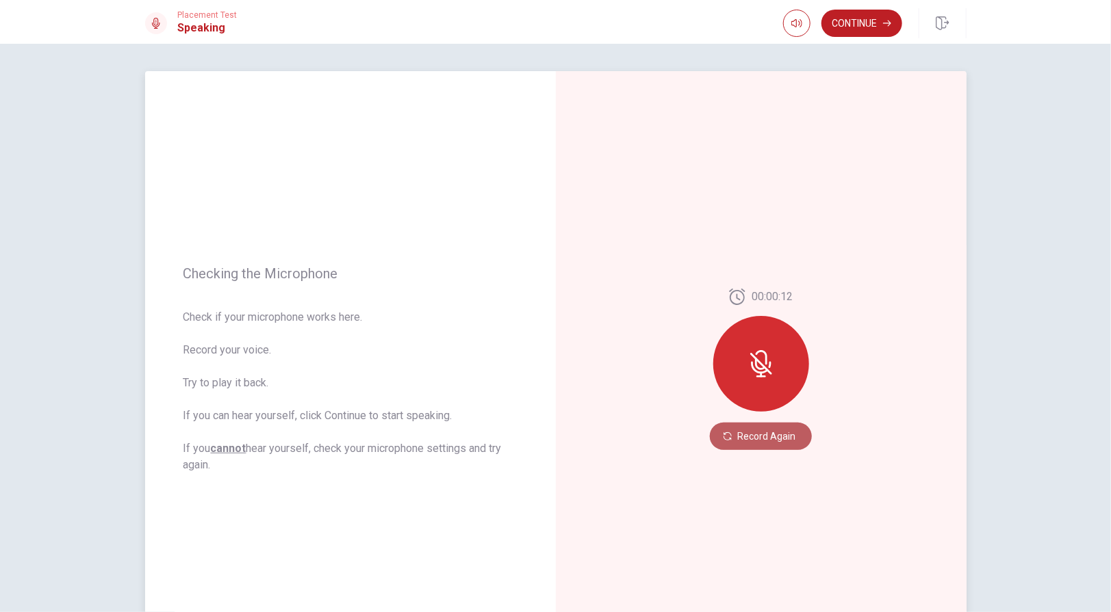
click at [764, 430] on button "Record Again" at bounding box center [761, 436] width 102 height 27
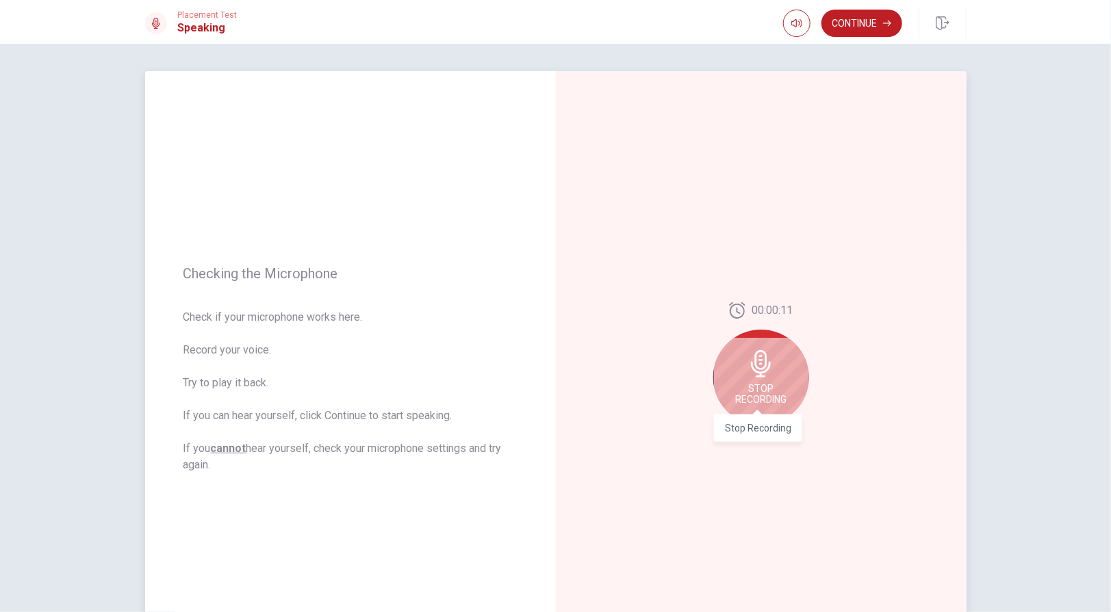
click at [762, 385] on span "Stop Recording" at bounding box center [760, 394] width 51 height 22
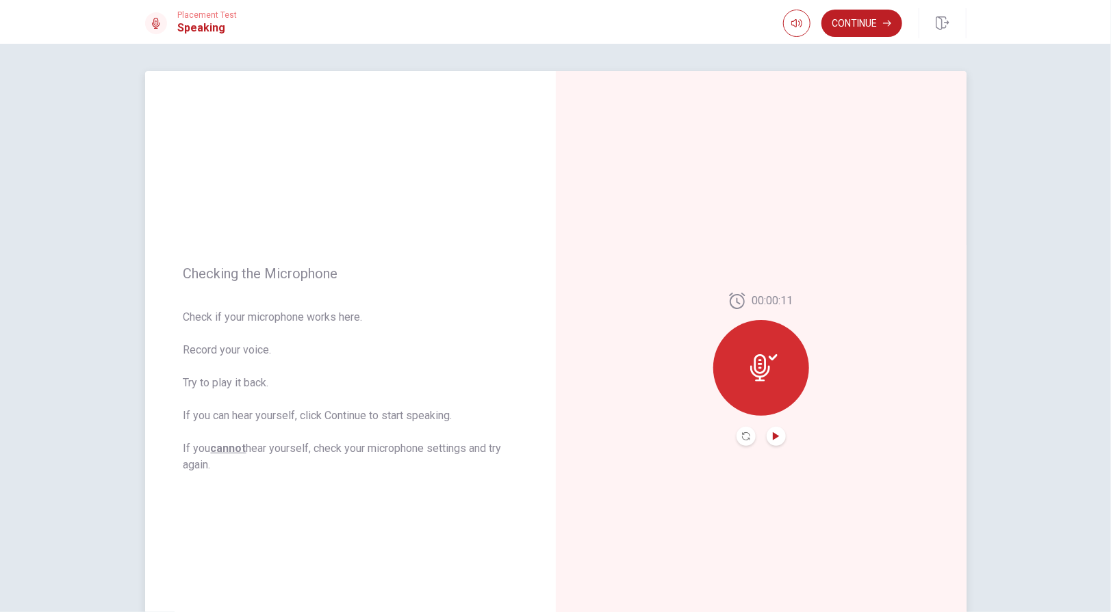
click at [773, 437] on icon "Play Audio" at bounding box center [776, 436] width 6 height 8
click at [863, 18] on button "Continue" at bounding box center [861, 23] width 81 height 27
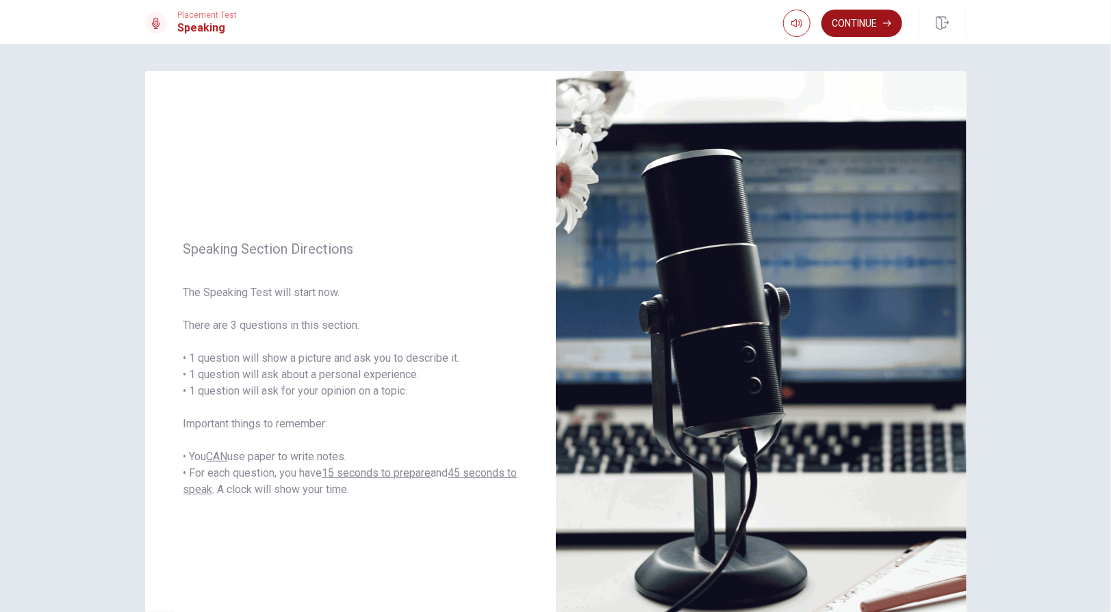
click at [854, 23] on button "Continue" at bounding box center [861, 23] width 81 height 27
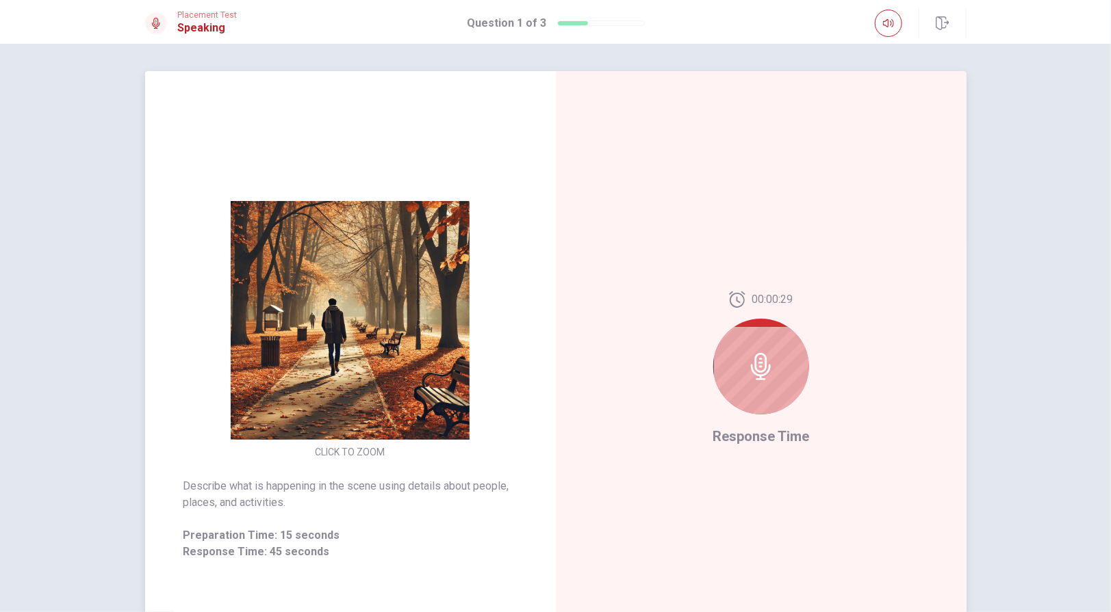
click at [757, 367] on icon at bounding box center [760, 366] width 27 height 27
click at [892, 25] on icon "button" at bounding box center [888, 23] width 11 height 11
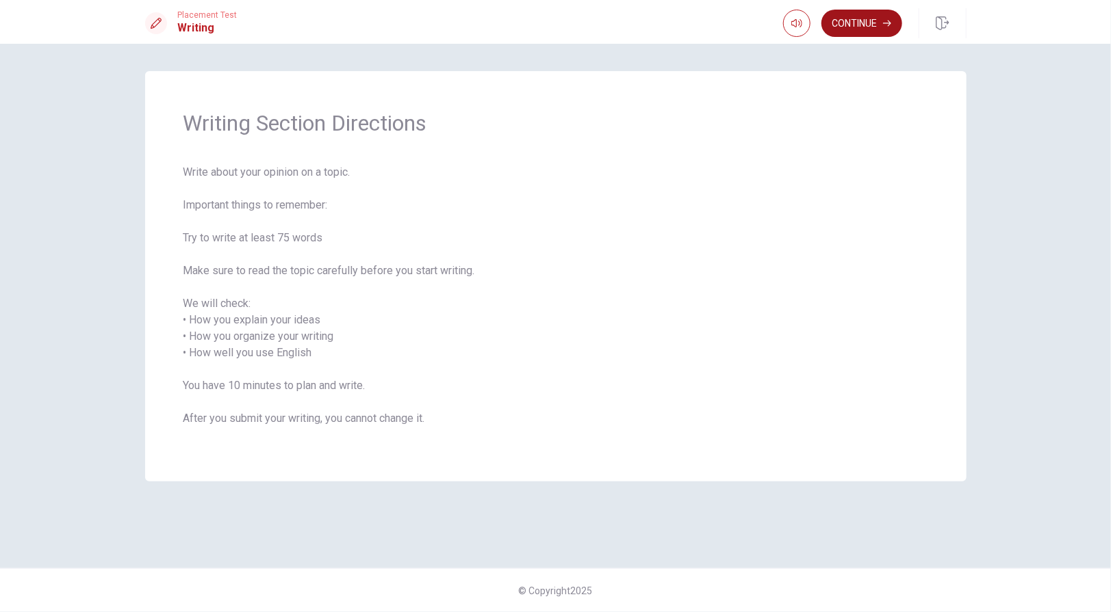
click at [844, 27] on button "Continue" at bounding box center [861, 23] width 81 height 27
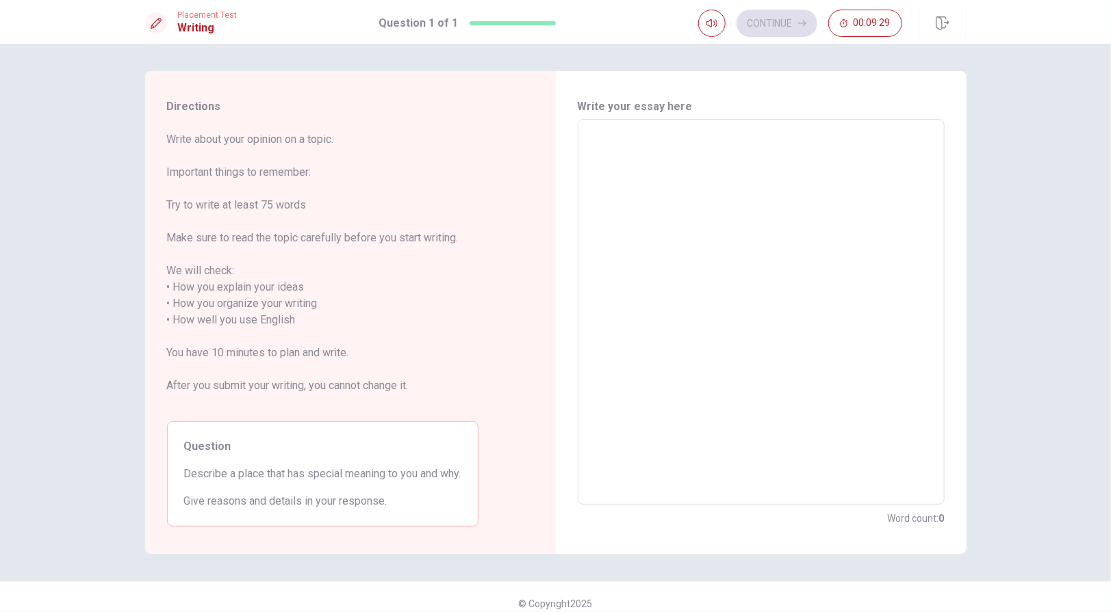
click at [640, 138] on textarea at bounding box center [761, 312] width 348 height 363
type textarea "T"
type textarea "x"
type textarea "TH"
type textarea "x"
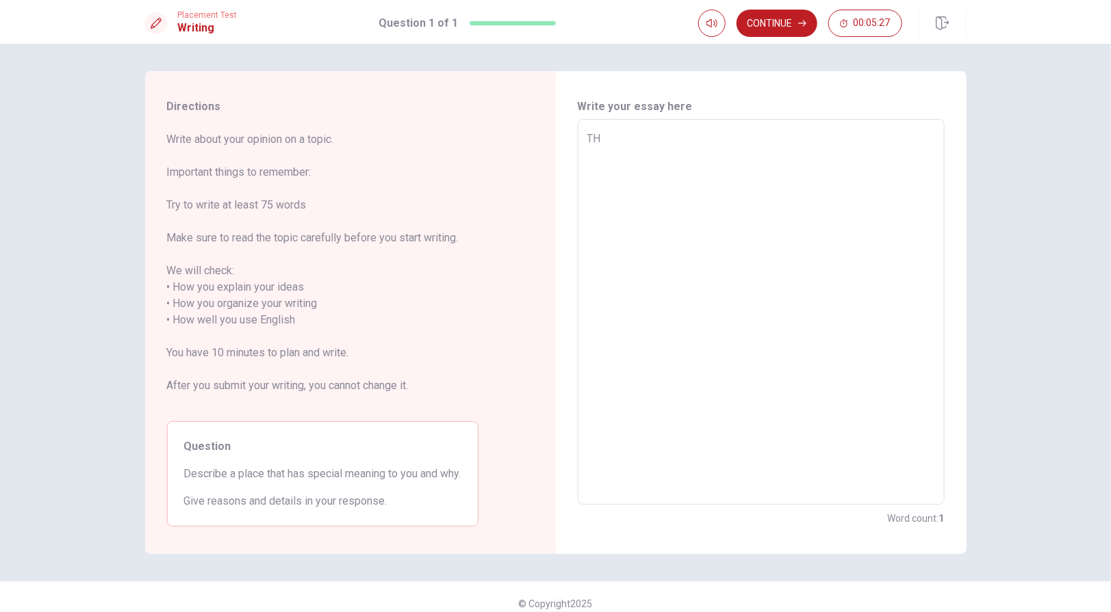
type textarea "THE"
type textarea "x"
type textarea "TH"
type textarea "x"
type textarea "T"
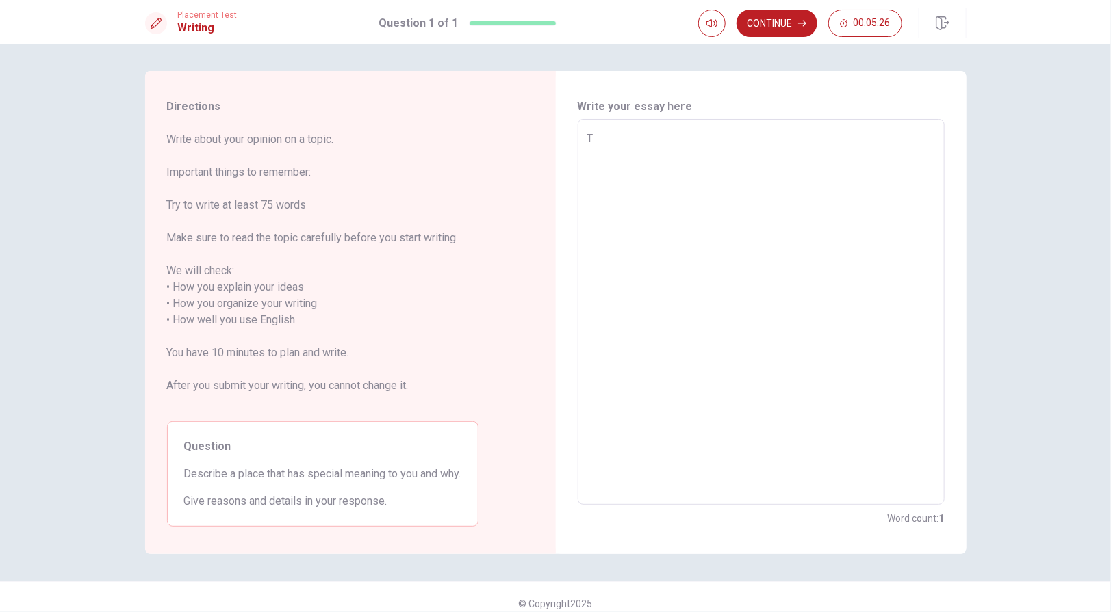
type textarea "x"
type textarea "Th"
type textarea "x"
type textarea "The"
type textarea "x"
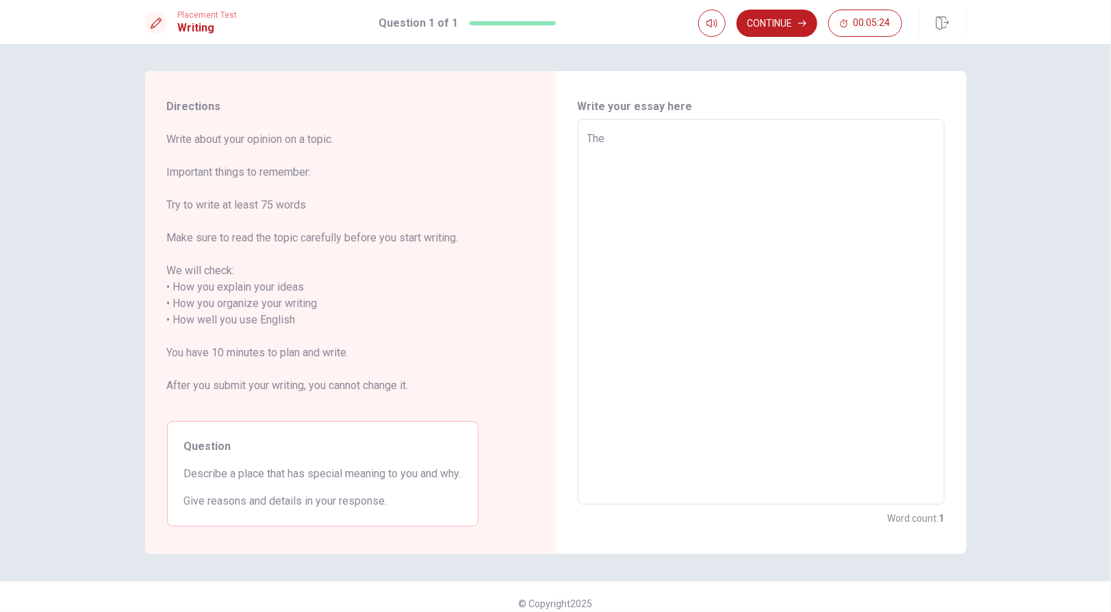
type textarea "The"
type textarea "x"
type textarea "The b"
type textarea "x"
type textarea "The be"
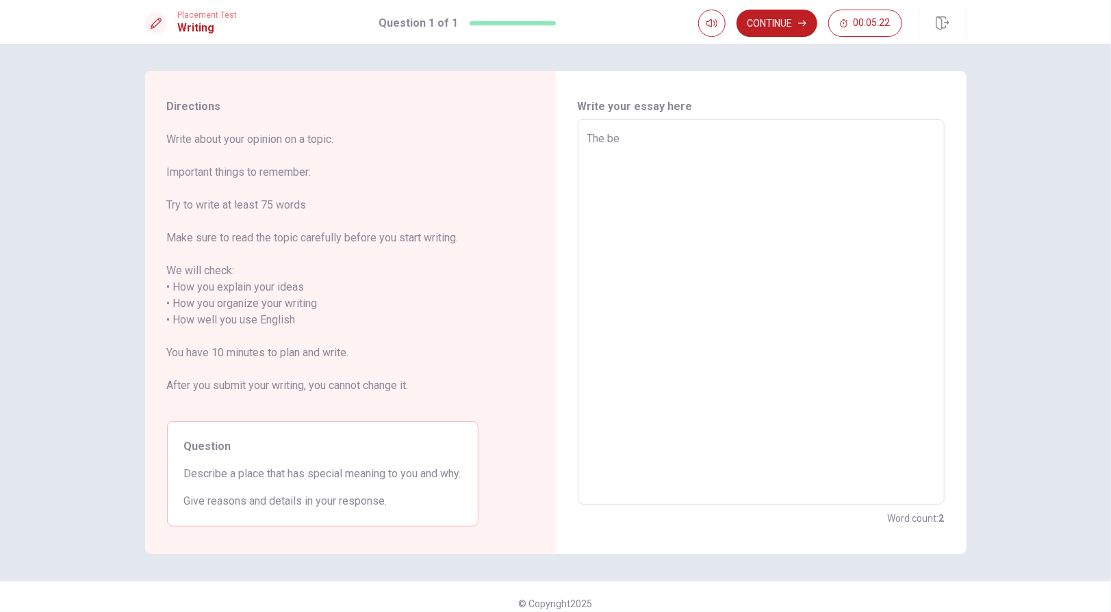
type textarea "x"
type textarea "The bea"
type textarea "x"
type textarea "The beac"
type textarea "x"
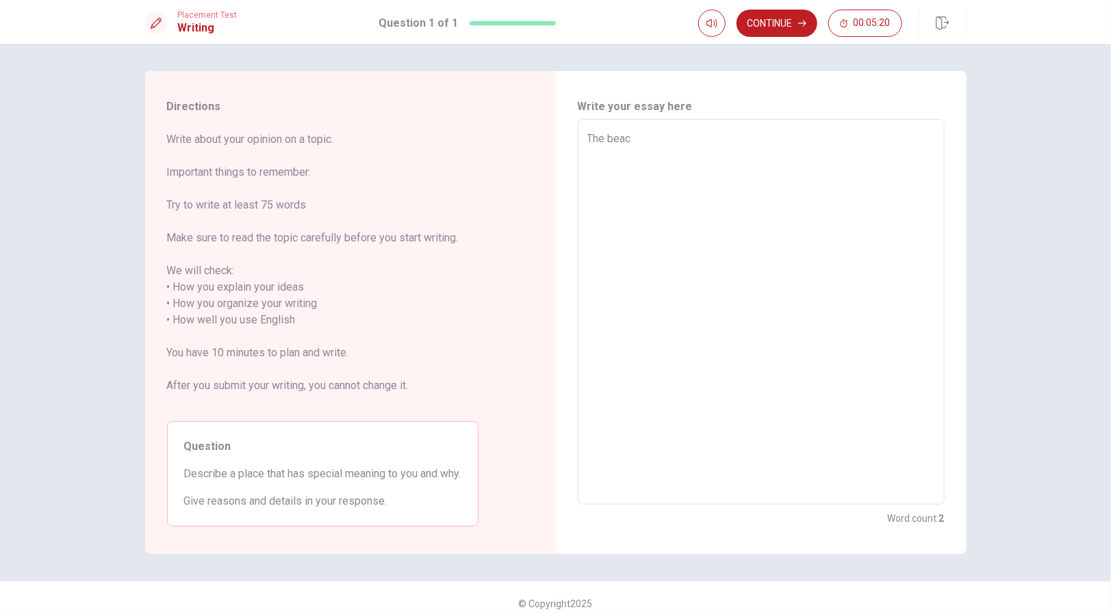
type textarea "The beach"
type textarea "x"
type textarea "The beach"
type textarea "x"
type textarea "The beach n"
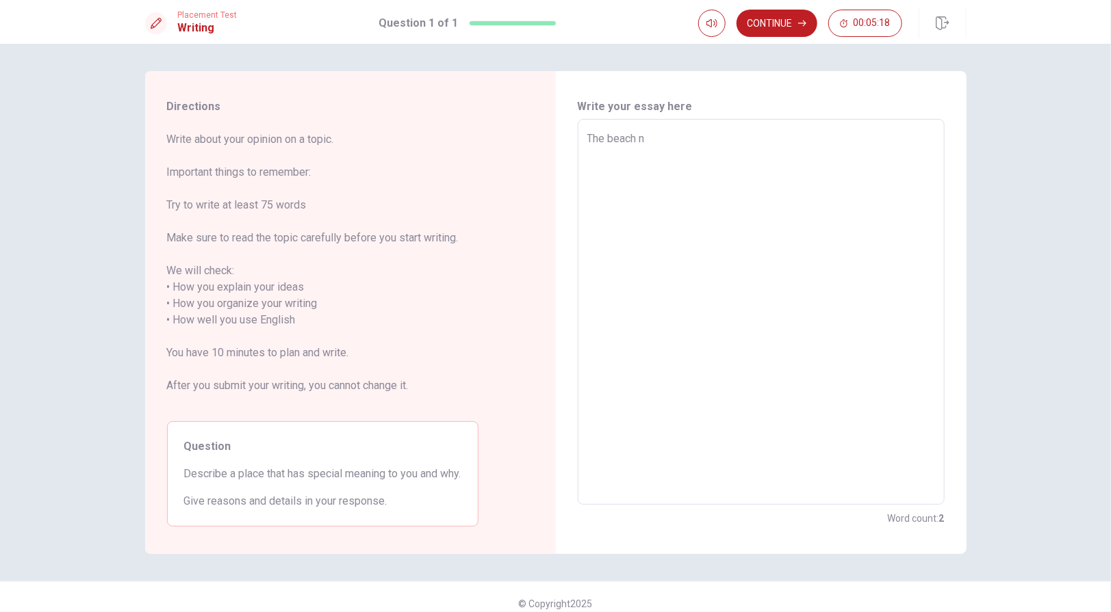
type textarea "x"
type textarea "The beach ne"
type textarea "x"
type textarea "The beach nea"
type textarea "x"
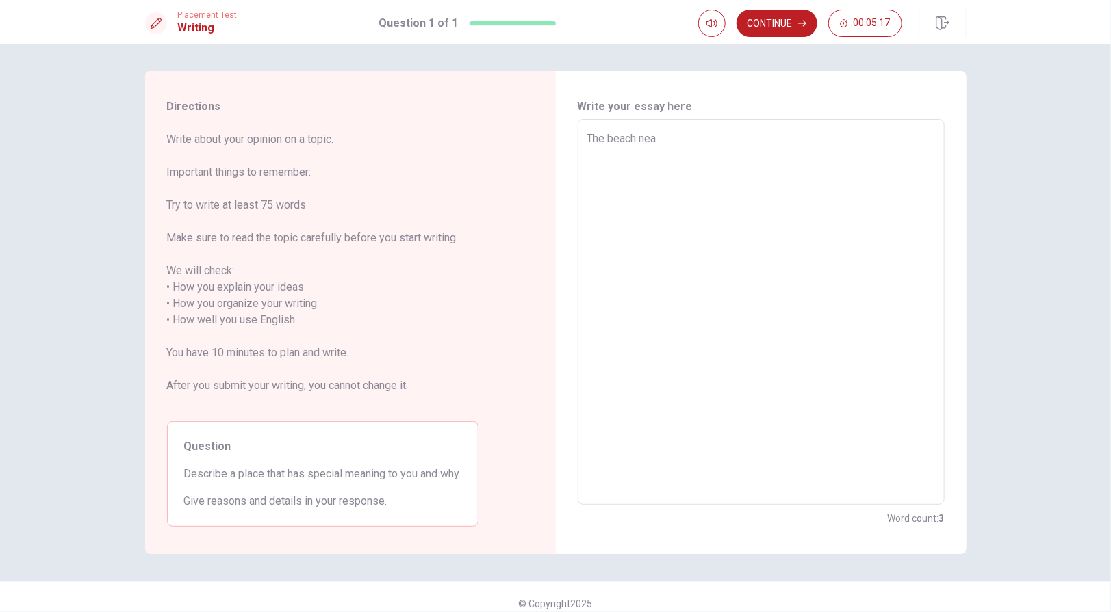
type textarea "The beach near"
type textarea "x"
type textarea "The beach near"
type textarea "x"
type textarea "The beach near b"
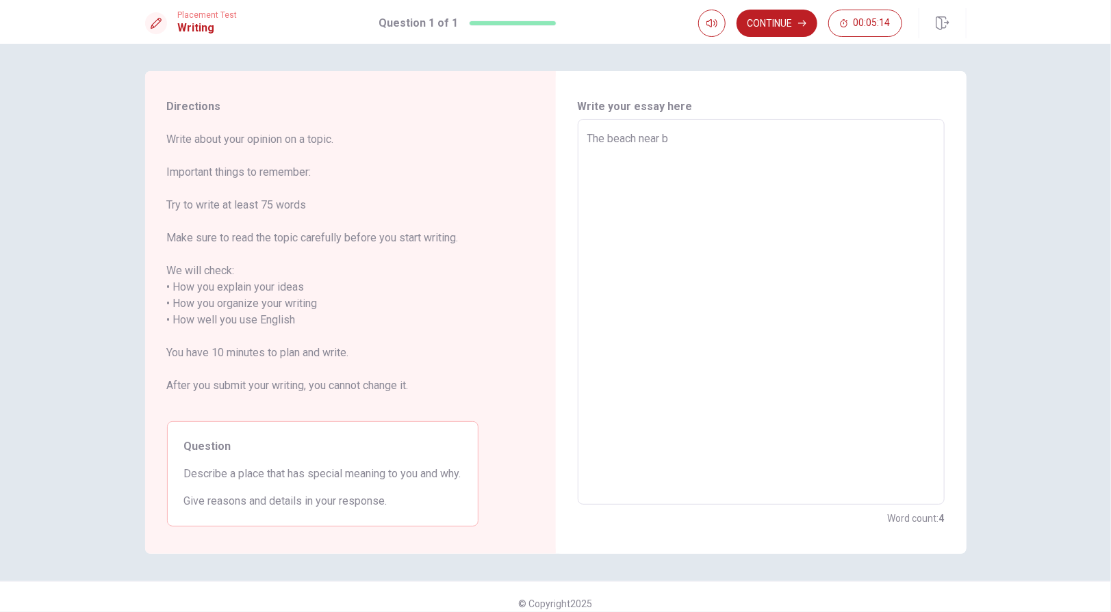
type textarea "x"
type textarea "The beach near by"
type textarea "x"
type textarea "The beach near by"
type textarea "x"
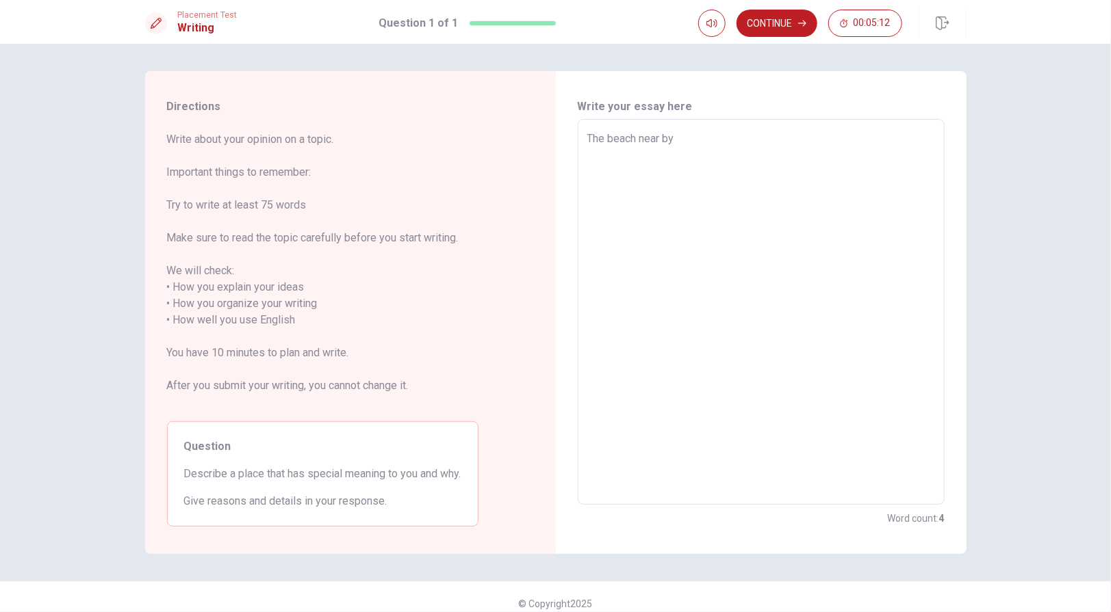
type textarea "The beach near by m"
type textarea "x"
type textarea "The beach near by my"
type textarea "x"
type textarea "The beach near by my"
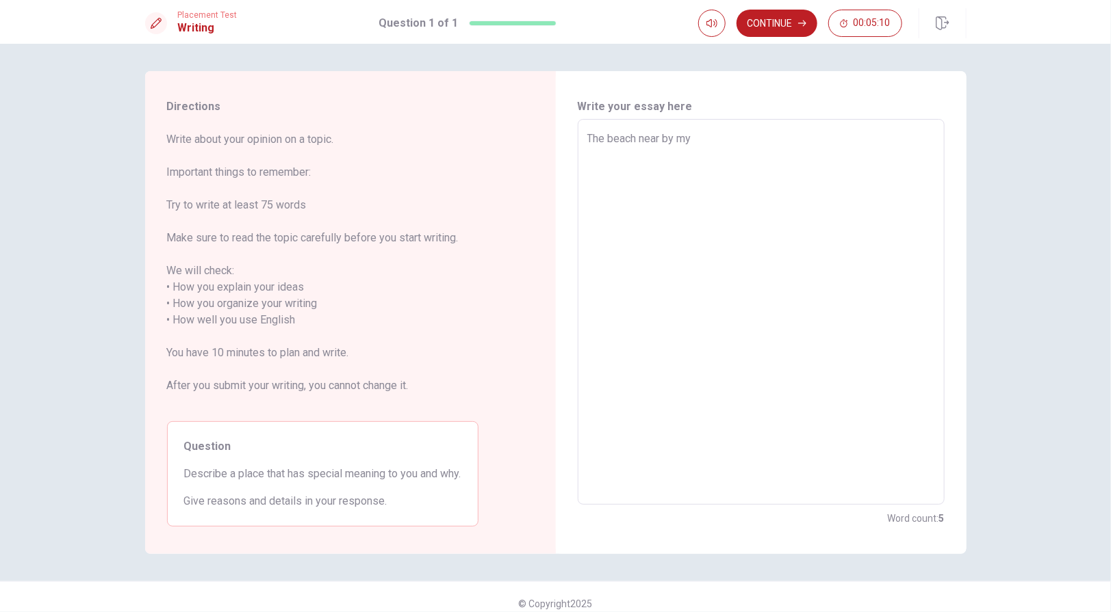
type textarea "x"
type textarea "The beach near by my h"
type textarea "x"
type textarea "The beach near by my ho"
type textarea "x"
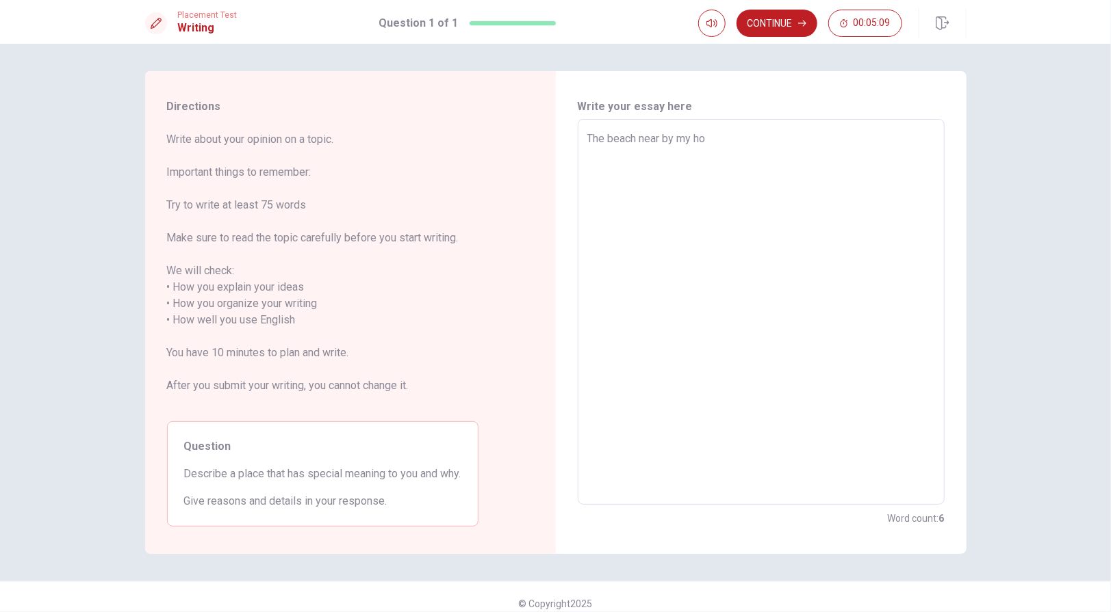
type textarea "The beach near by my hom"
type textarea "x"
type textarea "The beach near by my home"
type textarea "x"
type textarea "The beach near by my home"
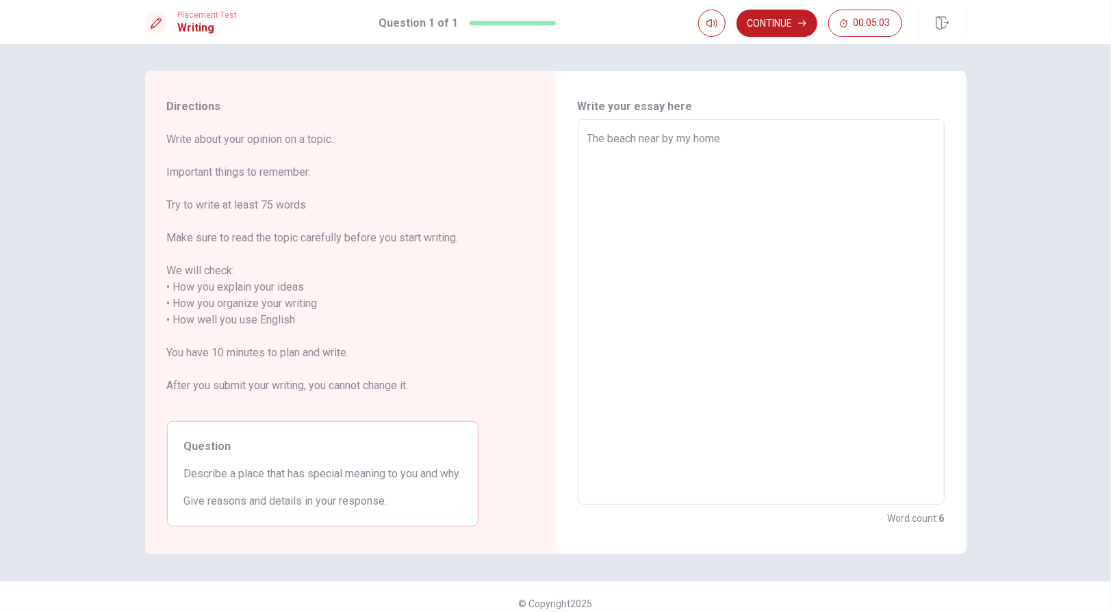
type textarea "x"
type textarea "The beach near by my home i"
type textarea "x"
type textarea "The beach near by my home is"
type textarea "x"
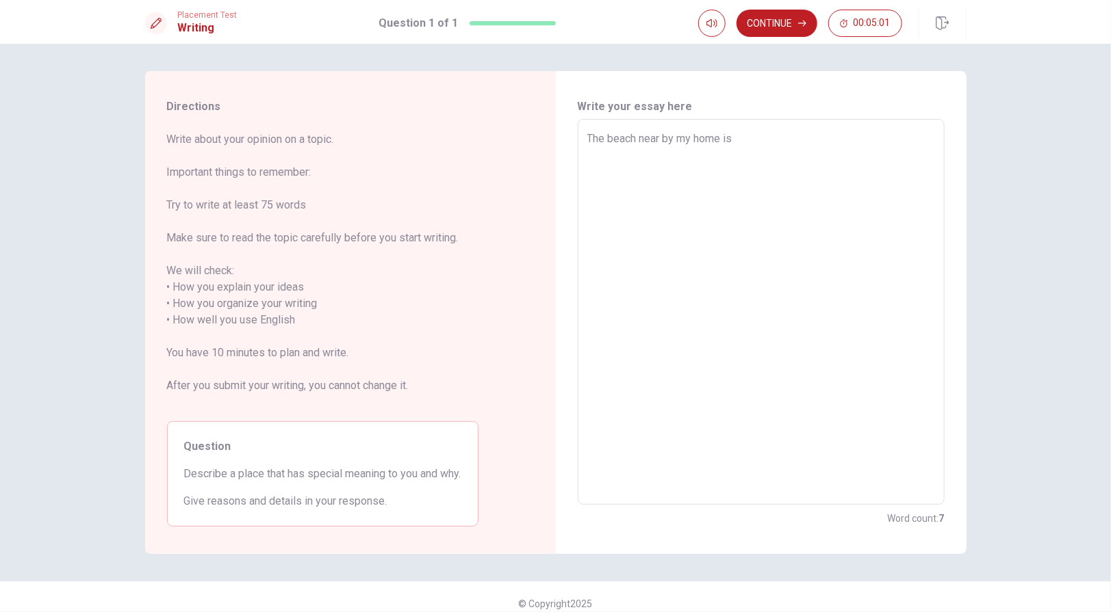
type textarea "The beach near by my home is"
type textarea "x"
type textarea "The beach near by my home is a"
type textarea "x"
type textarea "The beach near by my home is a"
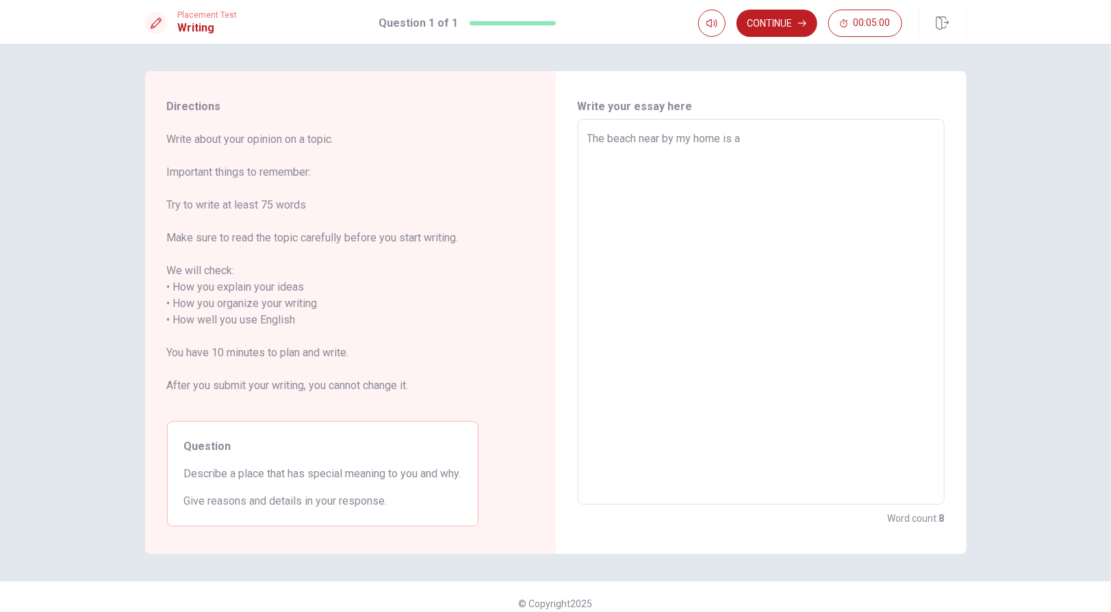
type textarea "x"
type textarea "The beach near by my home is a s"
type textarea "x"
type textarea "The beach near by my home is a sp"
type textarea "x"
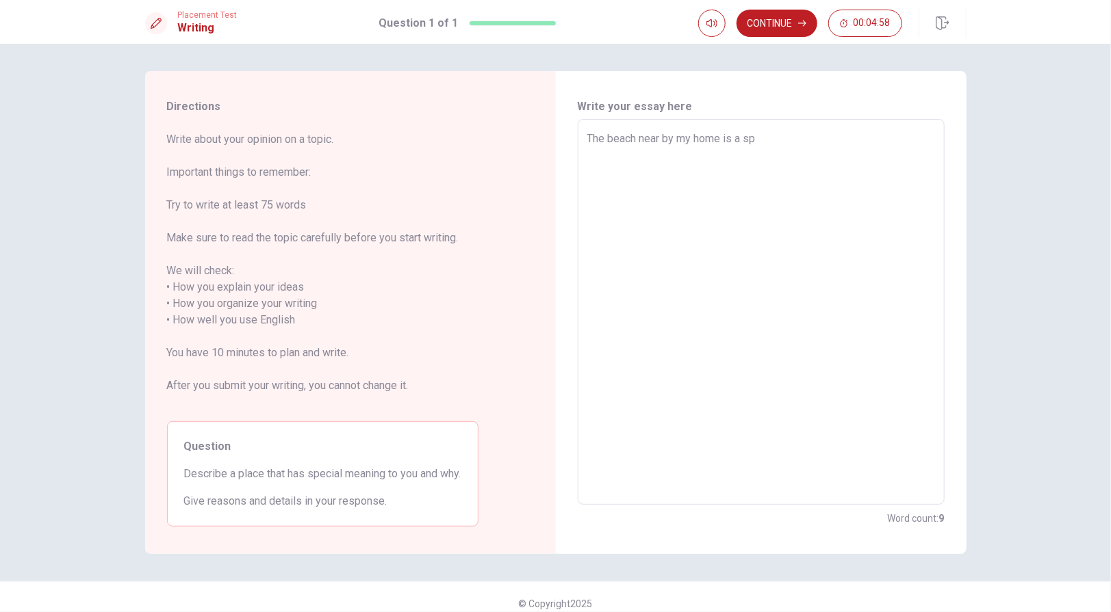
type textarea "The beach near by my home is a spe"
type textarea "x"
type textarea "The beach near by my home is a spec"
type textarea "x"
type textarea "The beach near by my home is a speci"
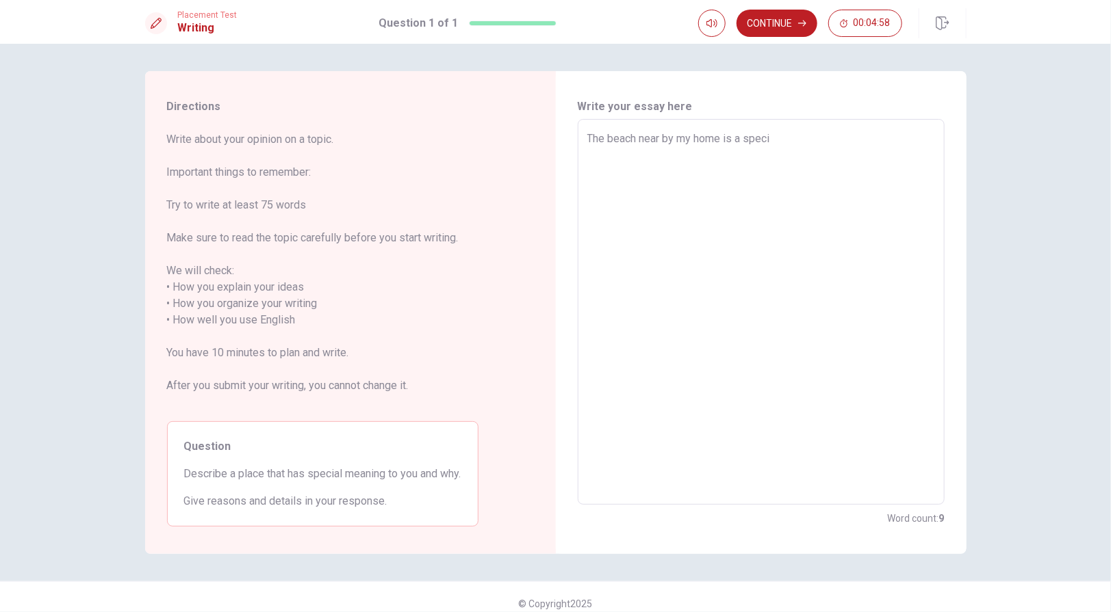
type textarea "x"
type textarea "The beach near by my home is a specia"
type textarea "x"
type textarea "The beach near by my home is a special"
type textarea "x"
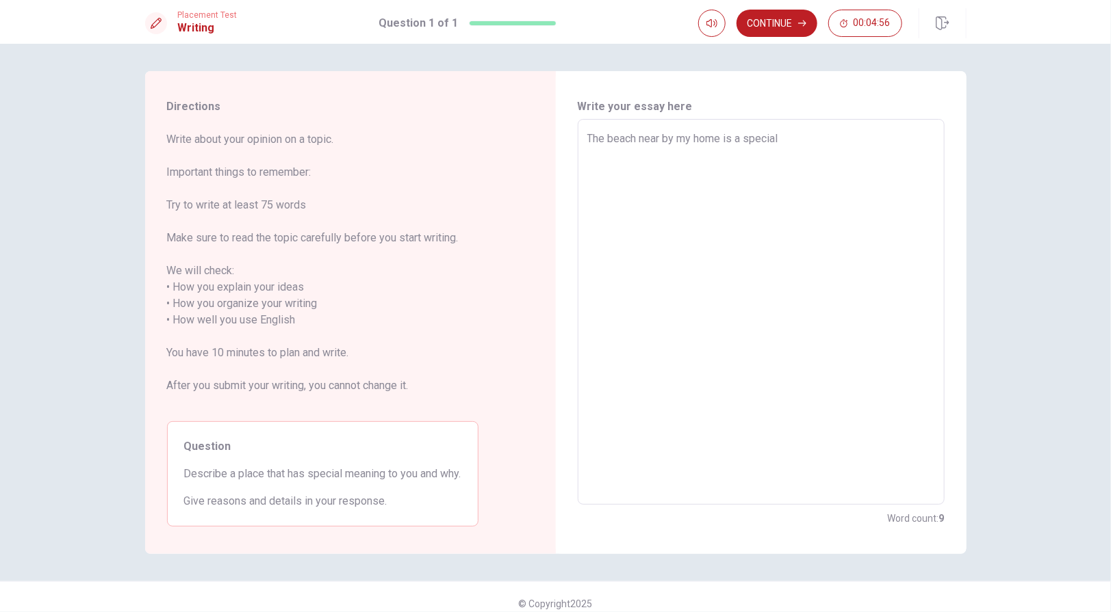
type textarea "The beach near by my home is a special"
type textarea "x"
type textarea "The beach near by my home is a special p"
type textarea "x"
type textarea "The beach near by my home is a special pl"
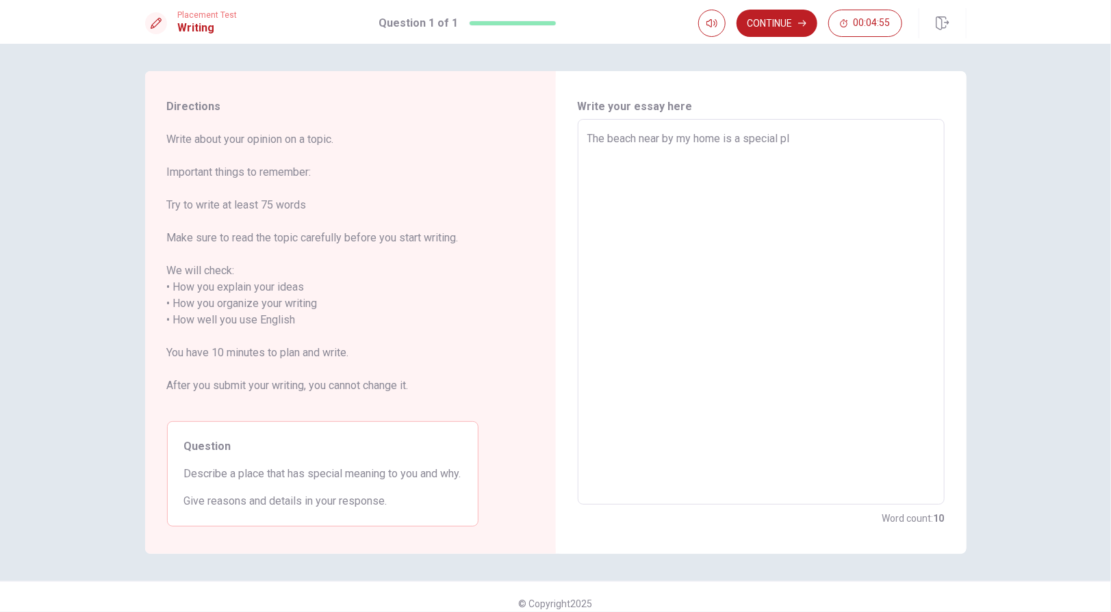
type textarea "x"
type textarea "The beach near by my home is a special pla"
type textarea "x"
type textarea "The beach near by my home is a special plac"
type textarea "x"
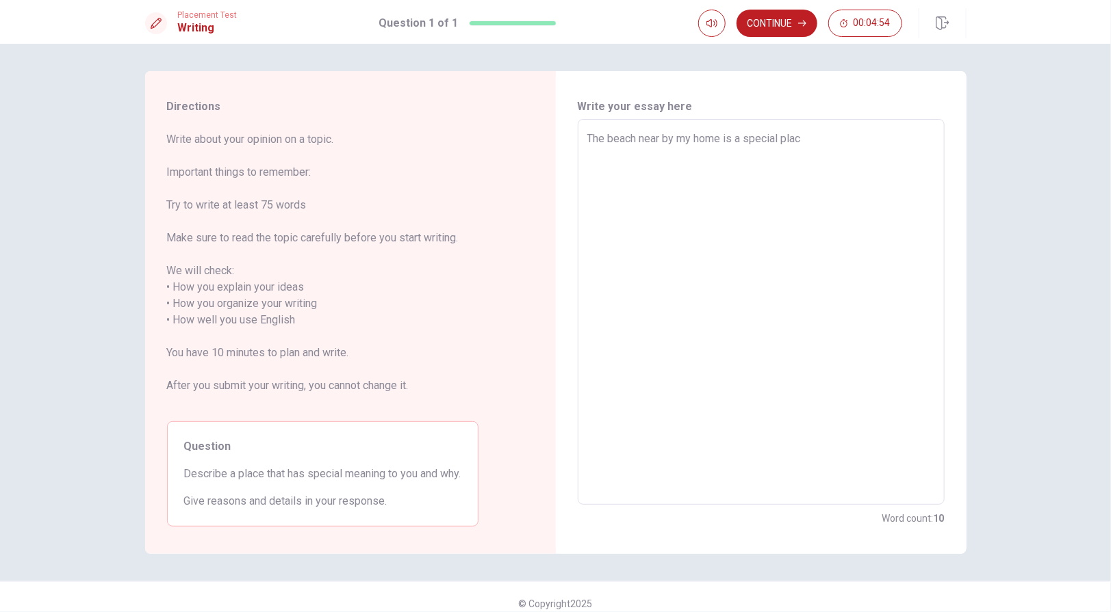
type textarea "The beach near by my home is a special place"
type textarea "x"
type textarea "The beach near by my home is a special place"
type textarea "x"
type textarea "The beach near by my home is a special place f"
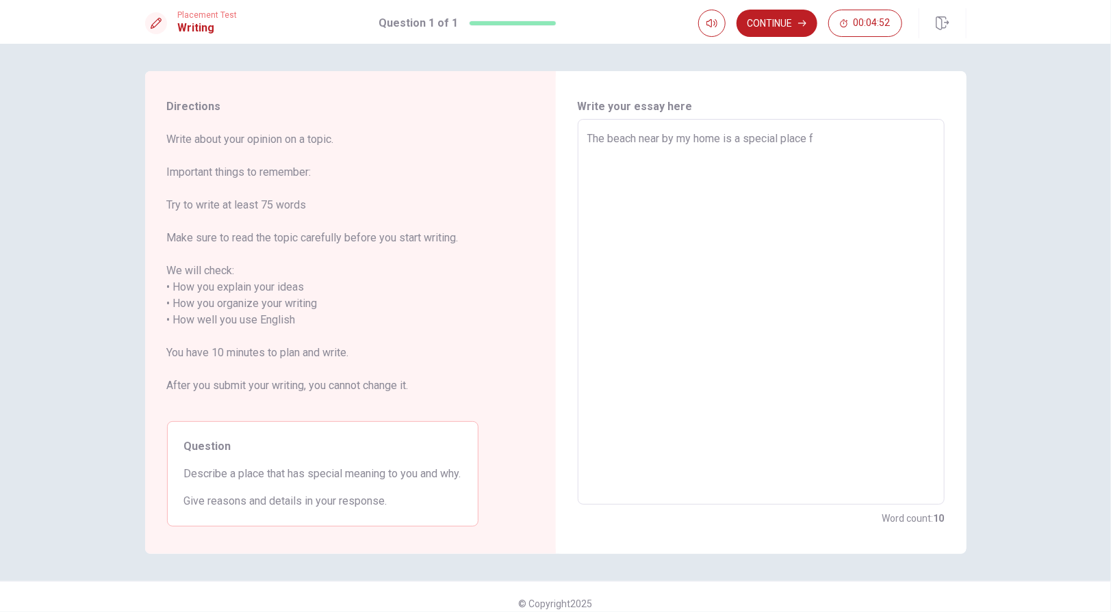
type textarea "x"
type textarea "The beach near by my home is a special place fo"
type textarea "x"
type textarea "The beach near by my home is a special place for"
type textarea "x"
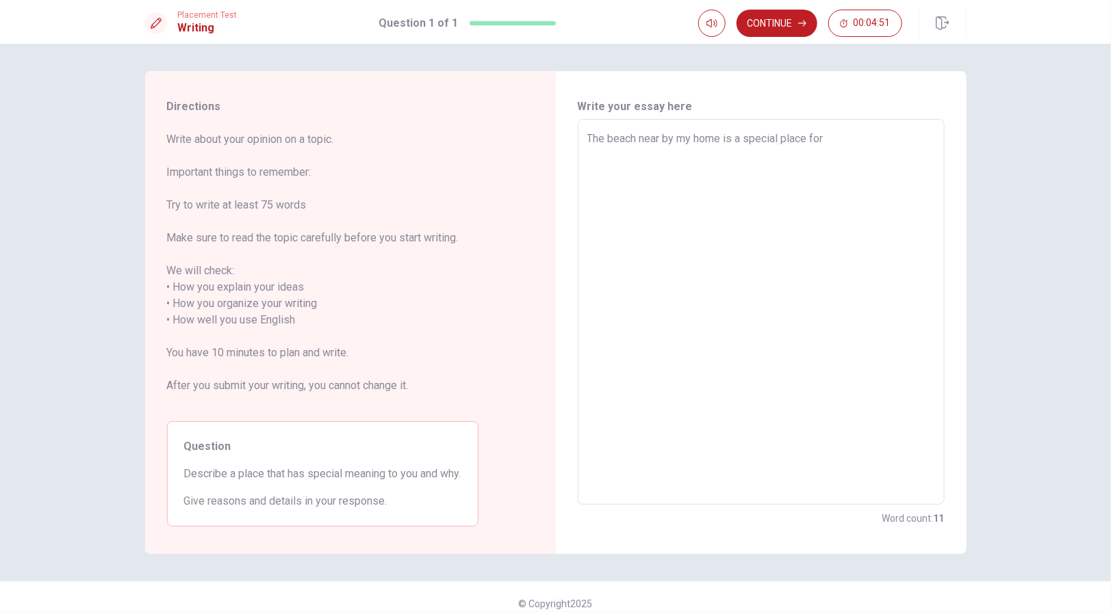
type textarea "The beach near by my home is a special place for"
type textarea "x"
type textarea "The beach near by my home is a special place for m"
type textarea "x"
type textarea "The beach near by my home is a special place for me"
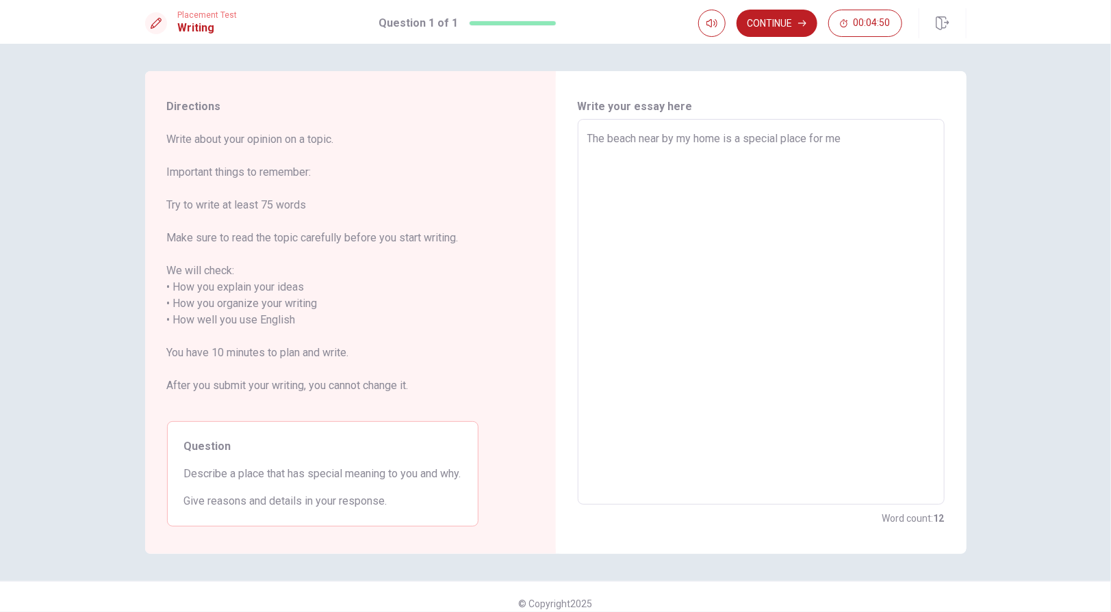
type textarea "x"
type textarea "The beach near by my home is a special place for me."
type textarea "x"
type textarea "The beach near by my home is a special place for me.i"
type textarea "x"
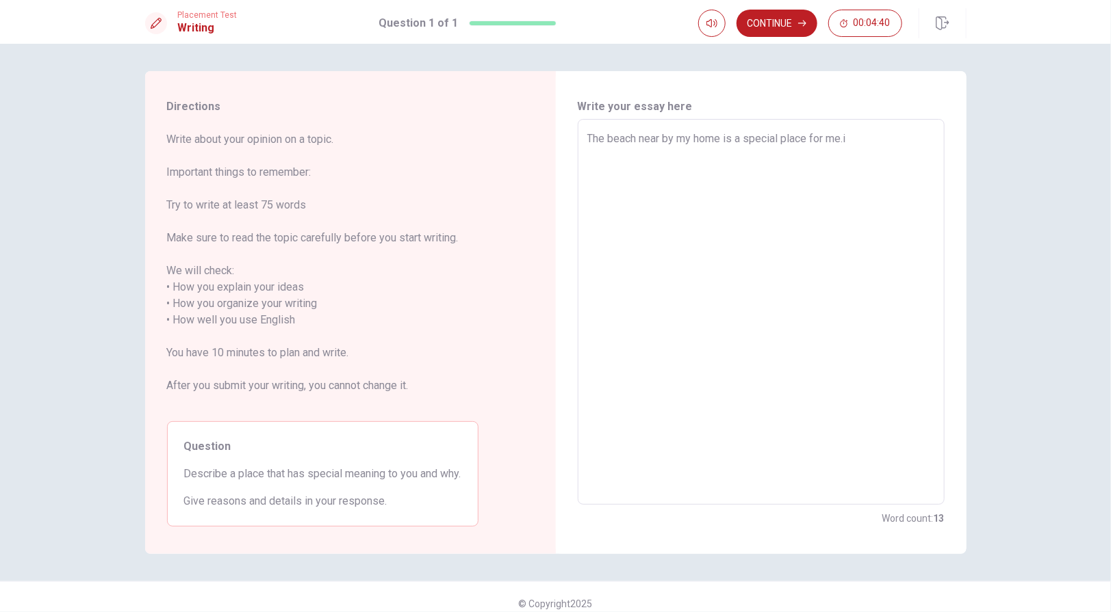
type textarea "The beach near by my home is a special place for me."
type textarea "x"
type textarea "The beach near by my home is a special place for me."
type textarea "x"
type textarea "The beach near by my home is a special place for me. I"
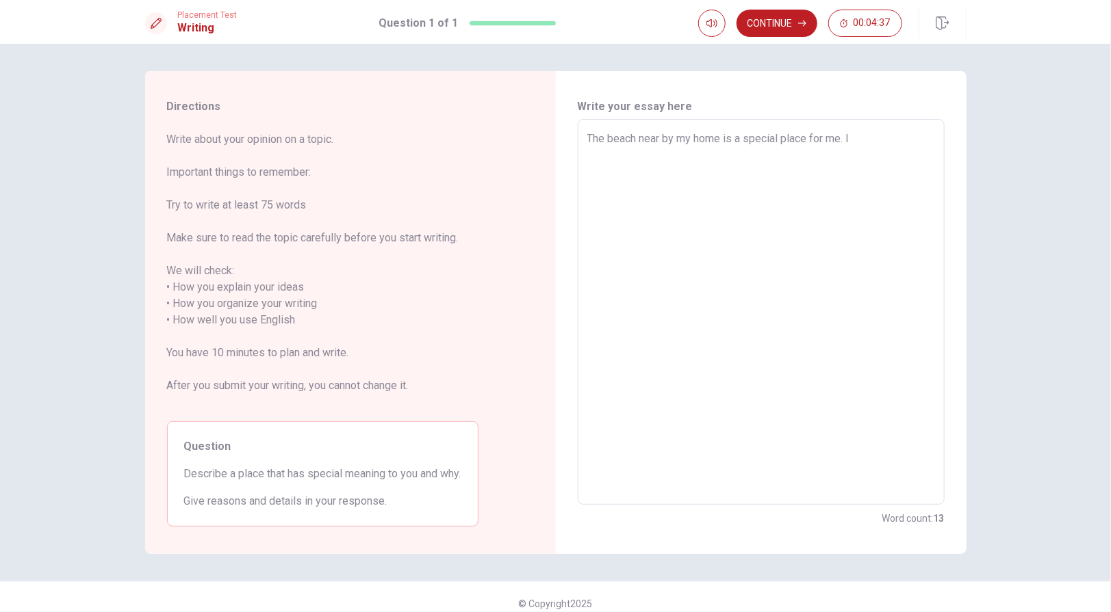
type textarea "x"
type textarea "The beach near by my home is a special place for me. It"
type textarea "x"
type textarea "The beach near by my home is a special place for me. It'"
type textarea "x"
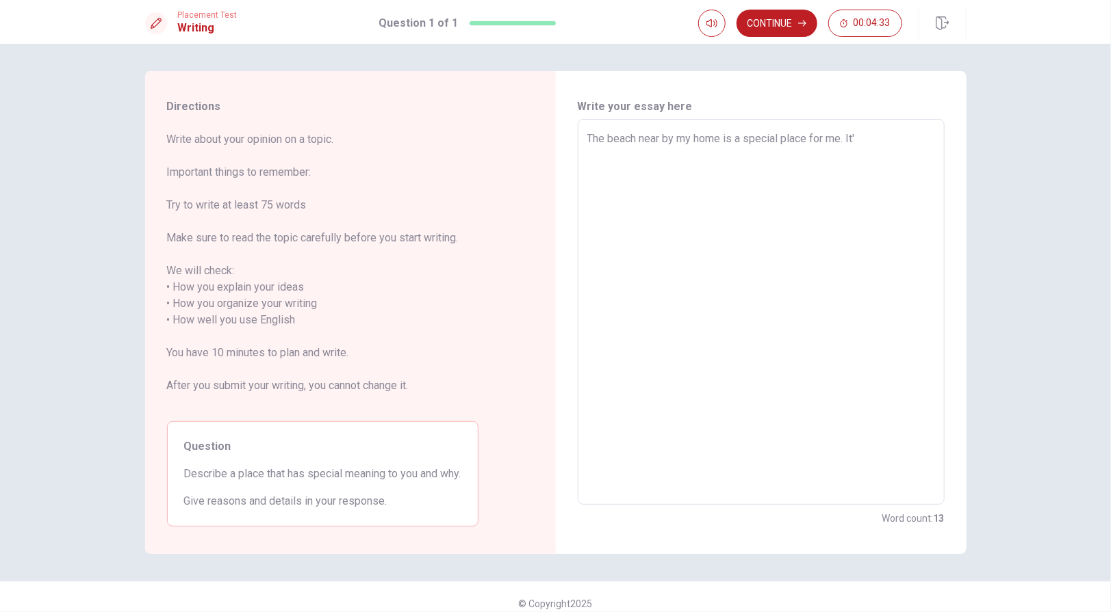
type textarea "The beach near by my home is a special place for me. It's"
type textarea "x"
type textarea "The beach near by my home is a special place for me. It's"
type textarea "x"
type textarea "The beach near by my home is a special place for me. It's n"
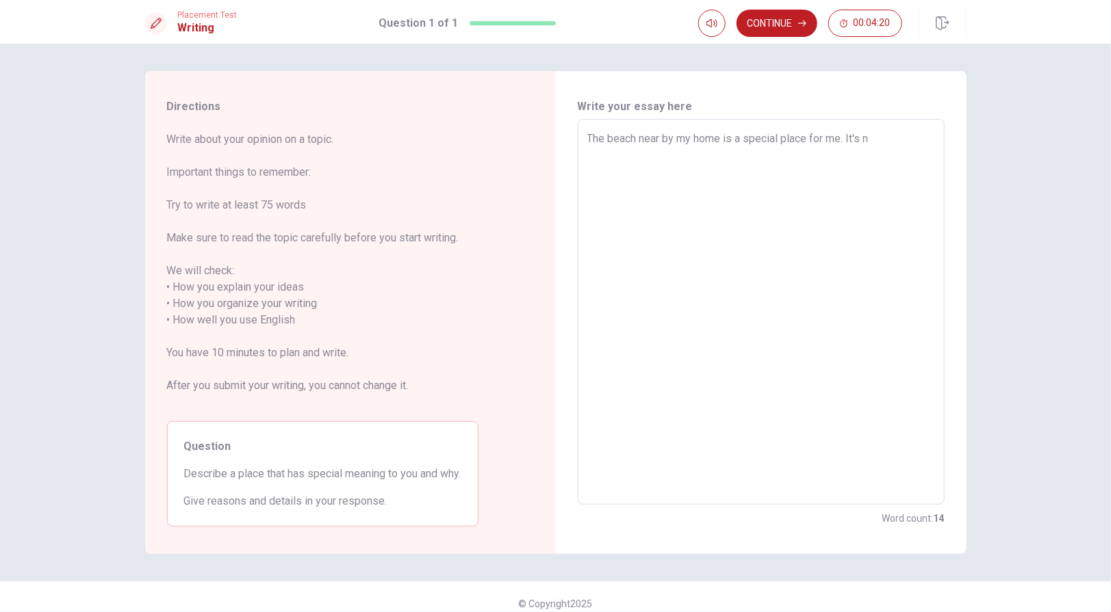
type textarea "x"
type textarea "The beach near by my home is a special place for me. It's no"
type textarea "x"
type textarea "The beach near by my home is a special place for me. It's not"
type textarea "x"
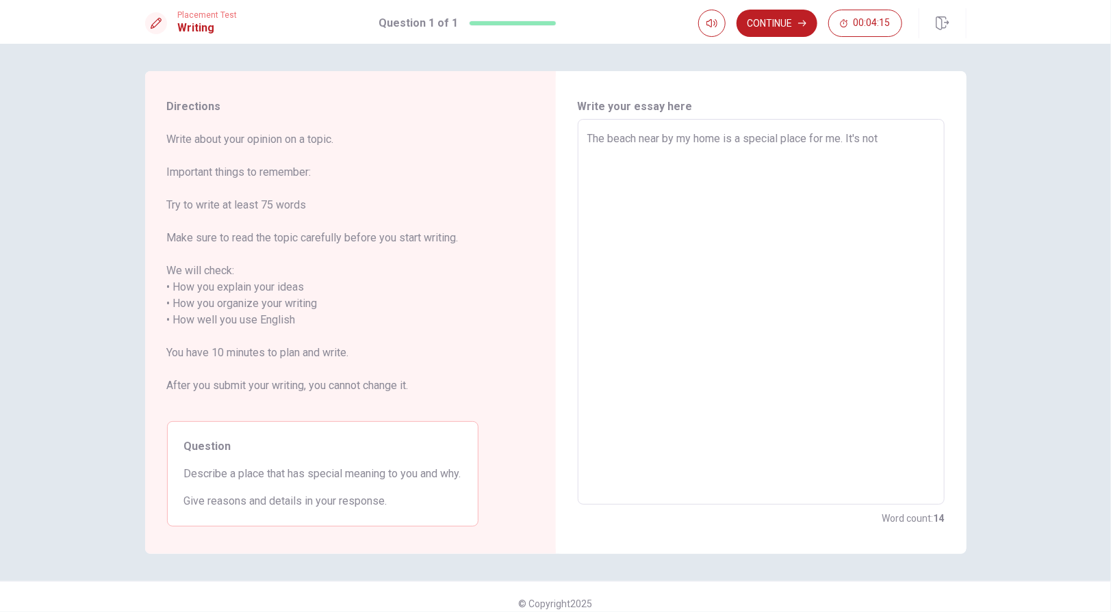
type textarea "The beach near by my home is a special place for me. Its not"
type textarea "x"
type textarea "The beach near by my home is a special place for me. It s not"
type textarea "x"
type textarea "The beach near by my home is a special place for me. It is not"
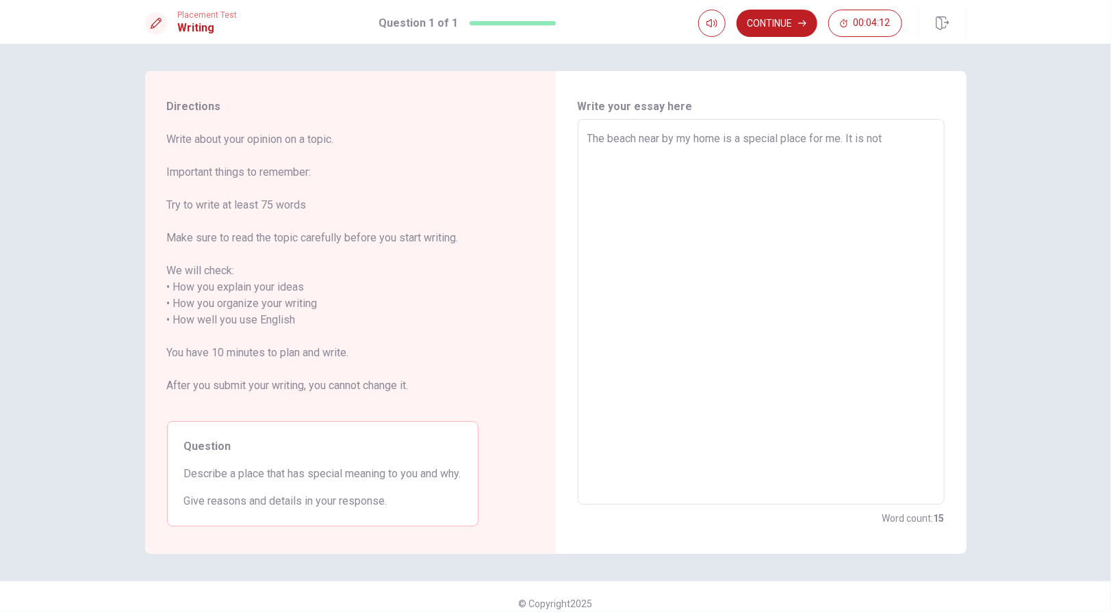
type textarea "x"
type textarea "The beach near by my home is a special place for me. It is not"
type textarea "x"
type textarea "The beach near by my home is a special place for me. It is not v"
type textarea "x"
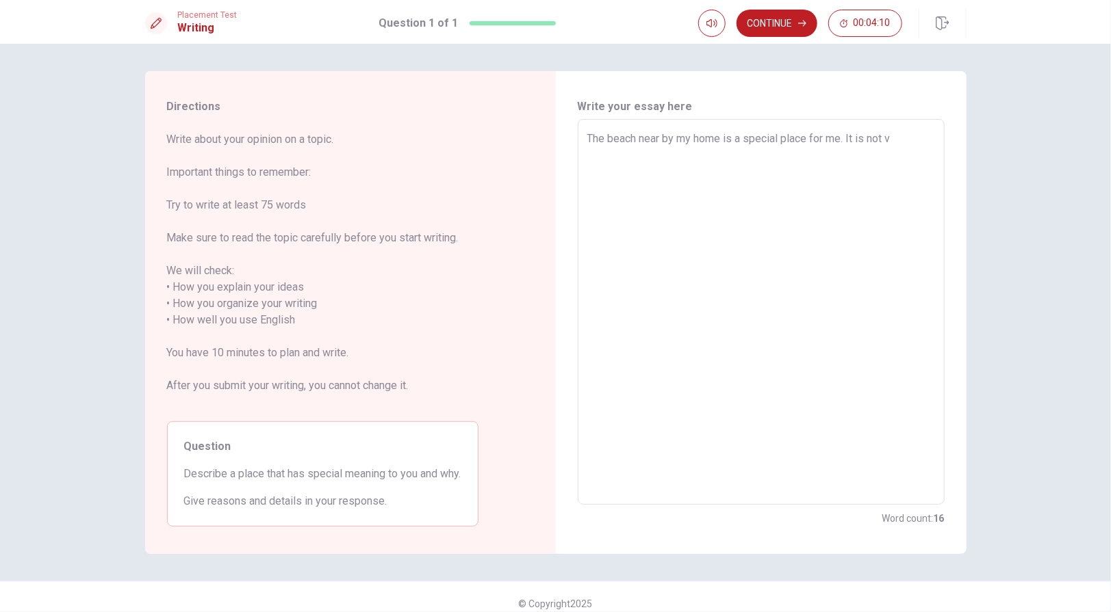
type textarea "The beach near by my home is a special place for me. It is not ve"
type textarea "x"
type textarea "The beach near by my home is a special place for me. It is not ver"
type textarea "x"
type textarea "The beach near by my home is a special place for me. It is not very"
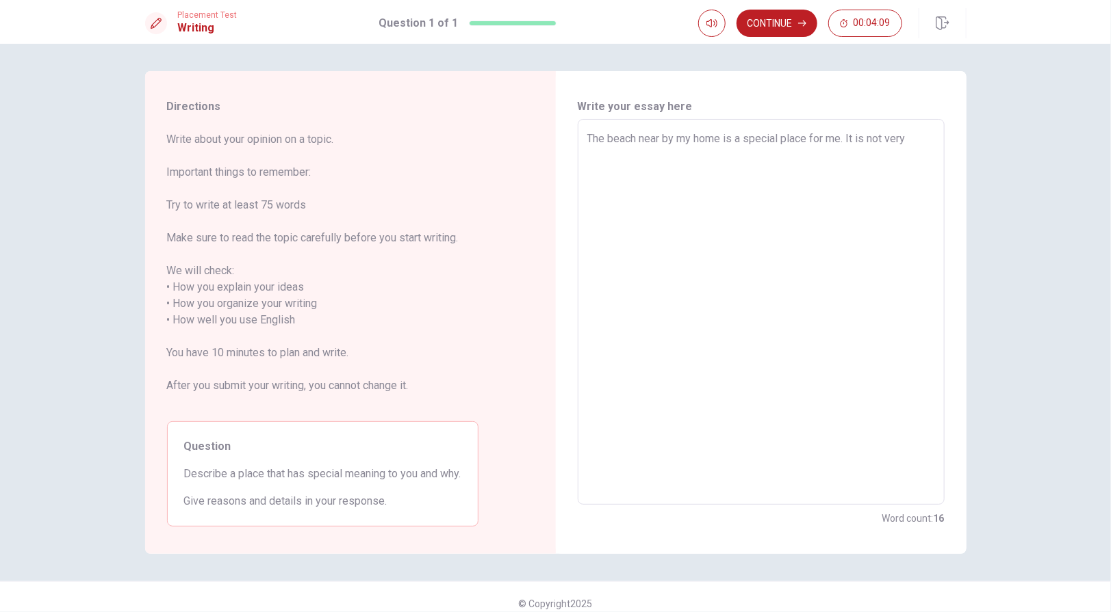
type textarea "x"
type textarea "The beach near by my home is a special place for me. It is not very"
type textarea "x"
type textarea "The beach near by my home is a special place for me. It is not very c"
type textarea "x"
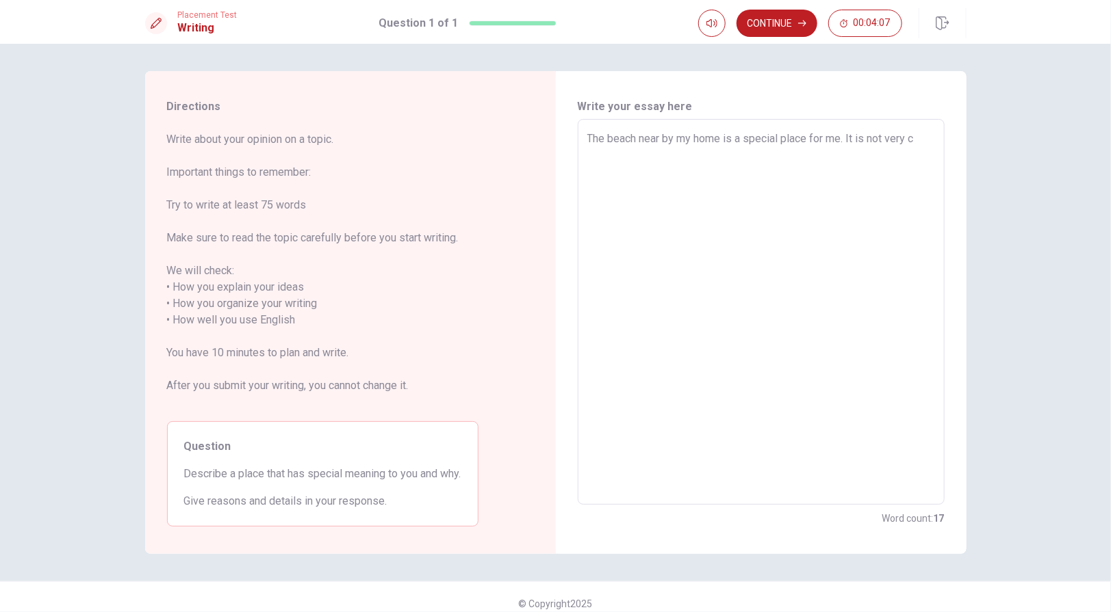
type textarea "The beach near by my home is a special place for me. It is not very cr"
type textarea "x"
type textarea "The beach near by my home is a special place for me. It is not very cro"
type textarea "x"
type textarea "The beach near by my home is a special place for me. It is not very crow"
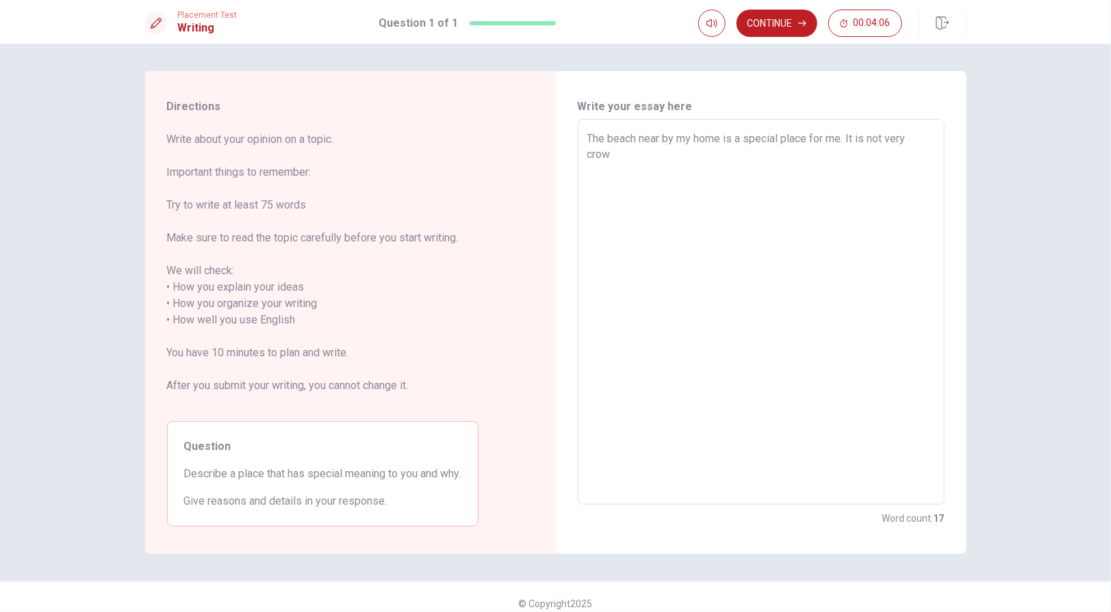
type textarea "x"
type textarea "The beach near by my home is a special place for me. It is not very crowe"
type textarea "x"
type textarea "The beach near by my home is a special place for me. It is not very crowed"
type textarea "x"
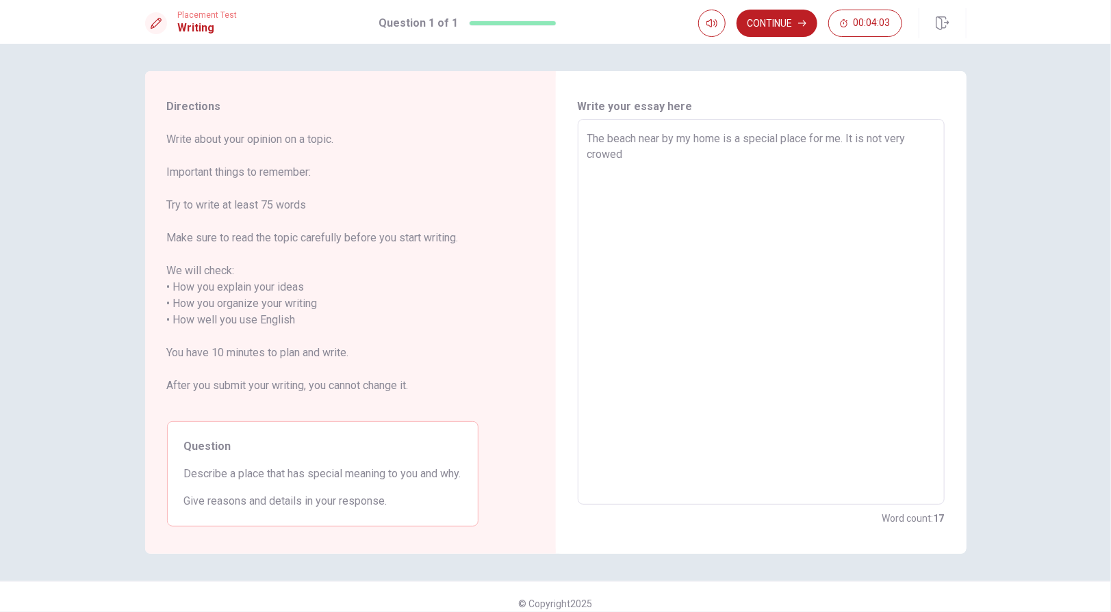
type textarea "The beach near by my home is a special place for me. It is not very crowedㄝ"
type textarea "x"
type textarea "The beach near by my home is a special place for me. It is not very crowed"
type textarea "x"
type textarea "The beach near by my home is a special place for me. It is not very crowed,"
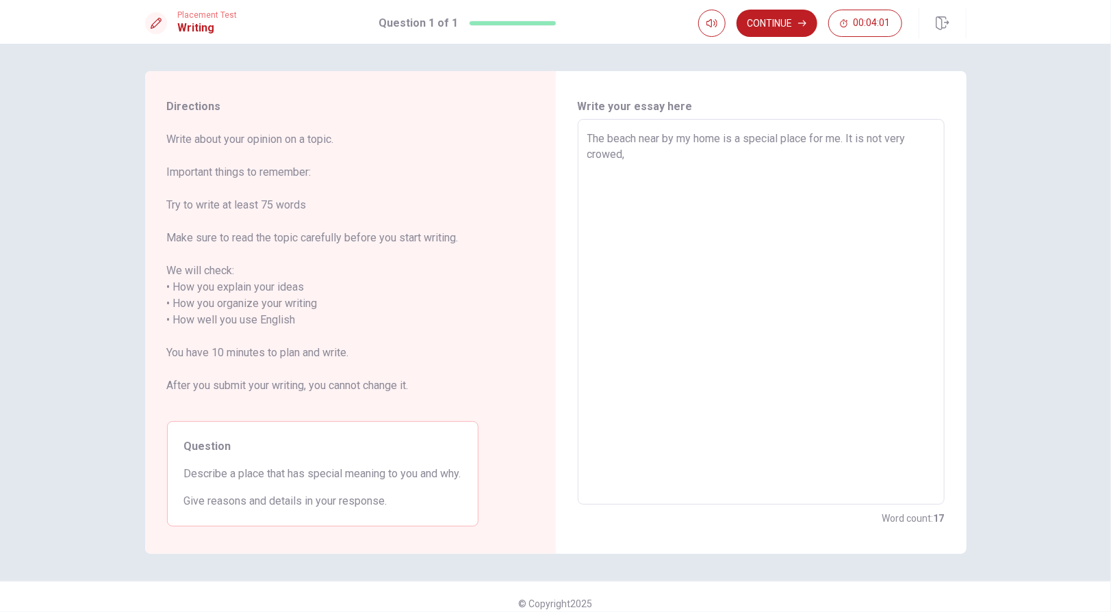
type textarea "x"
type textarea "The beach near by my home is a special place for me. It is not very crowed,ㄋ"
type textarea "x"
type textarea "The beach near by my home is a special place for me. It is not very crowed,ㄋㄟ"
type textarea "x"
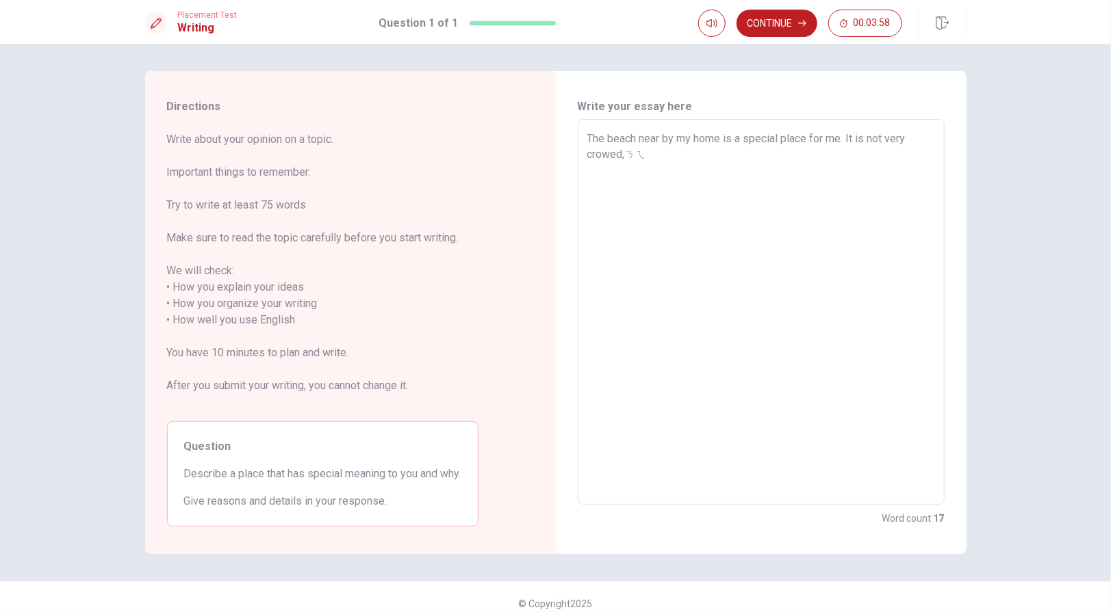
type textarea "The beach near by my home is a special place for me. It is not very crowed,ㄋㄟˉ"
type textarea "x"
type textarea "The beach near by my home is a special place for me. It is not very crowed,ㄋㄛ"
type textarea "x"
type textarea "The beach near by my home is a special place for me. It is not very crowed,ㄋ"
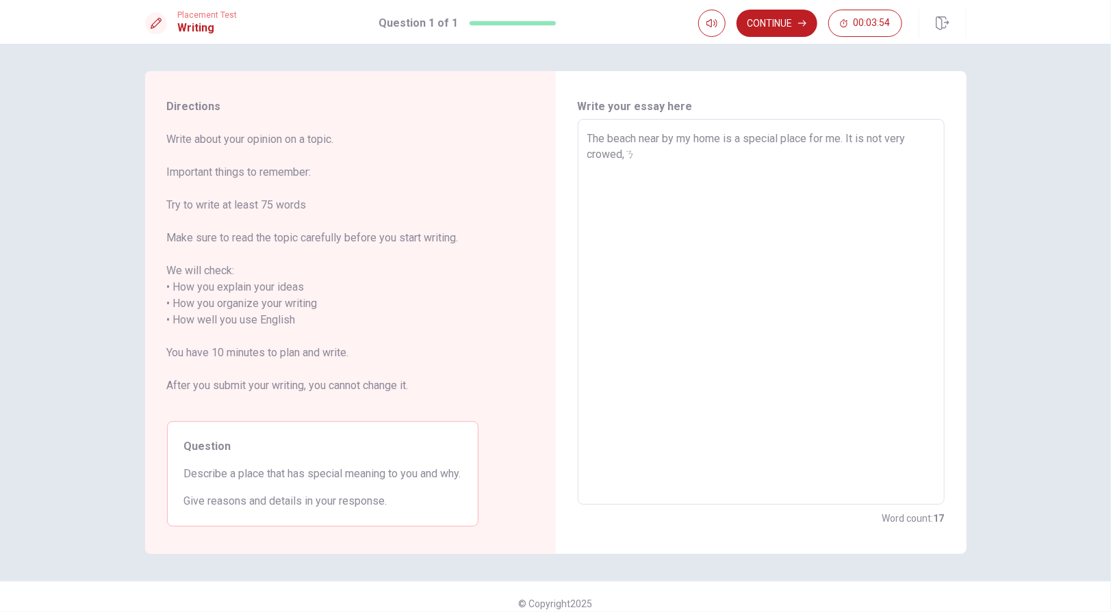
type textarea "x"
type textarea "The beach near by my home is a special place for me. It is not very crowed,"
type textarea "x"
type textarea "The beach near by my home is a special place for me. It is not very crowed,s"
type textarea "x"
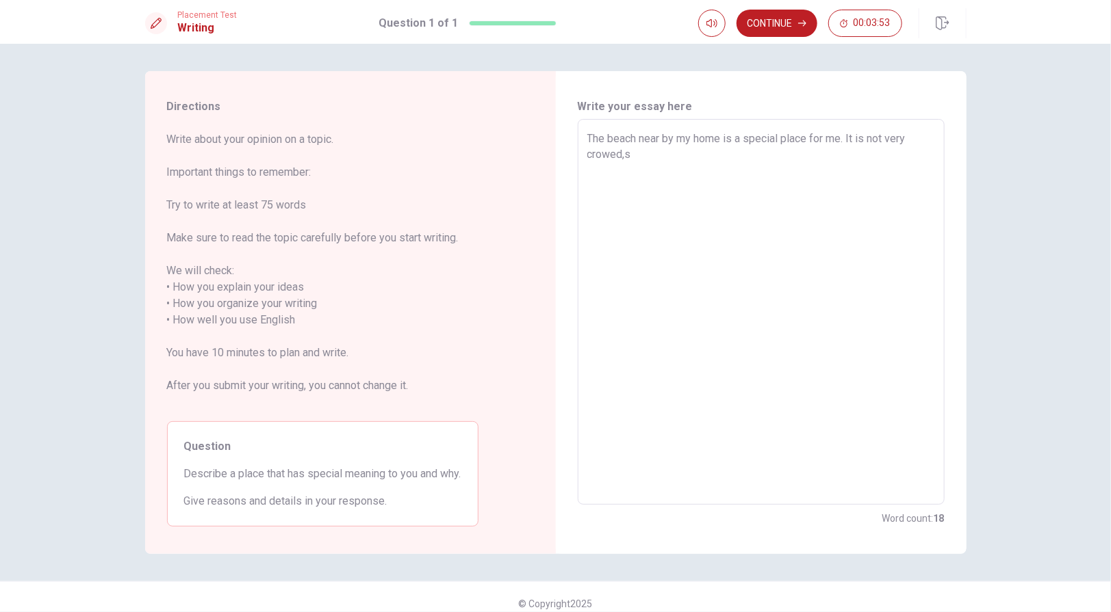
type textarea "The beach near by my home is a special place for me. It is not very crowed,so"
type textarea "x"
type textarea "The beach near by my home is a special place for me. It is not very crowed, so"
type textarea "x"
type textarea "The beach near by my home is a special place for me. It is not very crowed, so"
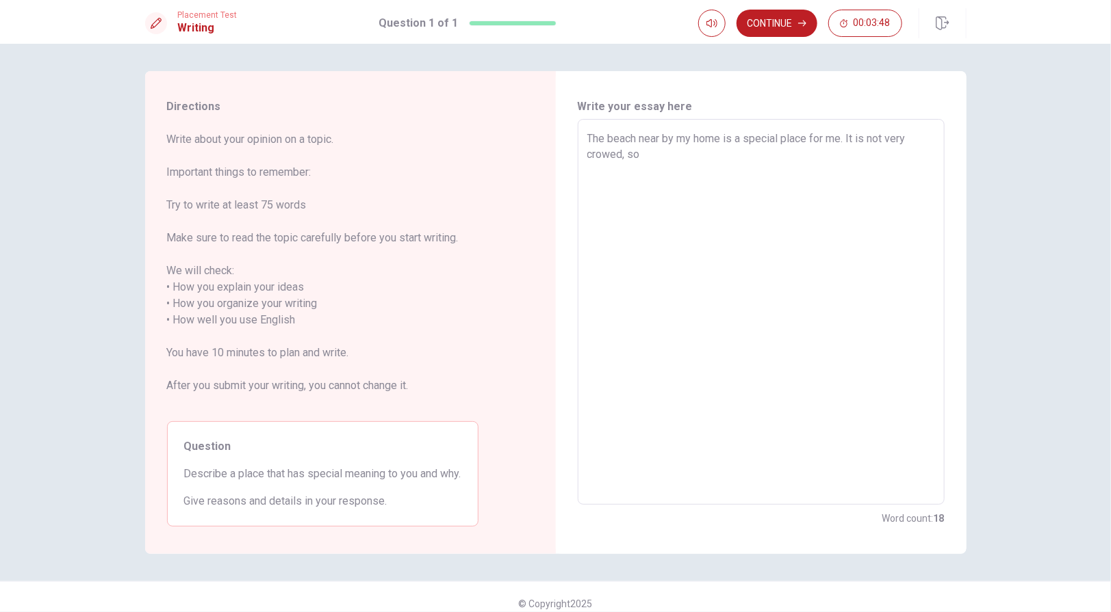
type textarea "x"
type textarea "The beach near by my home is a special place for me. It is not very crowed, so i"
type textarea "x"
type textarea "The beach near by my home is a special place for me. It is not very crowed, so"
type textarea "x"
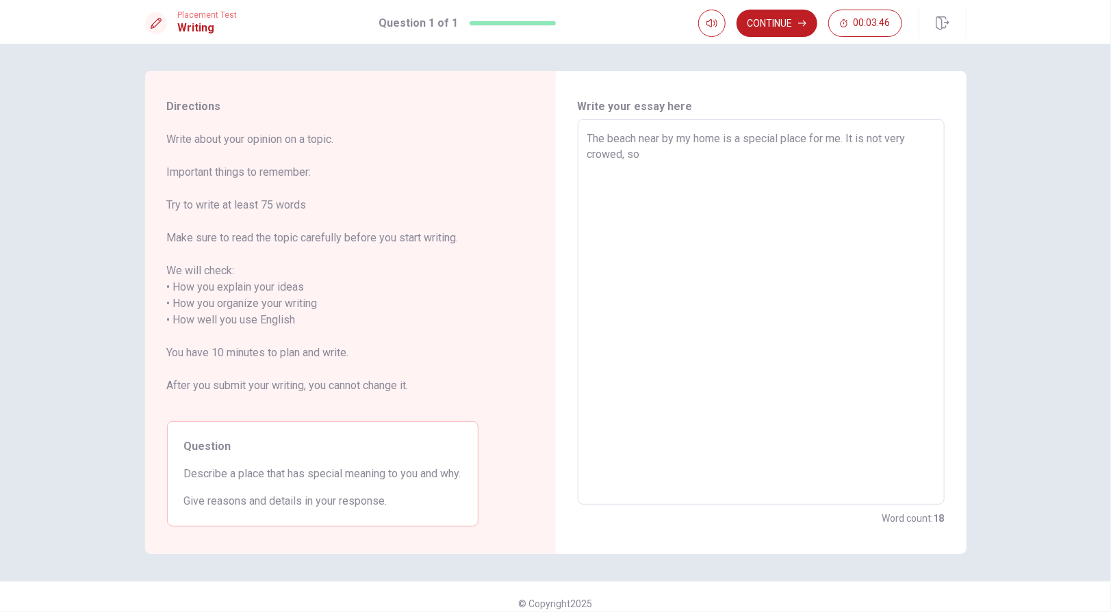
type textarea "The beach near by my home is a special place for me. It is not very crowed, so I"
type textarea "x"
drag, startPoint x: 767, startPoint y: 154, endPoint x: 883, endPoint y: 154, distance: 116.3
click at [883, 154] on textarea "The beach near by my home is a special place for me. It is not very crowed, so …" at bounding box center [761, 312] width 348 height 363
click at [618, 153] on textarea "The beach near by my home is a special place for me. It is not very crowed, so …" at bounding box center [761, 312] width 348 height 363
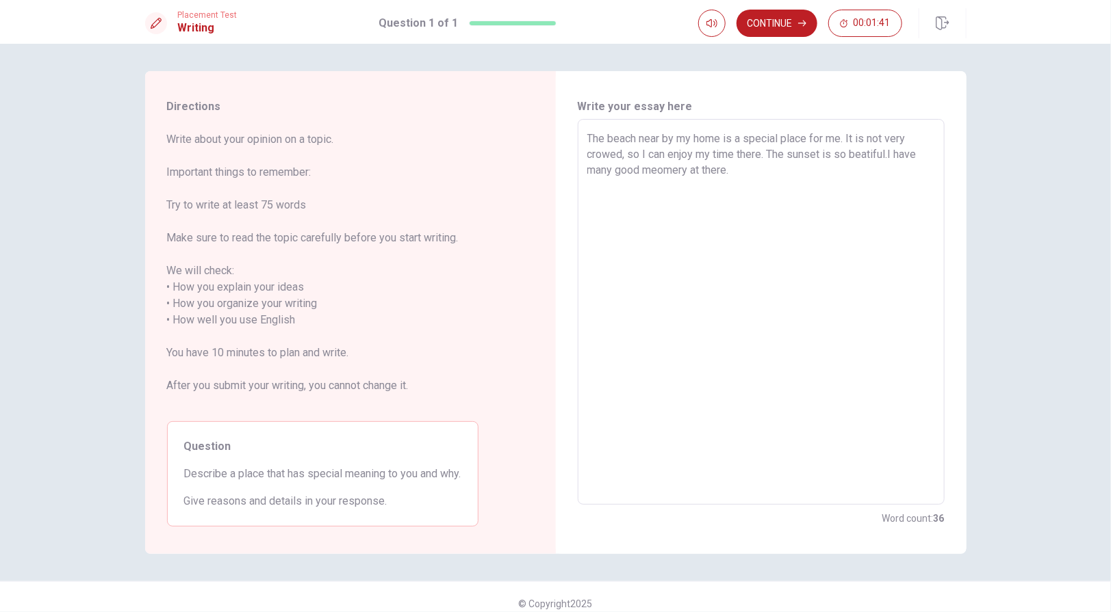
drag, startPoint x: 766, startPoint y: 154, endPoint x: 887, endPoint y: 150, distance: 120.5
click at [887, 150] on textarea "The beach near by my home is a special place for me. It is not very crowed, so …" at bounding box center [761, 312] width 348 height 363
click at [619, 155] on textarea "The beach near by my home is a special place for me. It is not very crowed, so …" at bounding box center [761, 312] width 348 height 363
drag, startPoint x: 909, startPoint y: 153, endPoint x: 683, endPoint y: 174, distance: 226.8
click at [683, 174] on textarea "The beach near by my home is a special place for me. It is not very crowed and …" at bounding box center [761, 312] width 348 height 363
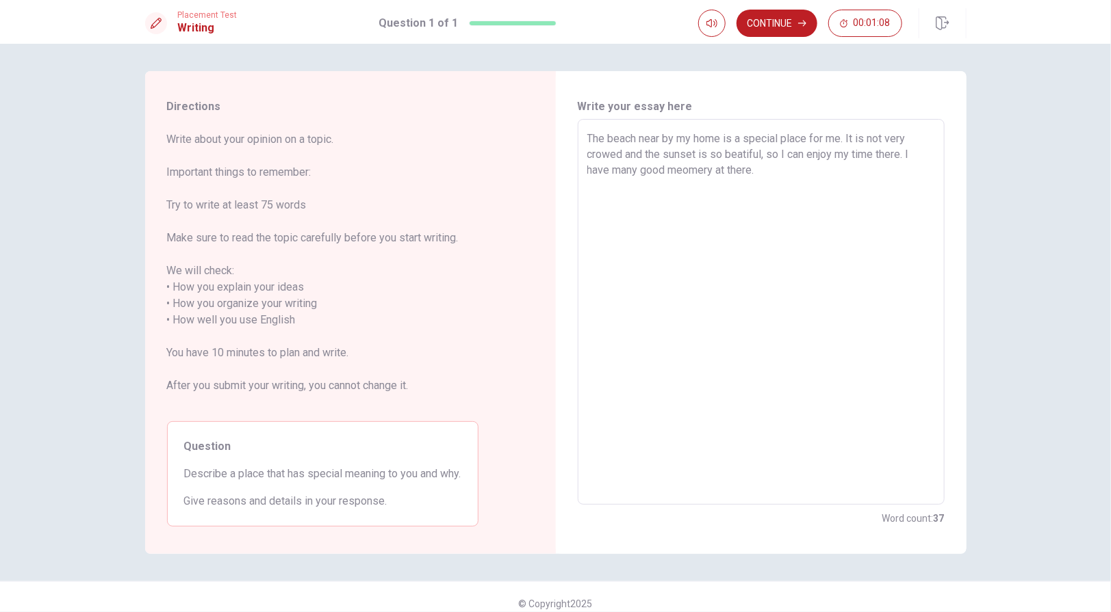
click at [833, 172] on textarea "The beach near by my home is a special place for me. It is not very crowed and …" at bounding box center [761, 312] width 348 height 363
click at [898, 154] on textarea "The beach near by my home is a special place for me. It is not very crowed and …" at bounding box center [761, 312] width 348 height 363
click at [873, 168] on textarea "The beach near by my home is a special place for me. It is not very crowed and …" at bounding box center [761, 312] width 348 height 363
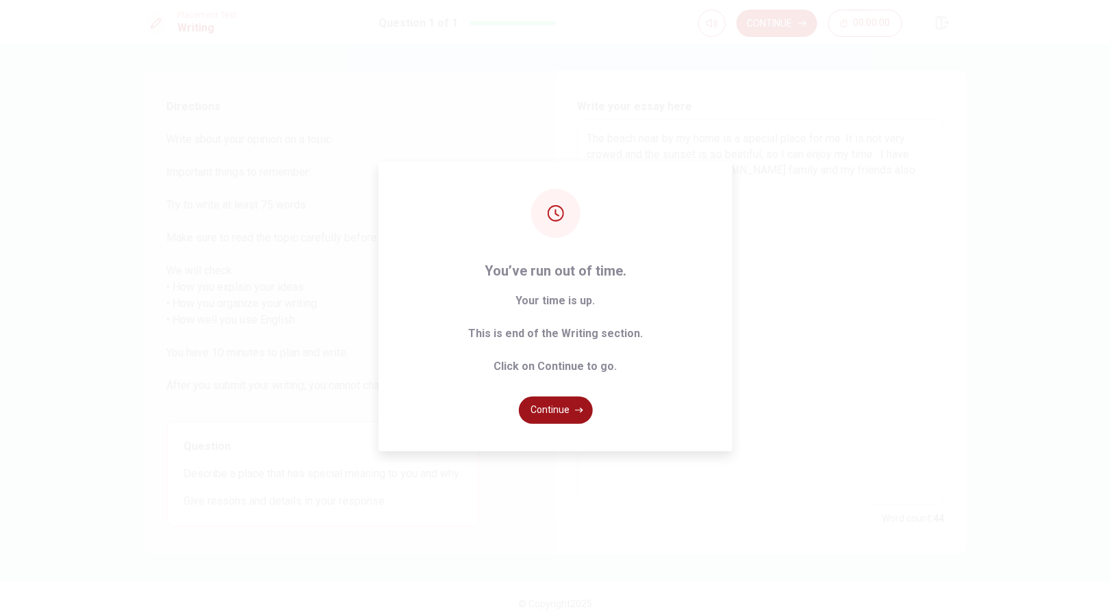
click at [565, 409] on button "Continue" at bounding box center [556, 410] width 74 height 27
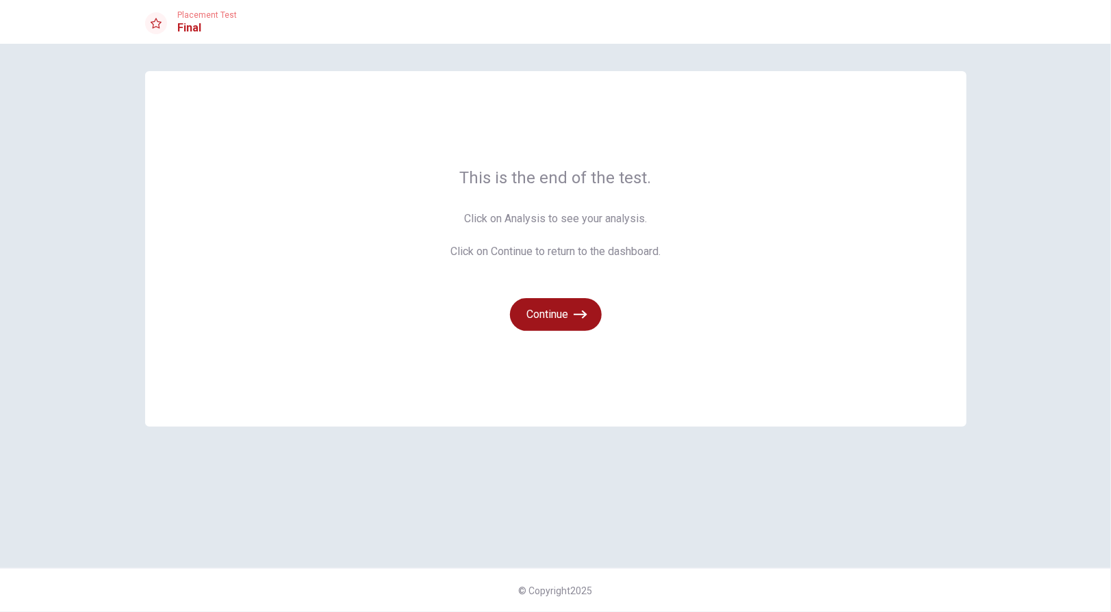
click at [552, 311] on button "Continue" at bounding box center [556, 314] width 92 height 33
